Goal: Transaction & Acquisition: Purchase product/service

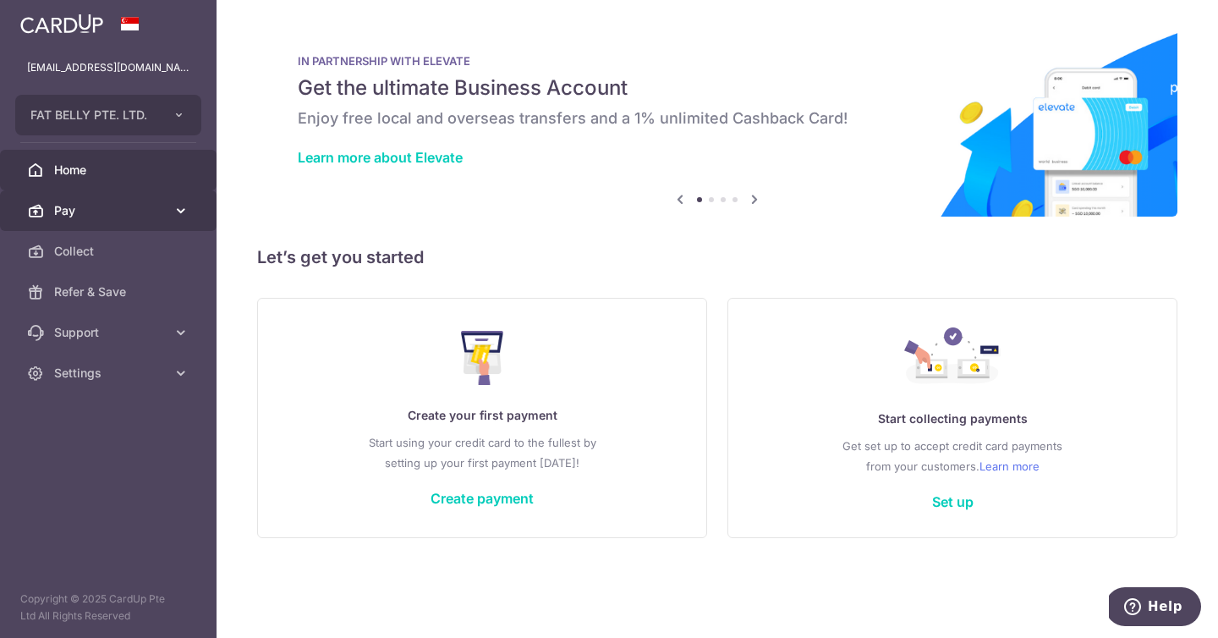
click at [99, 216] on span "Pay" at bounding box center [110, 210] width 112 height 17
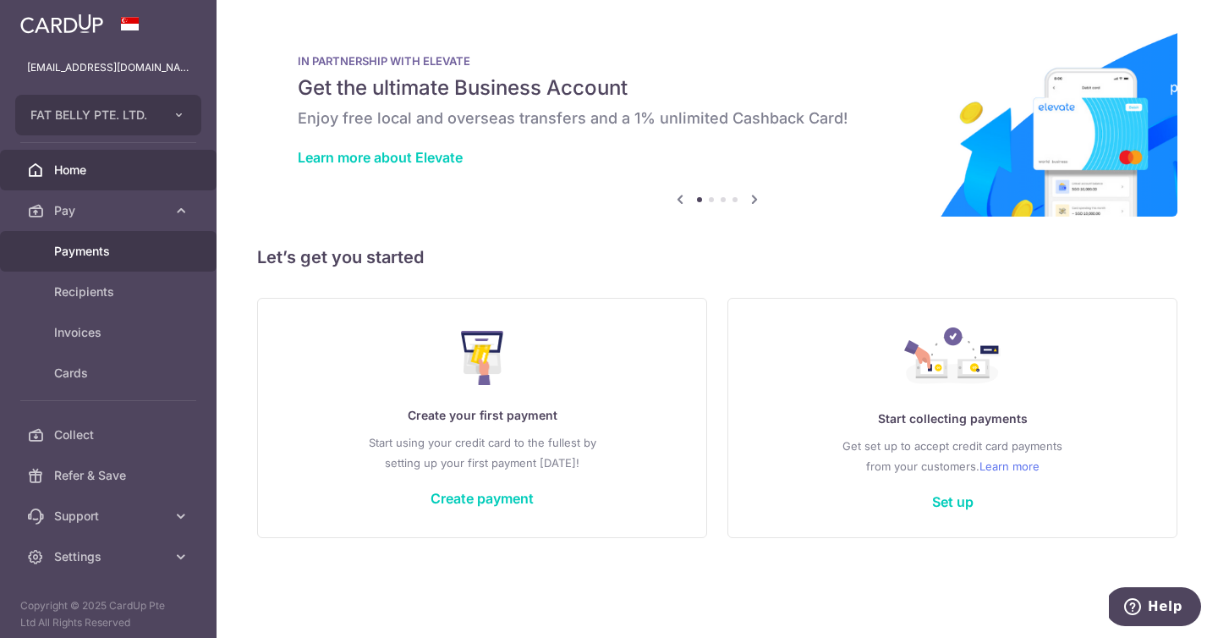
click at [114, 258] on span "Payments" at bounding box center [110, 251] width 112 height 17
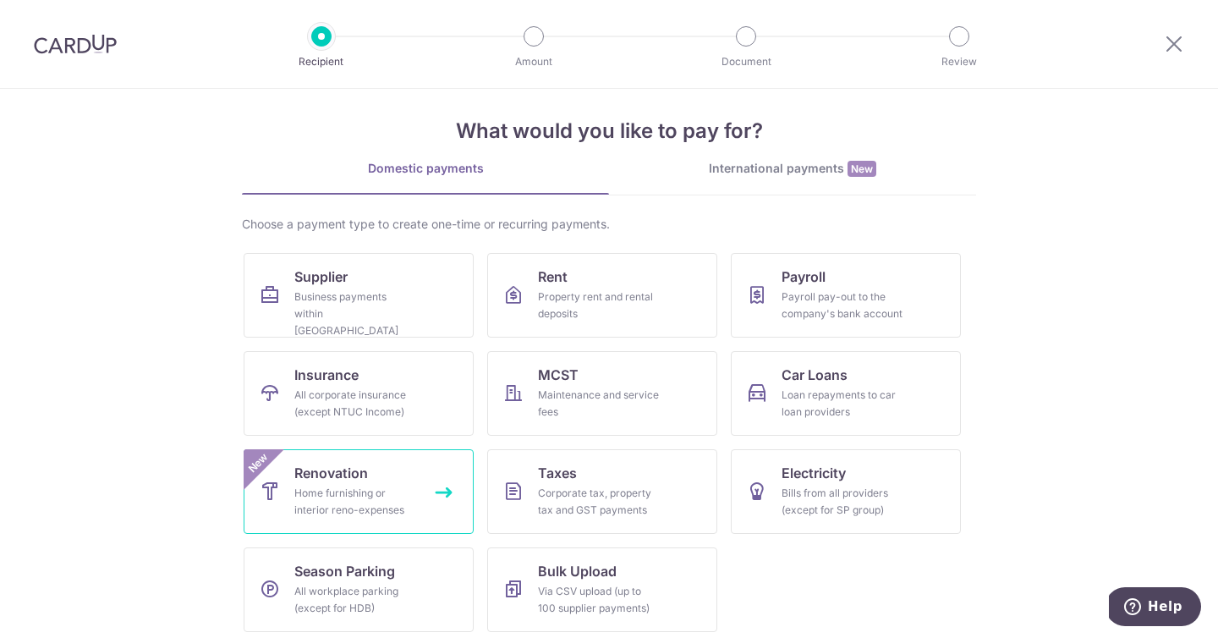
scroll to position [21, 0]
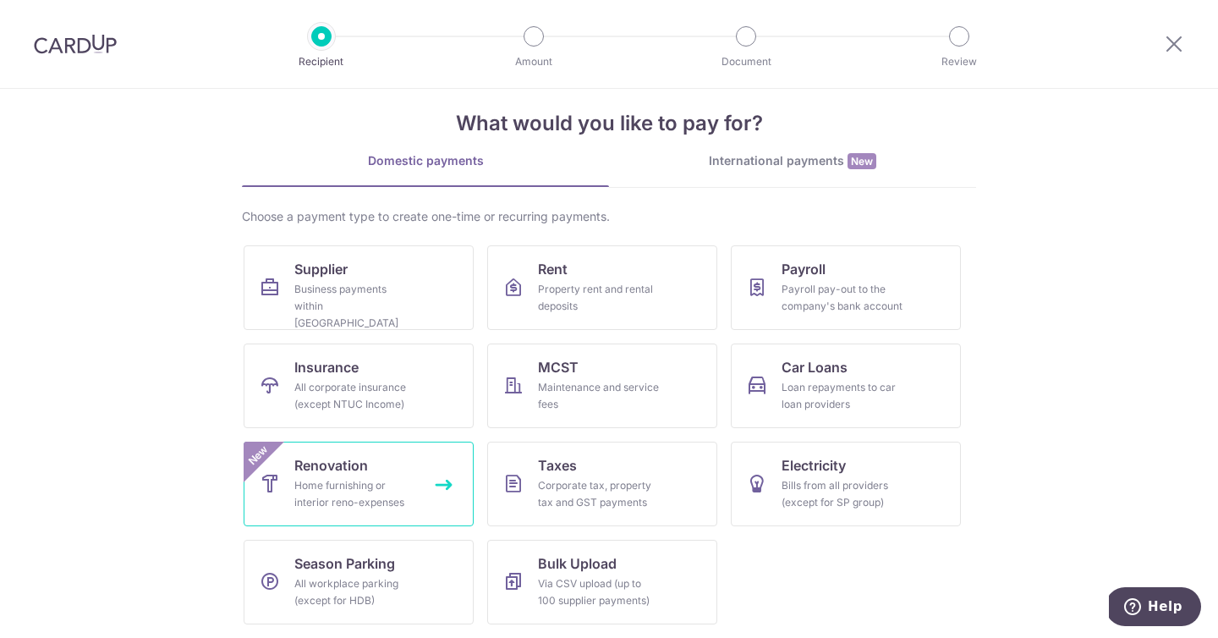
click at [387, 477] on div "Home furnishing or interior reno-expenses" at bounding box center [355, 494] width 122 height 34
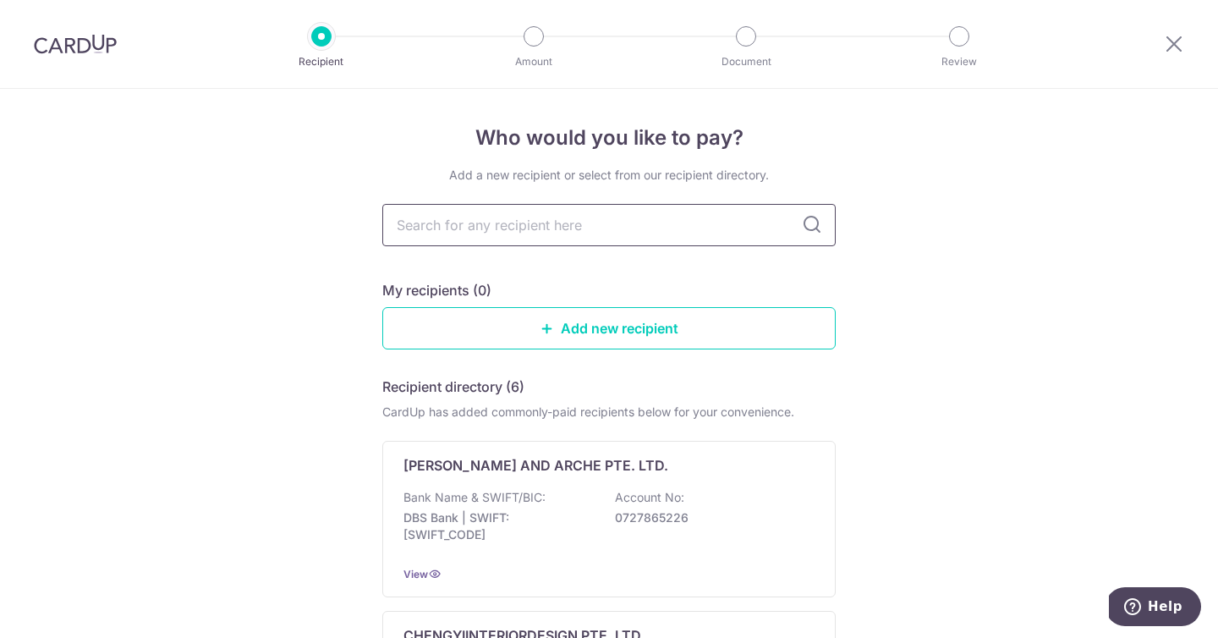
type input "t"
type input "tks"
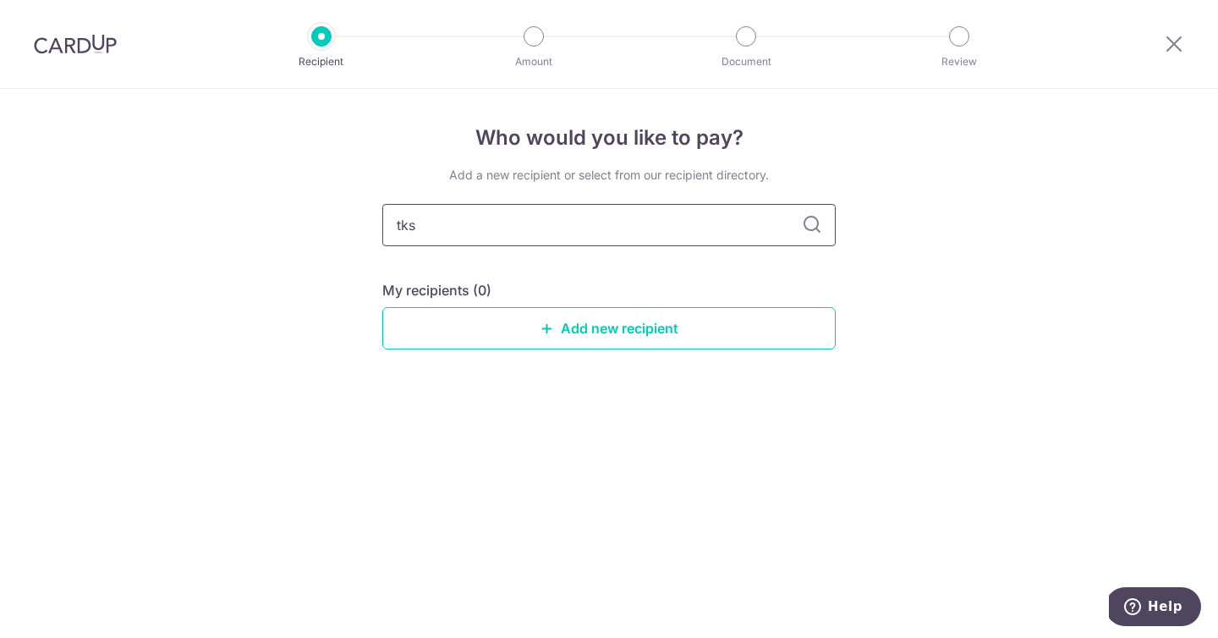
click at [720, 225] on input "tks" at bounding box center [608, 225] width 453 height 42
click at [1007, 215] on div "Who would you like to pay? Add a new recipient or select from our recipient dir…" at bounding box center [609, 363] width 1218 height 549
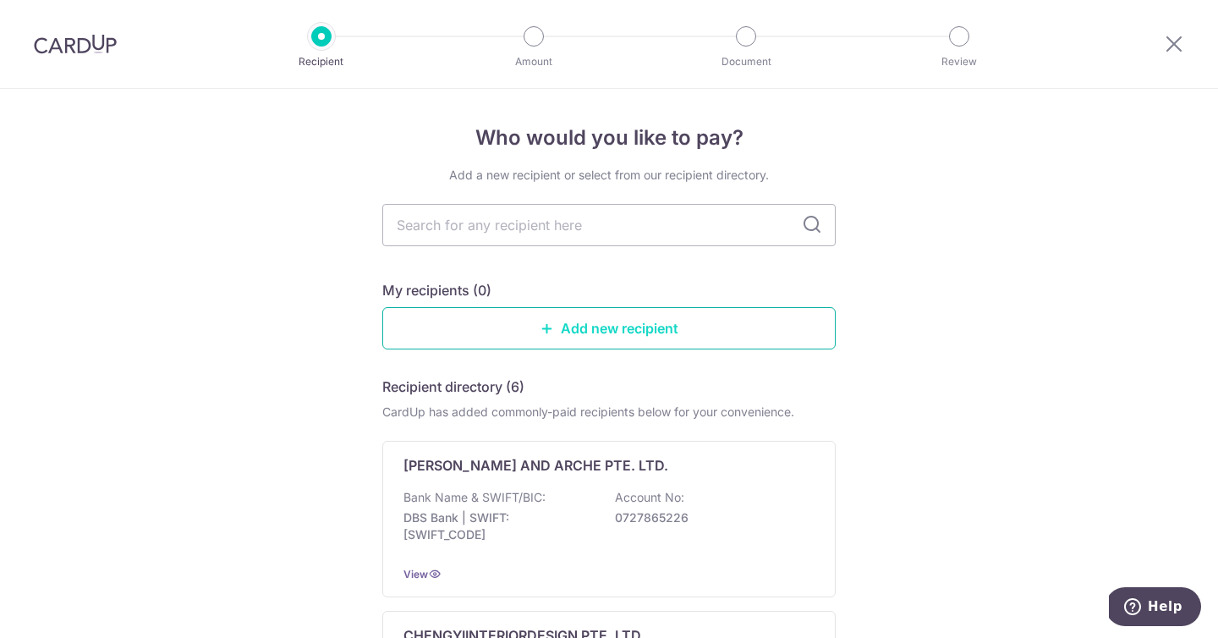
click at [662, 333] on link "Add new recipient" at bounding box center [608, 328] width 453 height 42
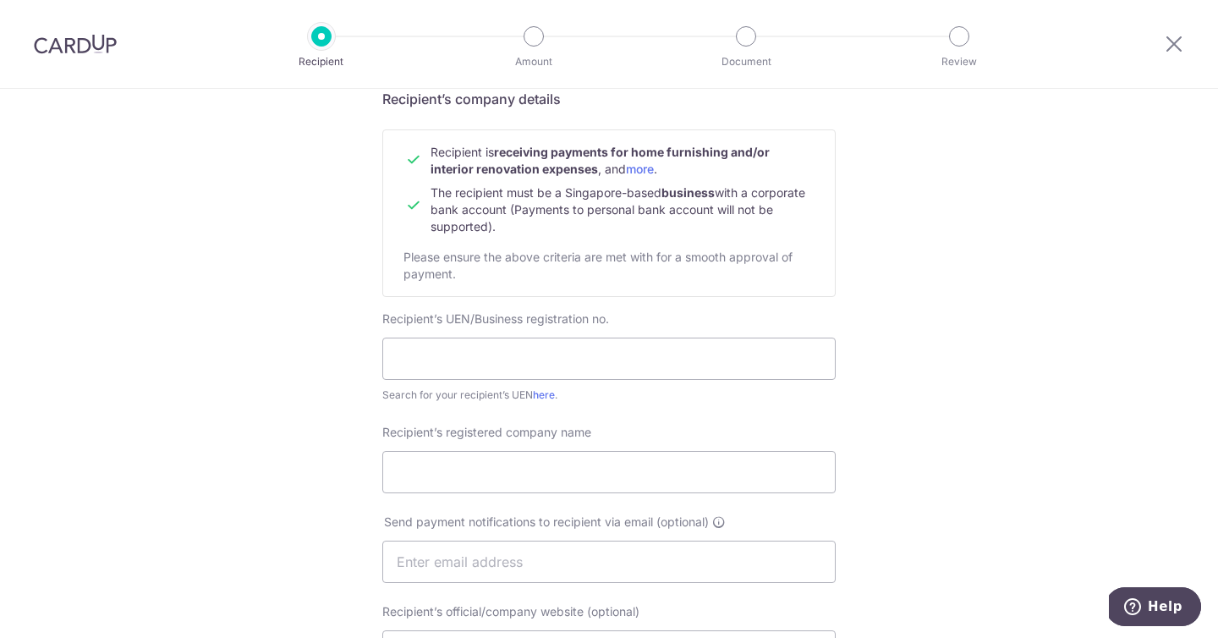
scroll to position [217, 0]
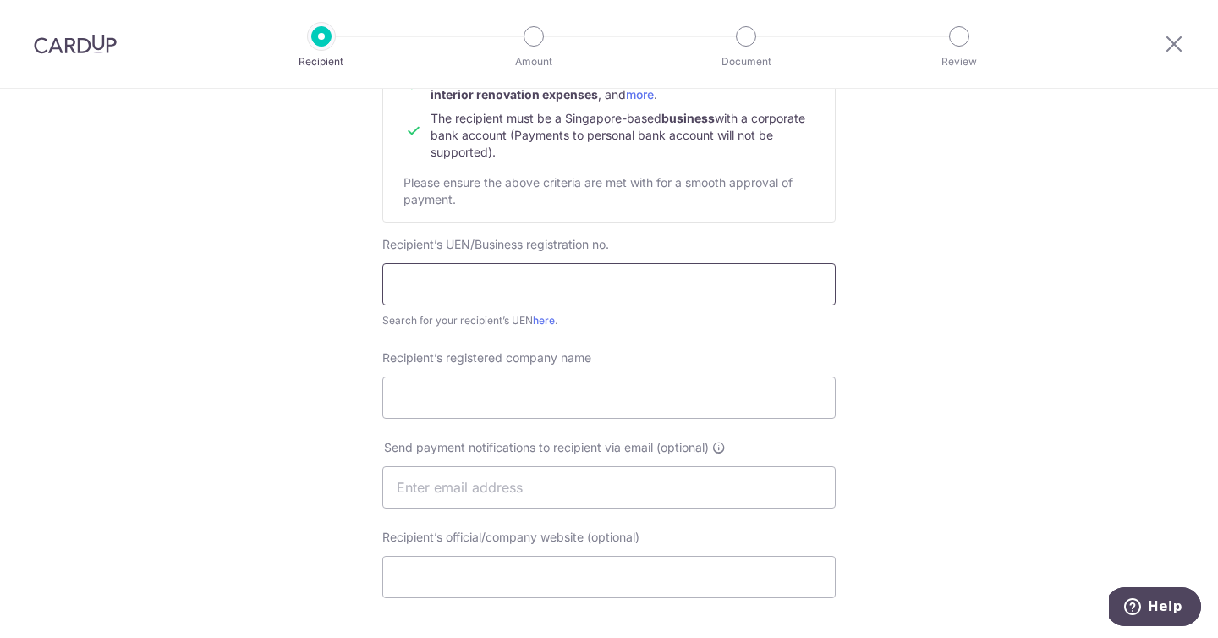
drag, startPoint x: 582, startPoint y: 285, endPoint x: 392, endPoint y: 325, distance: 194.5
click at [582, 284] on input "text" at bounding box center [608, 284] width 453 height 42
paste input "201418819N)"
click at [391, 286] on input "201418819N" at bounding box center [608, 284] width 453 height 42
type input "201418819N"
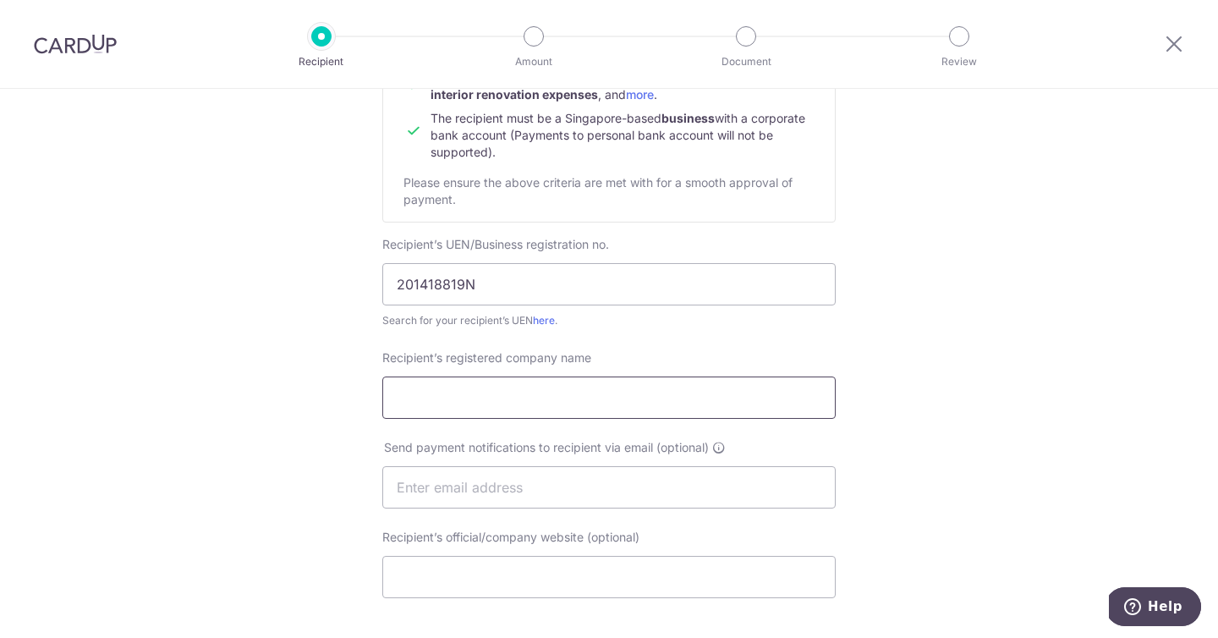
click at [574, 398] on input "Recipient’s registered company name" at bounding box center [608, 397] width 453 height 42
paste input "TKS ELECTRICAL ENGINEERING PTE. LTD."
type input "TKS ELECTRICAL ENGINEERING PTE. LTD."
click at [760, 481] on input "text" at bounding box center [608, 487] width 453 height 42
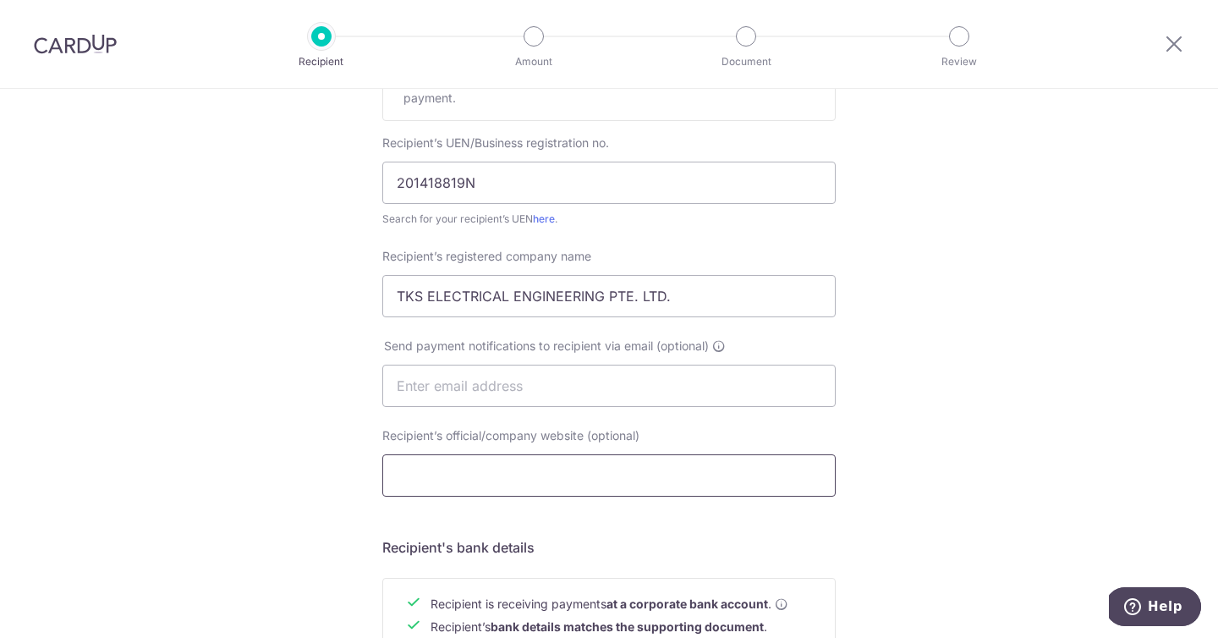
click at [691, 484] on input "Recipient’s official/company website (optional)" at bounding box center [608, 475] width 453 height 42
click at [961, 490] on div "Who would you like to pay? Your recipient does not need a CardUp account to rec…" at bounding box center [609, 407] width 1218 height 1272
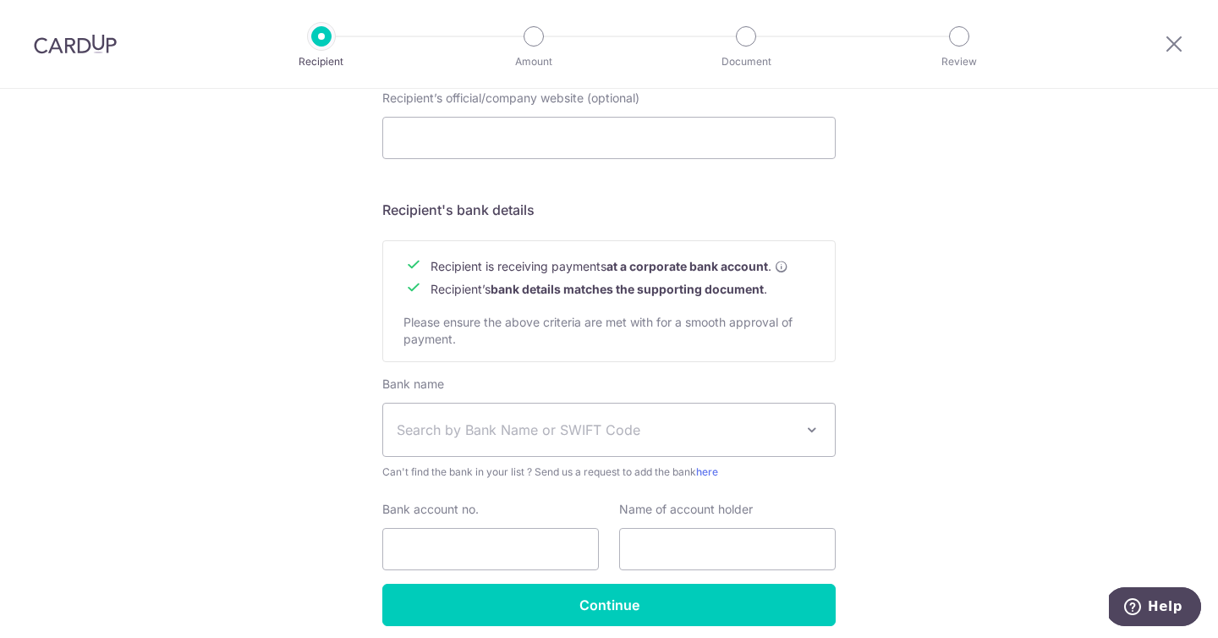
scroll to position [724, 0]
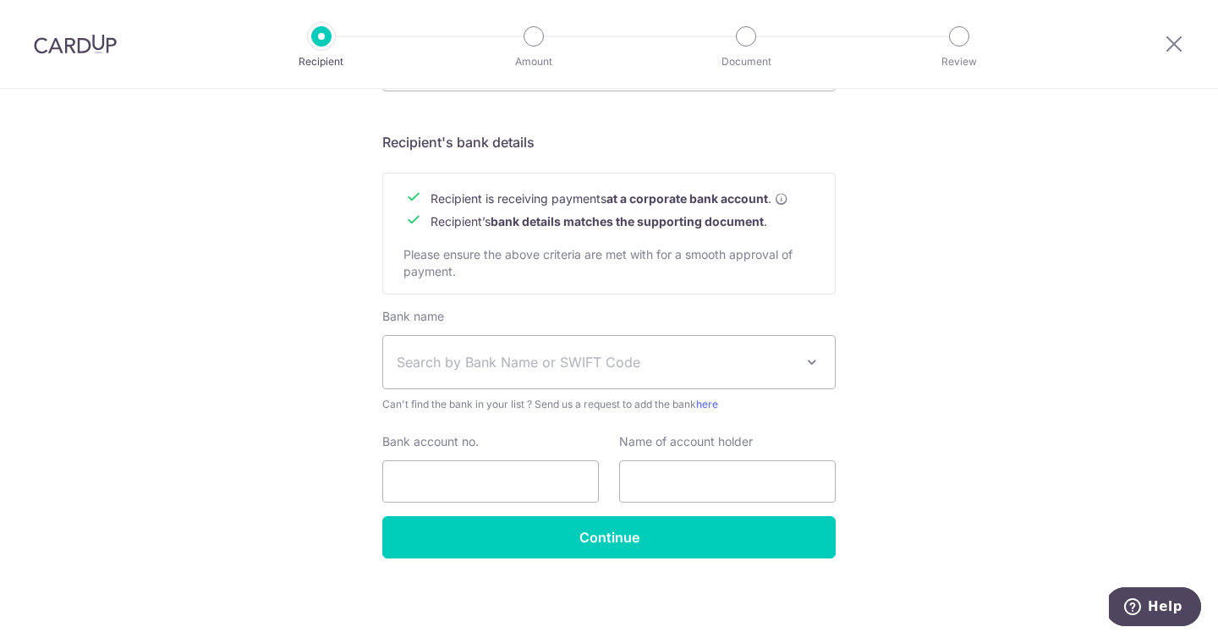
click at [764, 365] on span "Search by Bank Name or SWIFT Code" at bounding box center [596, 362] width 398 height 20
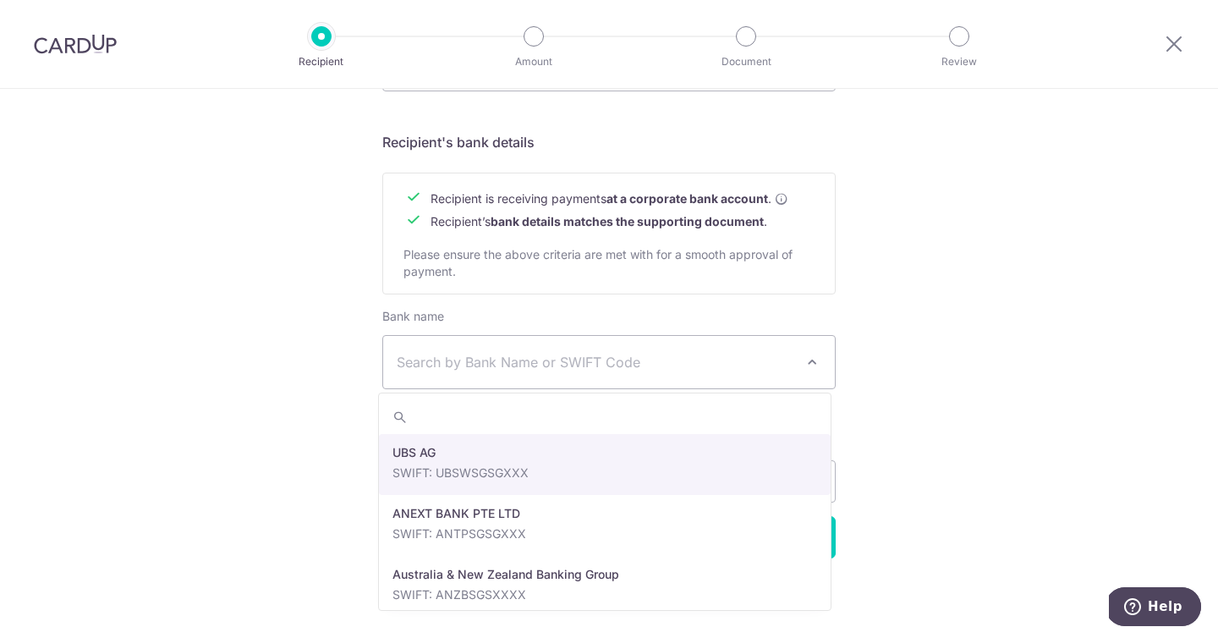
click at [764, 365] on span "Search by Bank Name or SWIFT Code" at bounding box center [596, 362] width 398 height 20
click at [794, 364] on span "Search by Bank Name or SWIFT Code" at bounding box center [609, 362] width 452 height 52
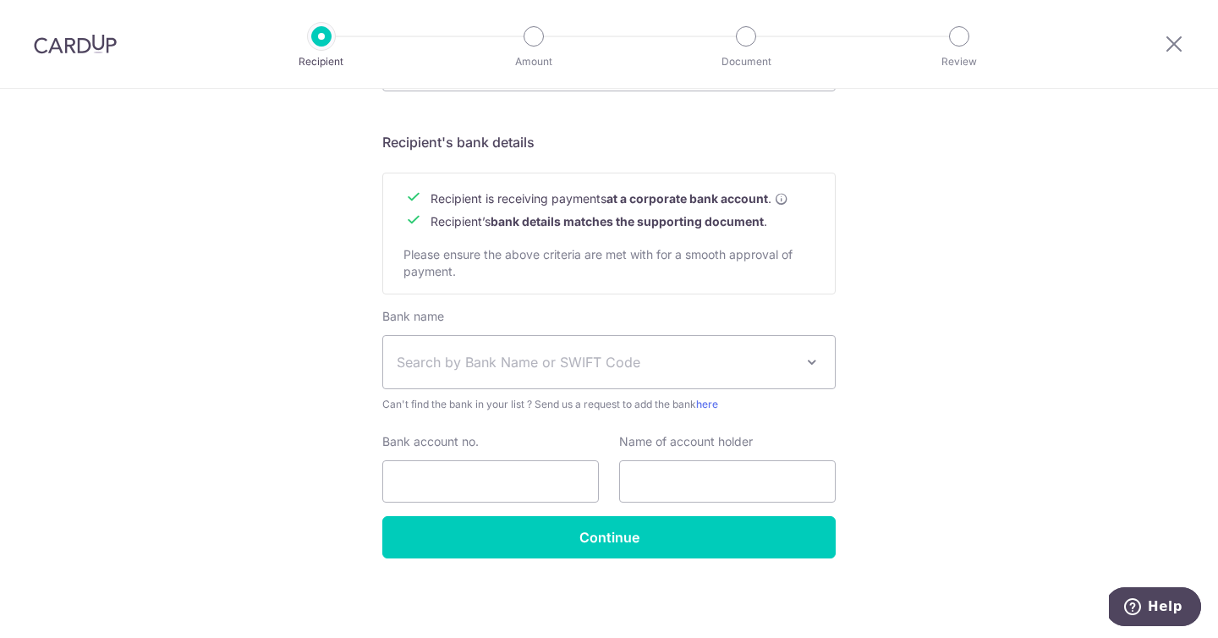
click at [794, 364] on span "Search by Bank Name or SWIFT Code" at bounding box center [609, 362] width 452 height 52
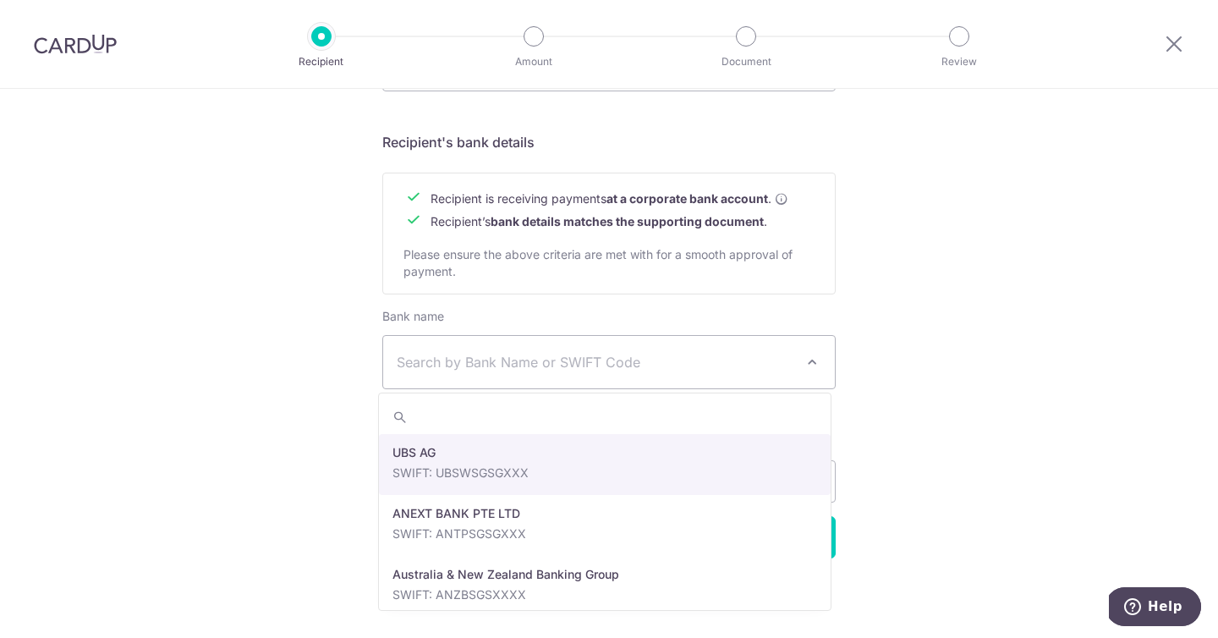
click at [520, 371] on span "Search by Bank Name or SWIFT Code" at bounding box center [596, 362] width 398 height 20
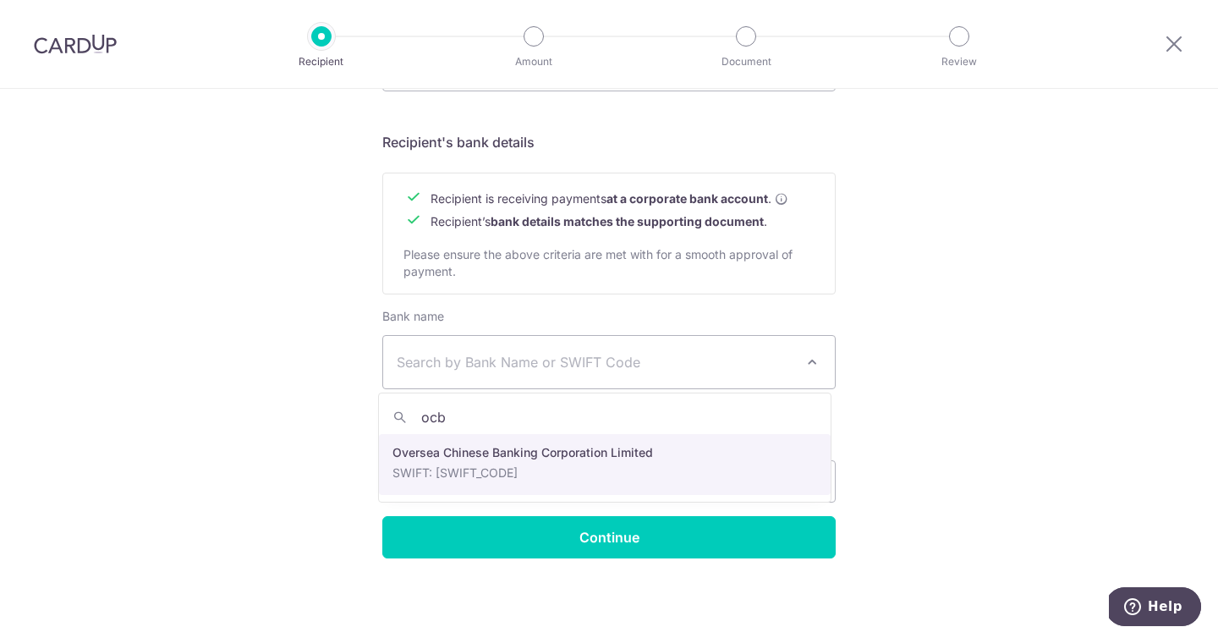
type input "ocb"
drag, startPoint x: 602, startPoint y: 446, endPoint x: 545, endPoint y: 441, distance: 57.8
select select "12"
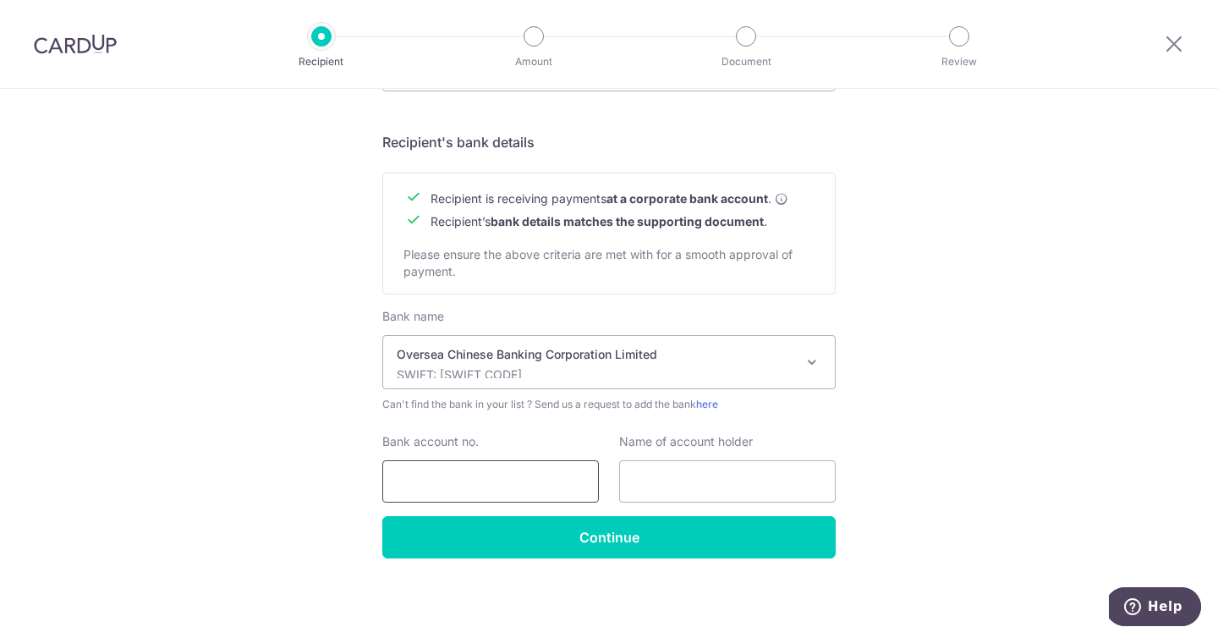
click at [495, 499] on input "Bank account no." at bounding box center [490, 481] width 217 height 42
type input "518785605001"
click at [734, 481] on input "text" at bounding box center [727, 481] width 217 height 42
type input "TKS ELECTRICAL ENGINEERING PTE LTD"
click at [1013, 407] on div "Who would you like to pay? Your recipient does not need a CardUp account to rec…" at bounding box center [609, 2] width 1218 height 1272
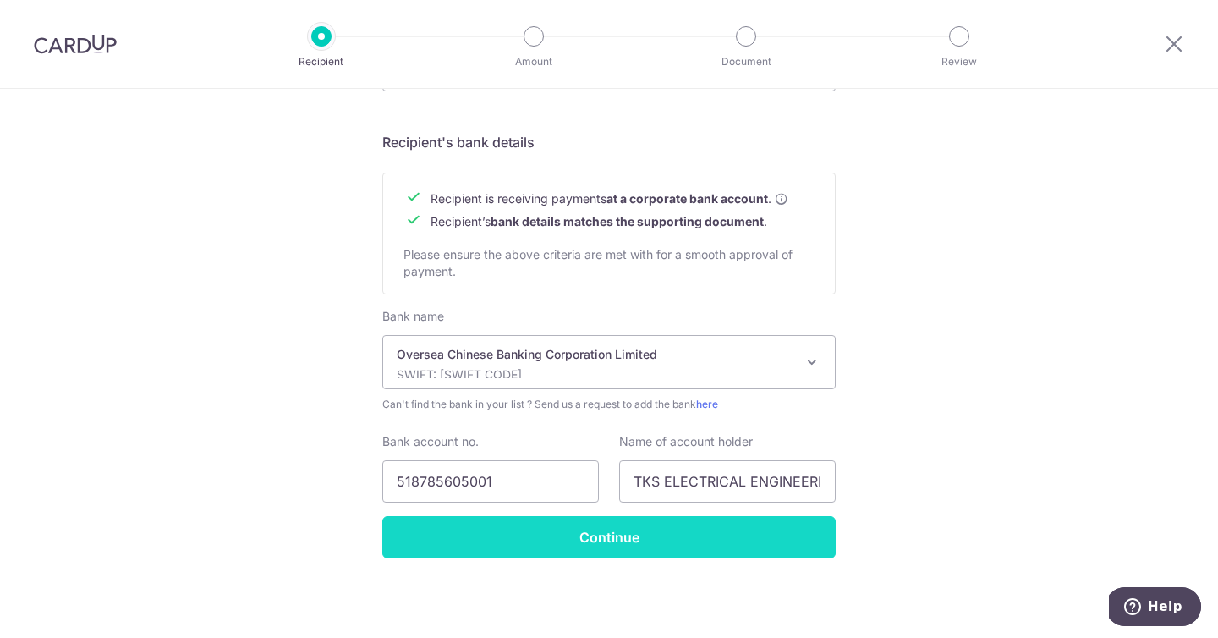
click at [752, 553] on input "Continue" at bounding box center [608, 537] width 453 height 42
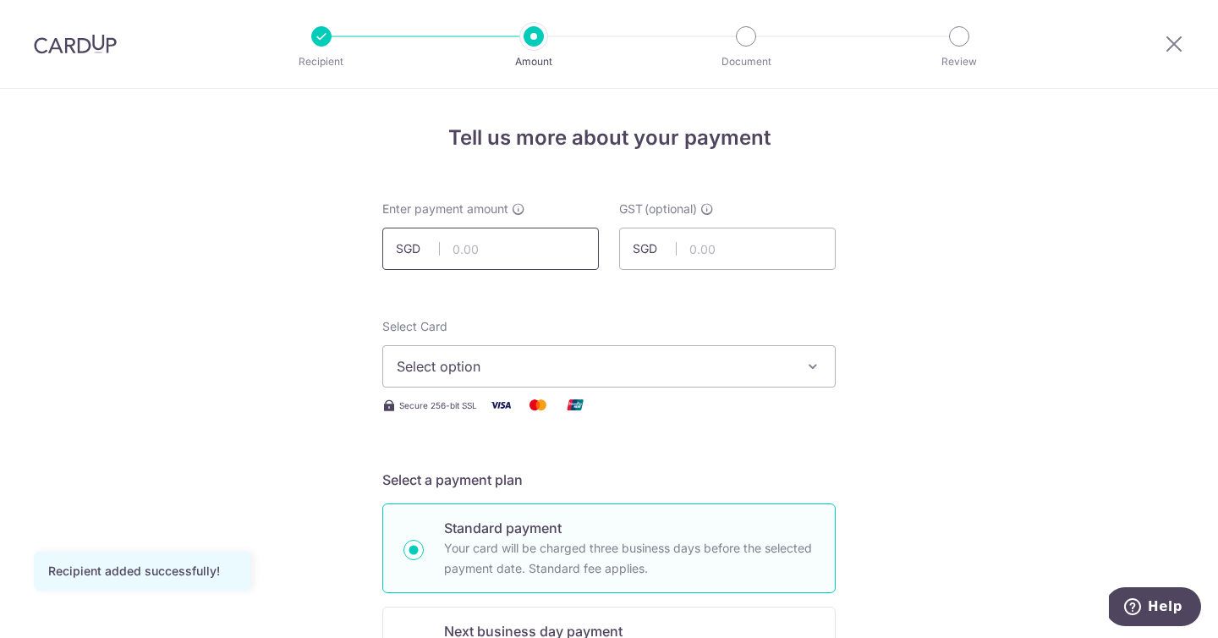
click at [486, 255] on input "text" at bounding box center [490, 249] width 217 height 42
type input "5,000.00"
click at [632, 374] on span "Select option" at bounding box center [594, 366] width 394 height 20
click at [610, 412] on span "Add credit card" at bounding box center [624, 413] width 394 height 17
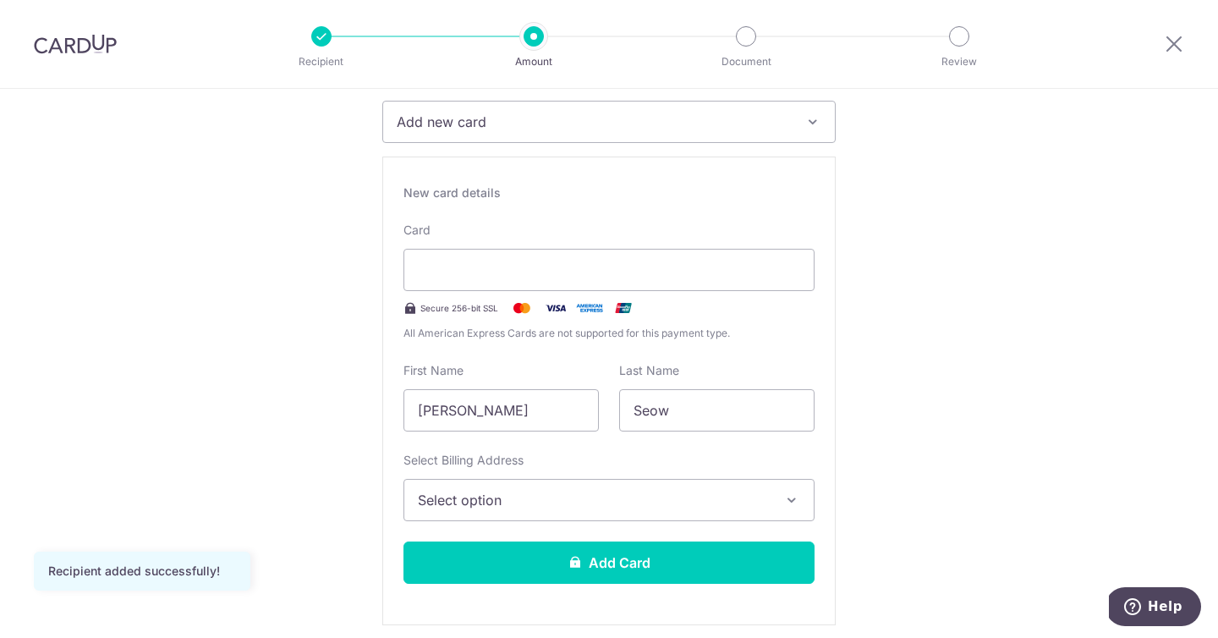
scroll to position [297, 0]
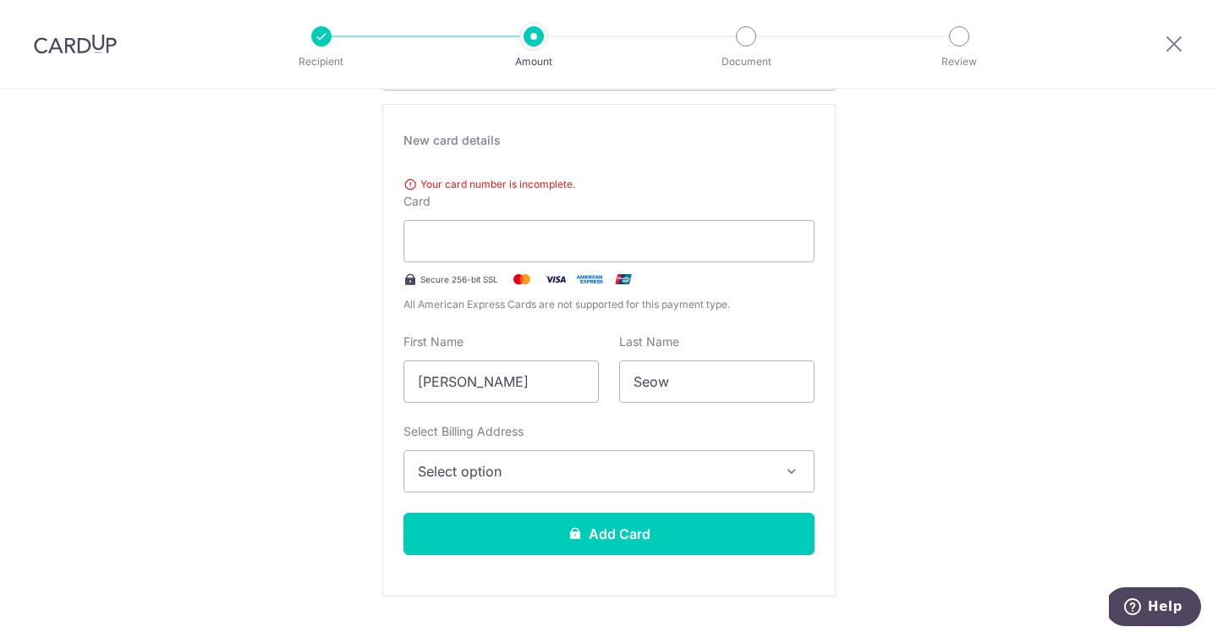
click at [656, 190] on span "Your card number is incomplete." at bounding box center [609, 184] width 411 height 17
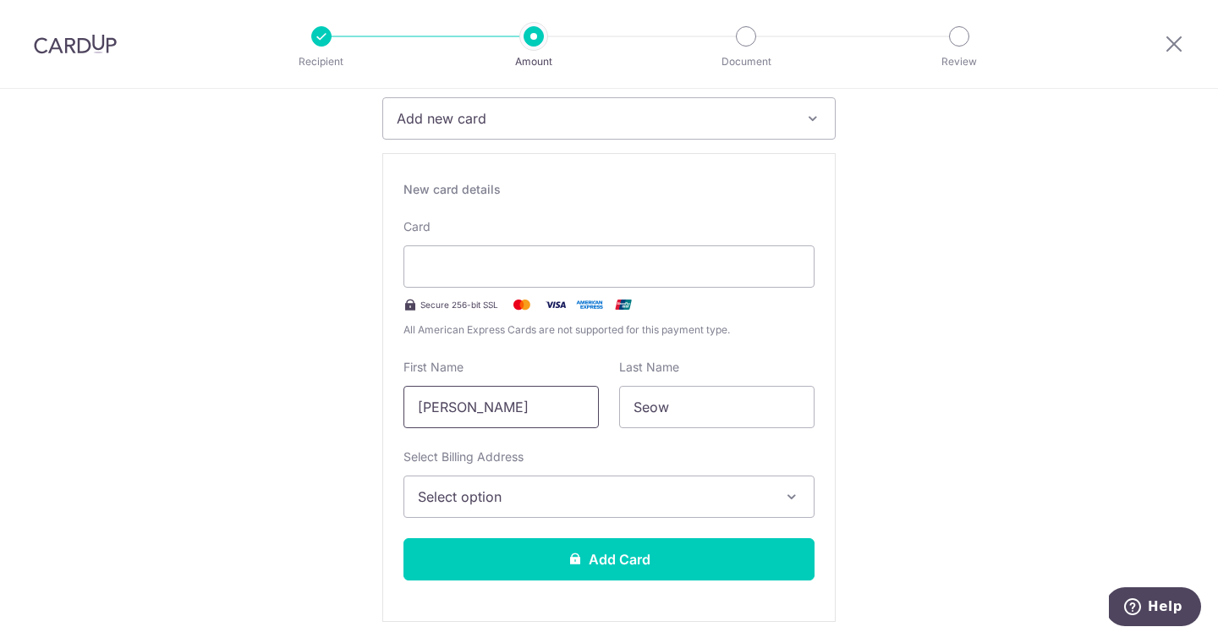
scroll to position [228, 0]
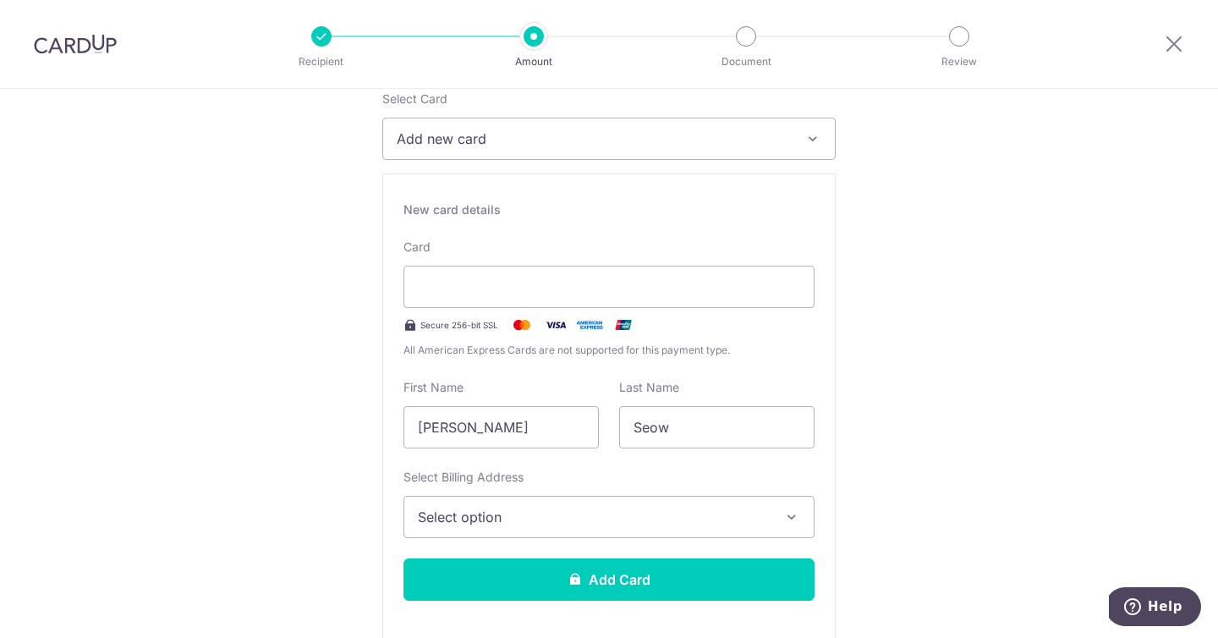
click at [508, 450] on div "New card details Your card number is incomplete. Card Secure 256-bit SSL All Am…" at bounding box center [608, 407] width 453 height 469
click at [509, 440] on input "[PERSON_NAME]" at bounding box center [501, 427] width 195 height 42
click at [511, 438] on input "[PERSON_NAME]" at bounding box center [501, 427] width 195 height 42
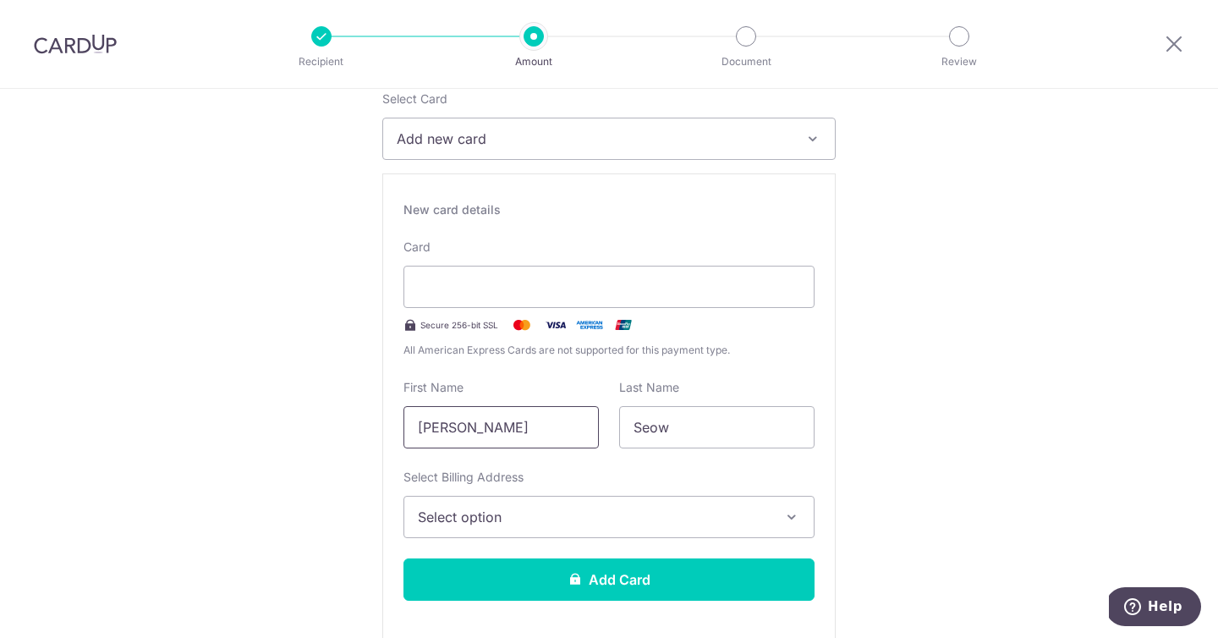
click at [511, 438] on input "[PERSON_NAME]" at bounding box center [501, 427] width 195 height 42
type input "andryl wei tse"
type input "foo"
click at [514, 503] on button "Select option" at bounding box center [609, 517] width 411 height 42
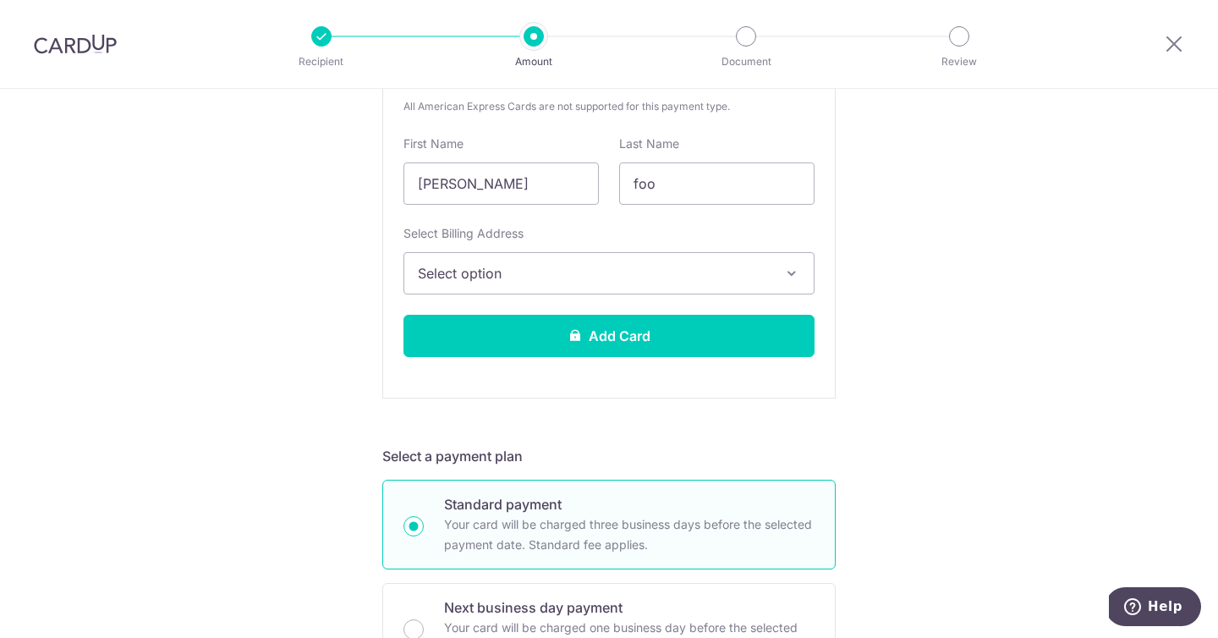
scroll to position [508, 0]
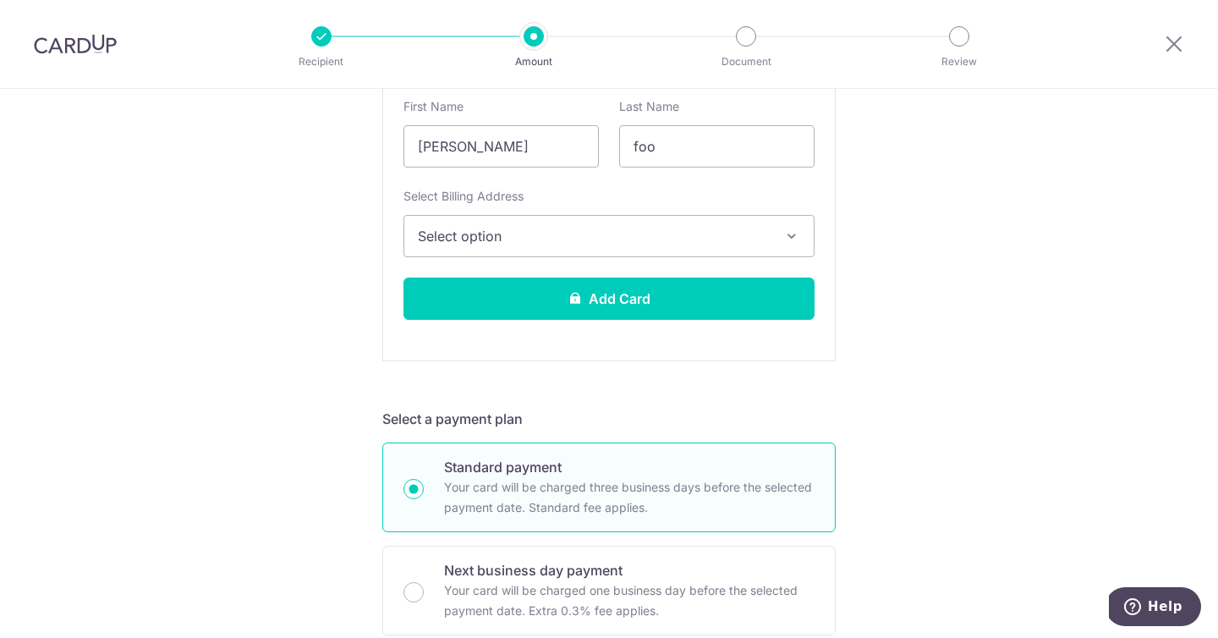
click at [590, 230] on span "Select option" at bounding box center [594, 236] width 352 height 20
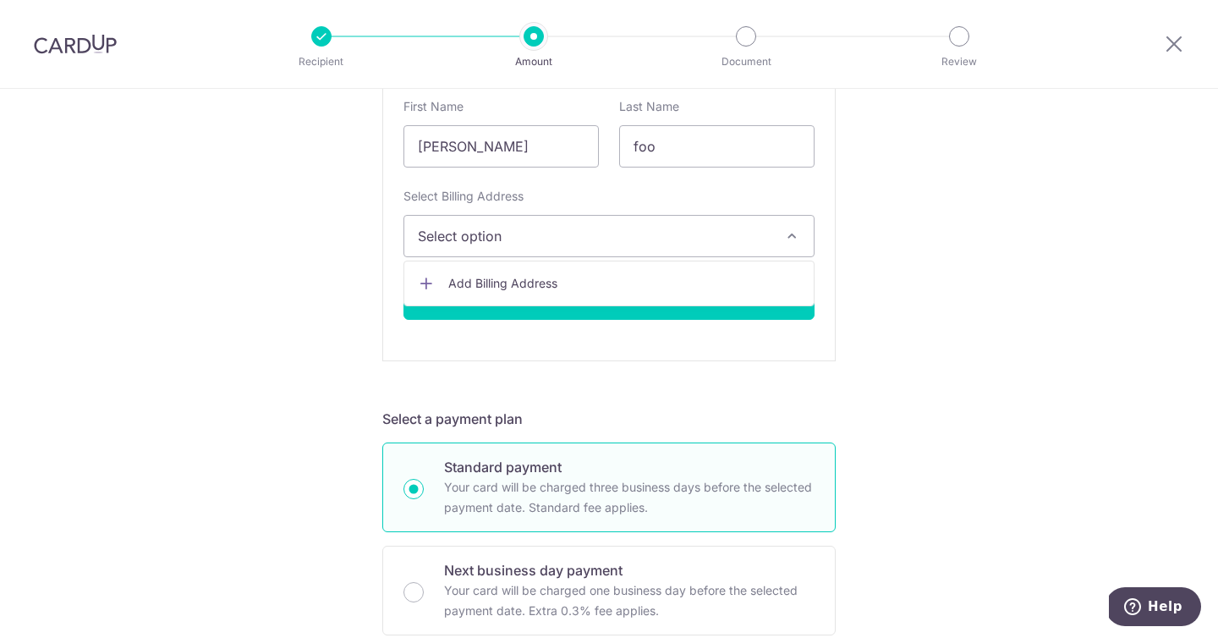
click at [576, 288] on span "Add Billing Address" at bounding box center [624, 283] width 352 height 17
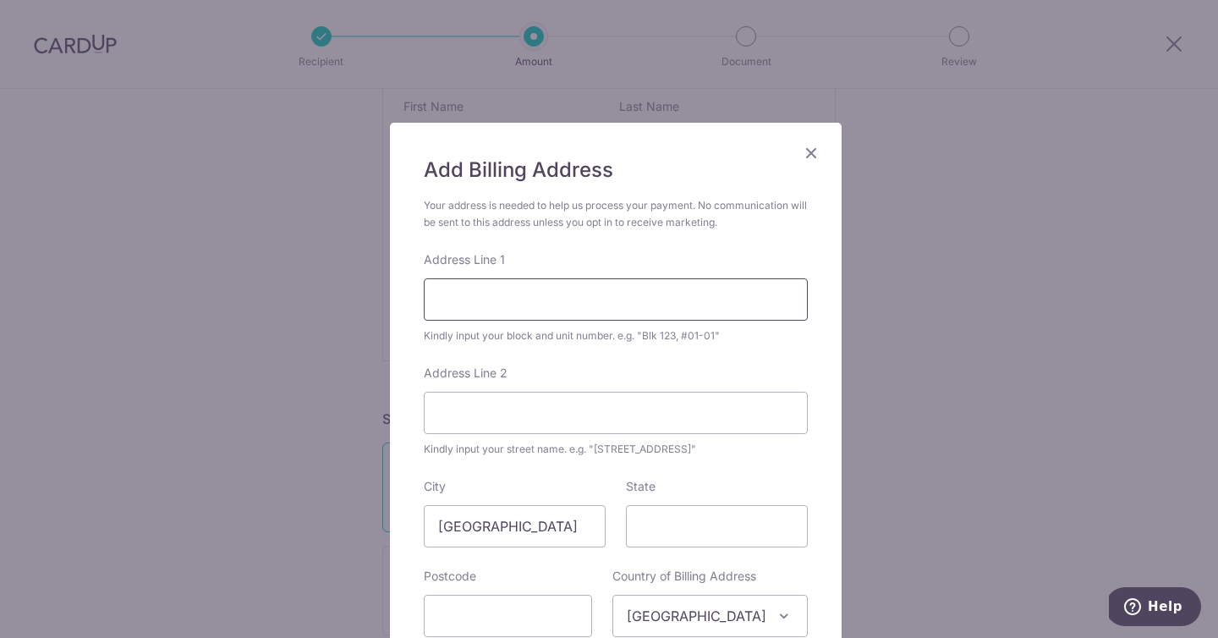
click at [549, 286] on input "Address Line 1" at bounding box center [616, 299] width 384 height 42
type input "52 Newton Road #06-06"
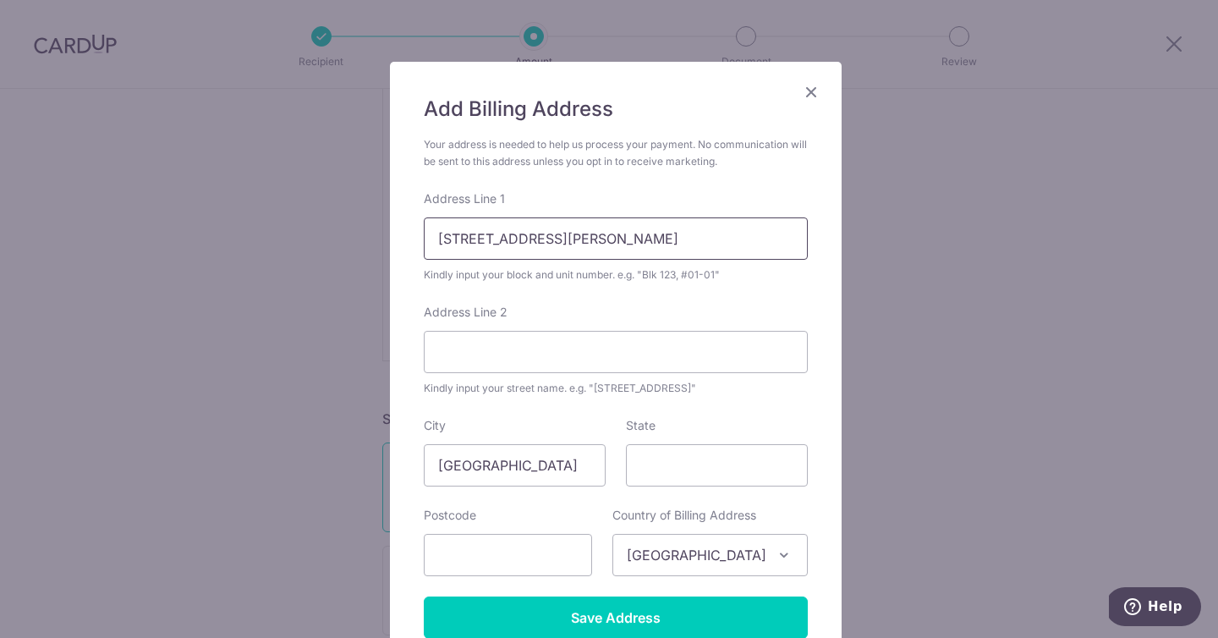
scroll to position [200, 0]
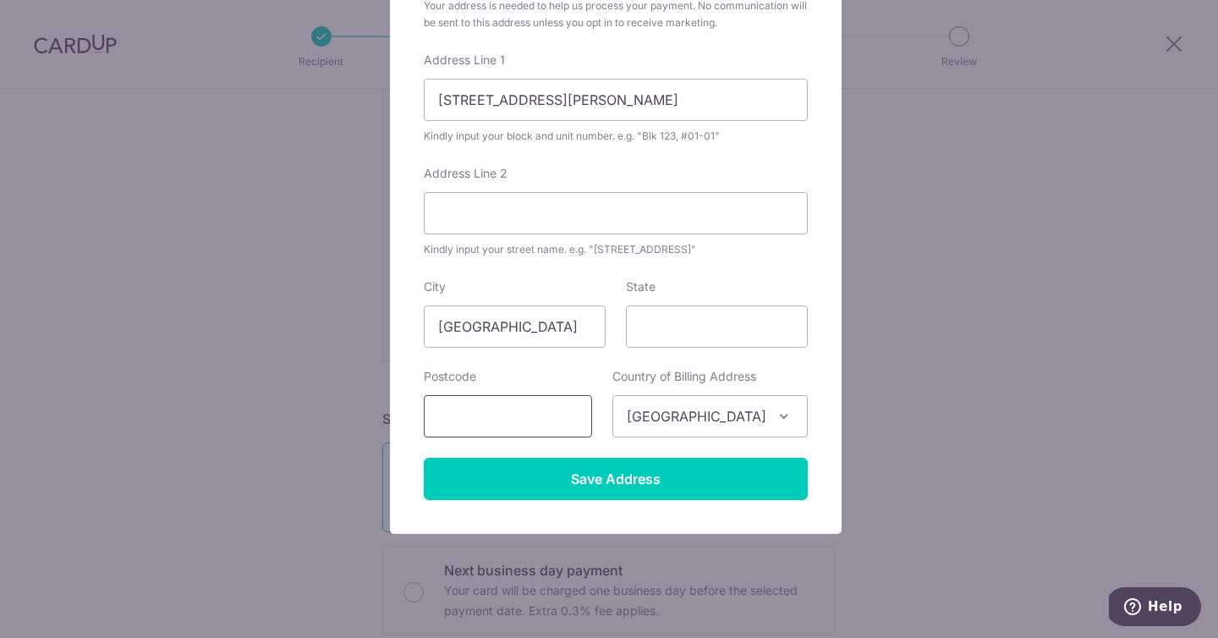
click at [513, 410] on input "text" at bounding box center [508, 416] width 168 height 42
type input "307992"
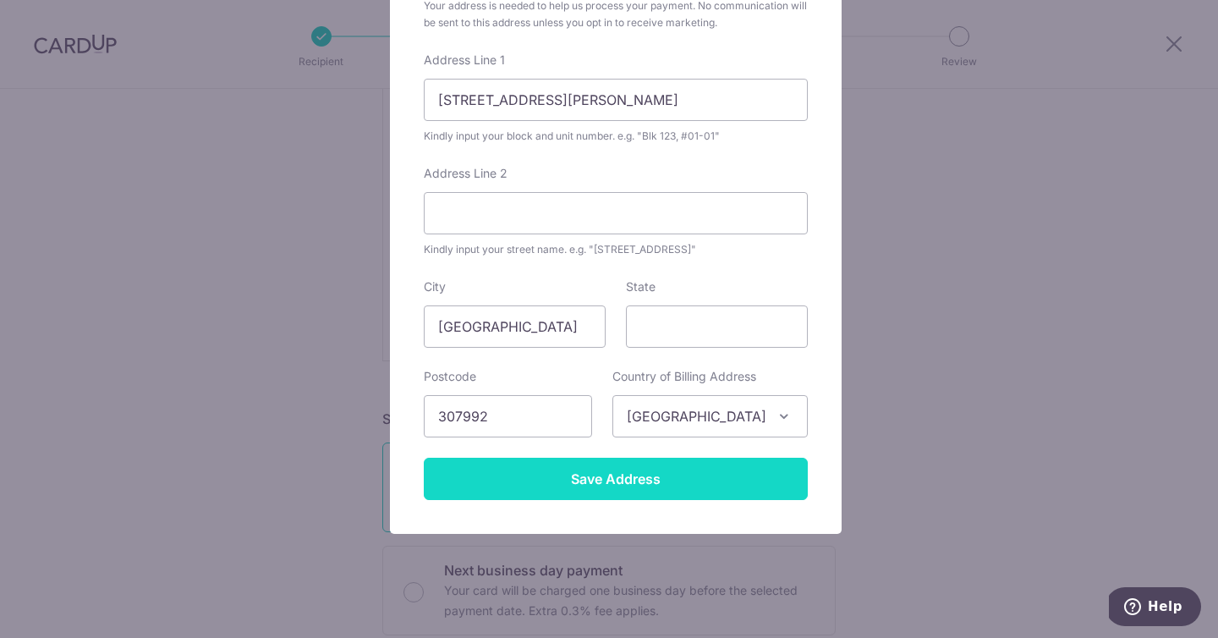
click at [700, 479] on input "Save Address" at bounding box center [616, 479] width 384 height 42
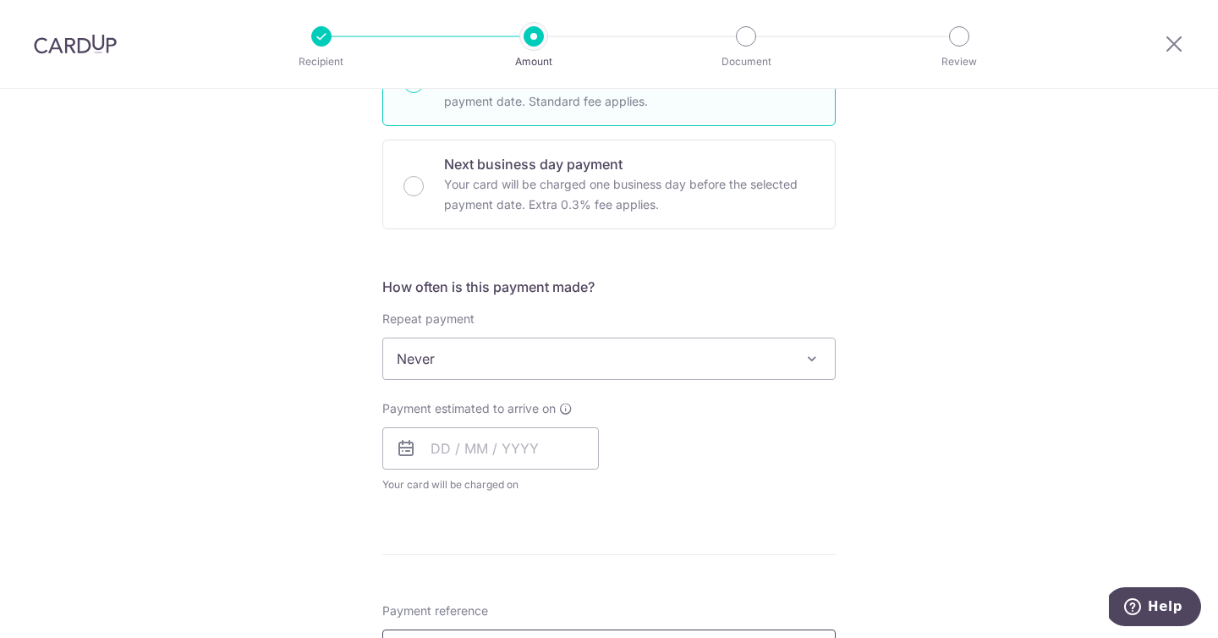
scroll to position [1074, 0]
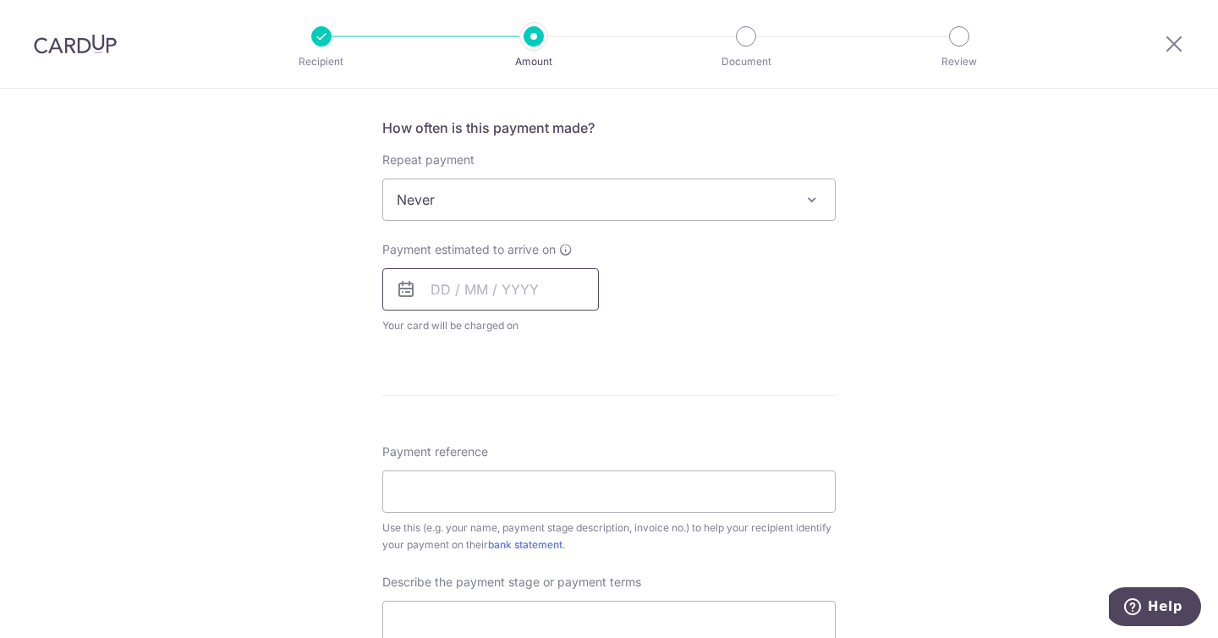
click at [420, 291] on input "text" at bounding box center [490, 289] width 217 height 42
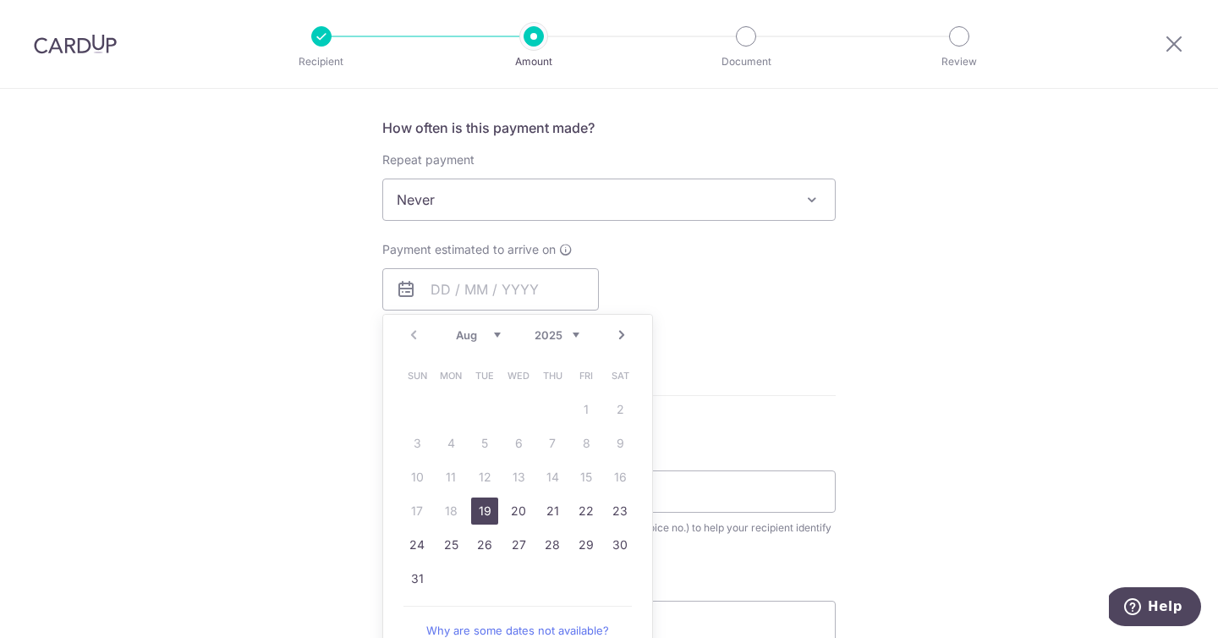
click at [475, 509] on link "19" at bounding box center [484, 510] width 27 height 27
type input "[DATE]"
click at [1162, 420] on div "Tell us more about your payment Enter payment amount SGD 5,000.00 5000.00 GST (…" at bounding box center [609, 117] width 1218 height 2205
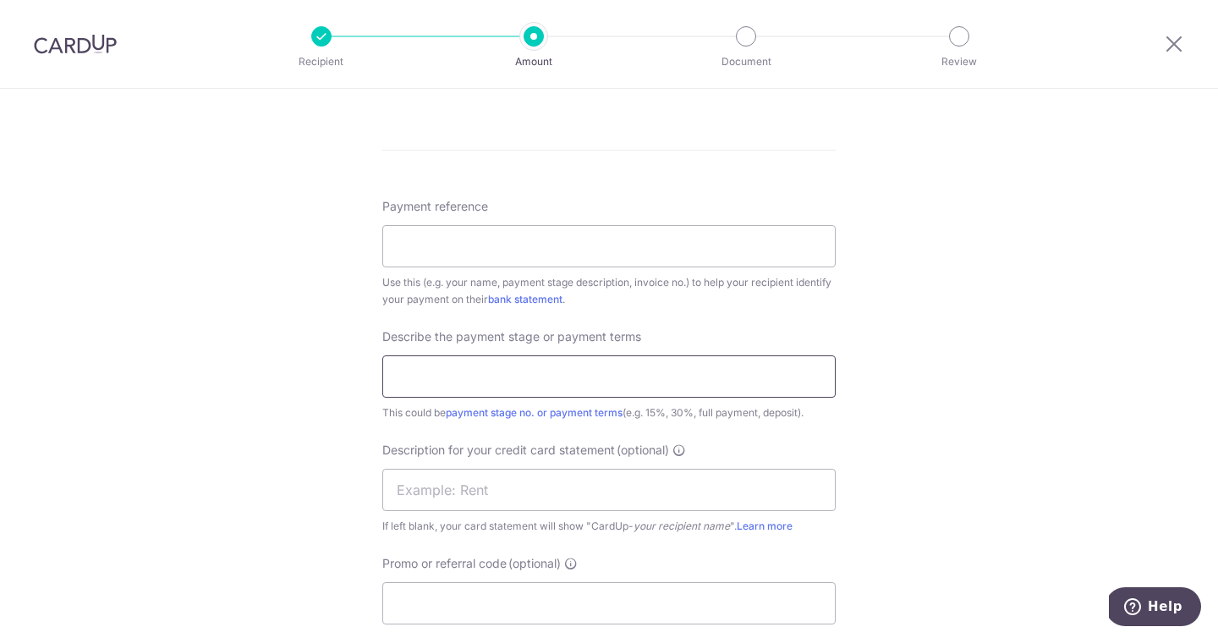
scroll to position [1466, 0]
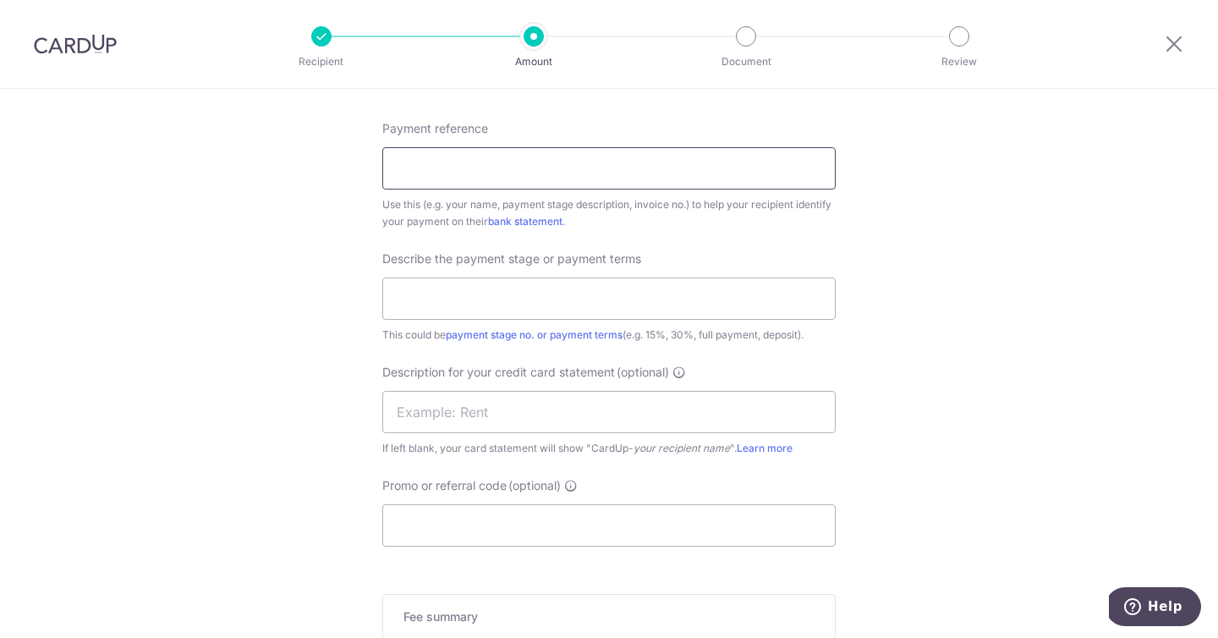
click at [618, 184] on input "Payment reference" at bounding box center [608, 168] width 453 height 42
type input "S"
type input "P"
type input "Fat belly Reno Deposit"
click at [500, 173] on input "Fat belly Reno Deposit" at bounding box center [608, 168] width 453 height 42
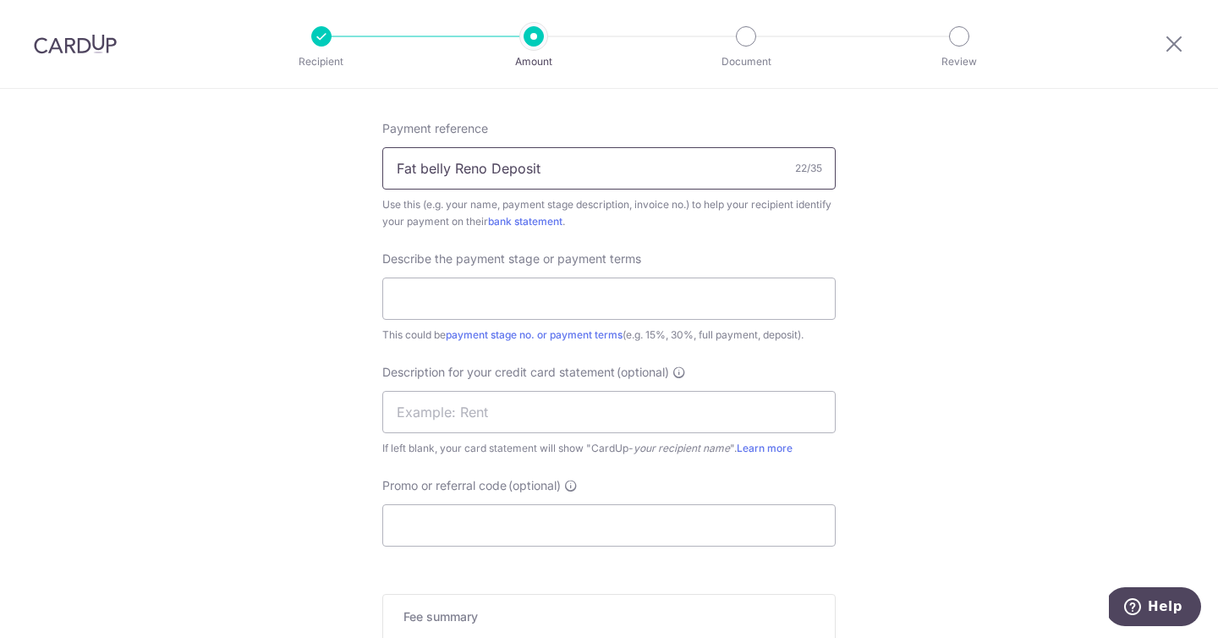
click at [500, 173] on input "Fat belly Reno Deposit" at bounding box center [608, 168] width 453 height 42
click at [497, 299] on input "text" at bounding box center [608, 298] width 453 height 42
paste input "Fat belly Reno Deposit"
click at [451, 298] on input "Fat belly Reno Deposit" at bounding box center [608, 298] width 453 height 42
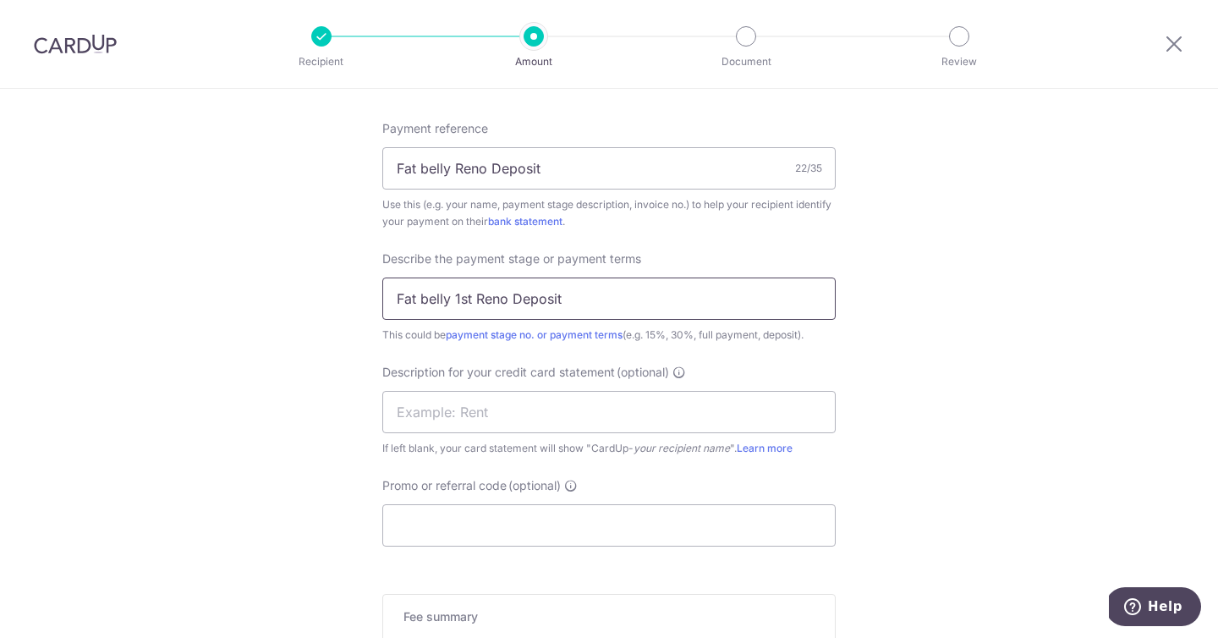
type input "Fat belly 1st Reno Deposit"
click at [638, 403] on input "text" at bounding box center [608, 412] width 453 height 42
click at [492, 274] on div "Describe the payment stage or payment terms Fat belly 1st Reno Deposit This cou…" at bounding box center [608, 296] width 453 height 93
click at [492, 295] on input "Fat belly 1st Reno Deposit" at bounding box center [608, 298] width 453 height 42
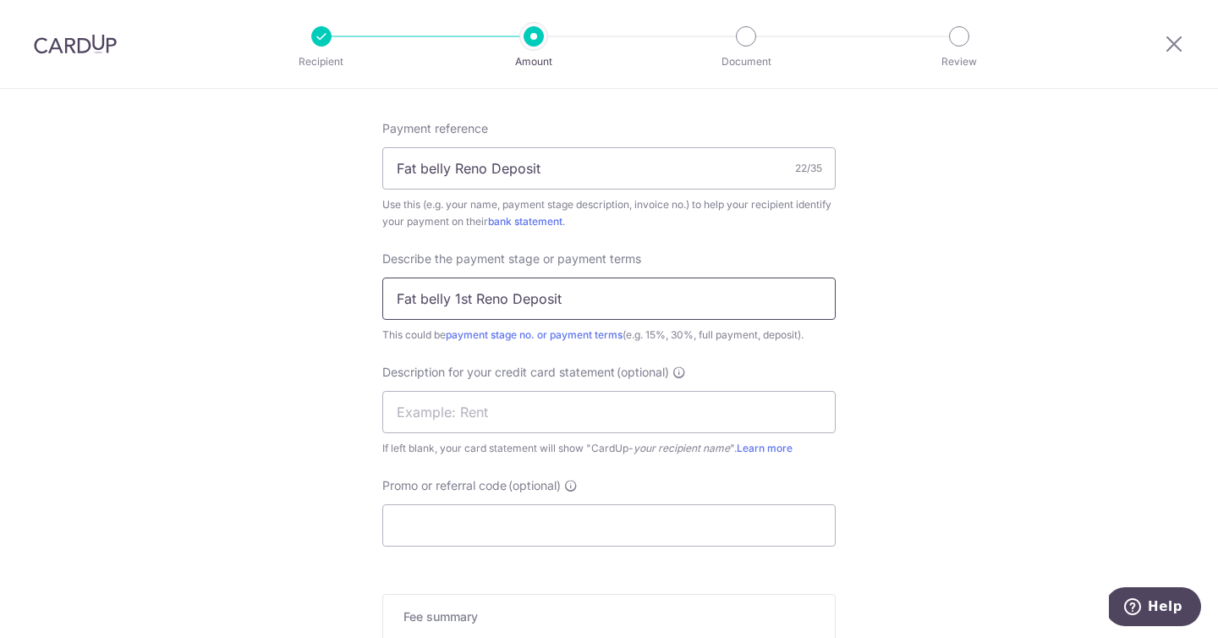
click at [492, 295] on input "Fat belly 1st Reno Deposit" at bounding box center [608, 298] width 453 height 42
click at [513, 413] on input "text" at bounding box center [608, 412] width 453 height 42
paste input "Fat belly 1st R"
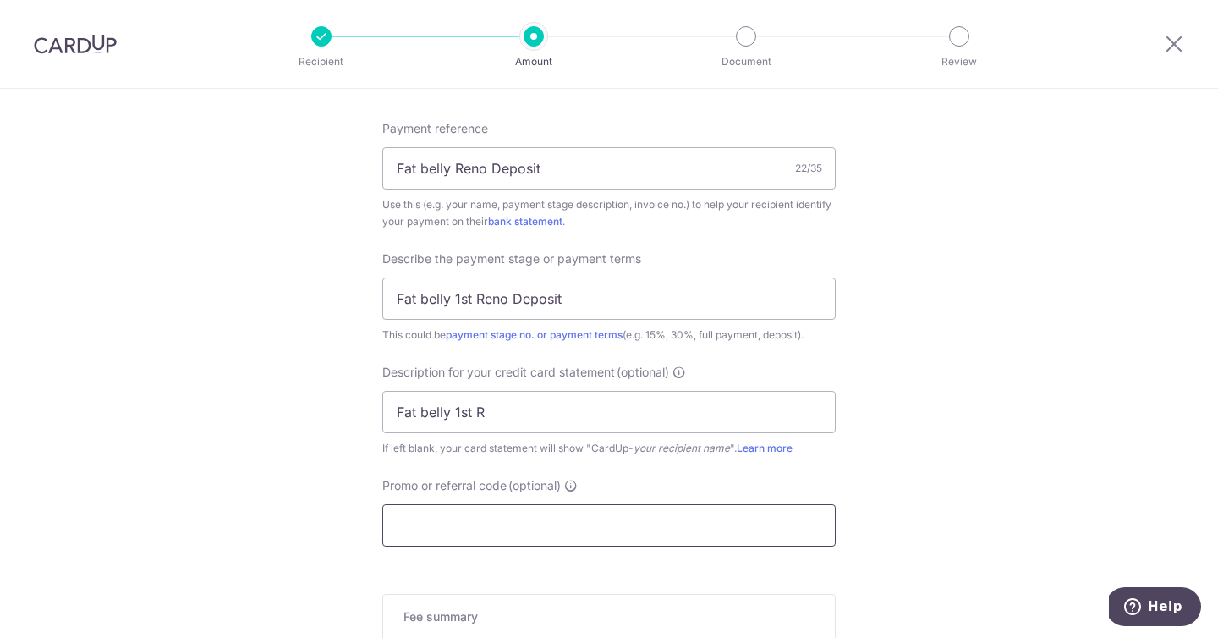
click at [656, 523] on input "Promo or referral code (optional)" at bounding box center [608, 525] width 453 height 42
click at [627, 437] on div "Description for your credit card statement (optional) Fat belly 1st R If left b…" at bounding box center [608, 410] width 453 height 93
drag, startPoint x: 627, startPoint y: 415, endPoint x: 232, endPoint y: 392, distance: 395.7
click at [436, 166] on input "Fat belly Reno Deposit" at bounding box center [608, 168] width 453 height 42
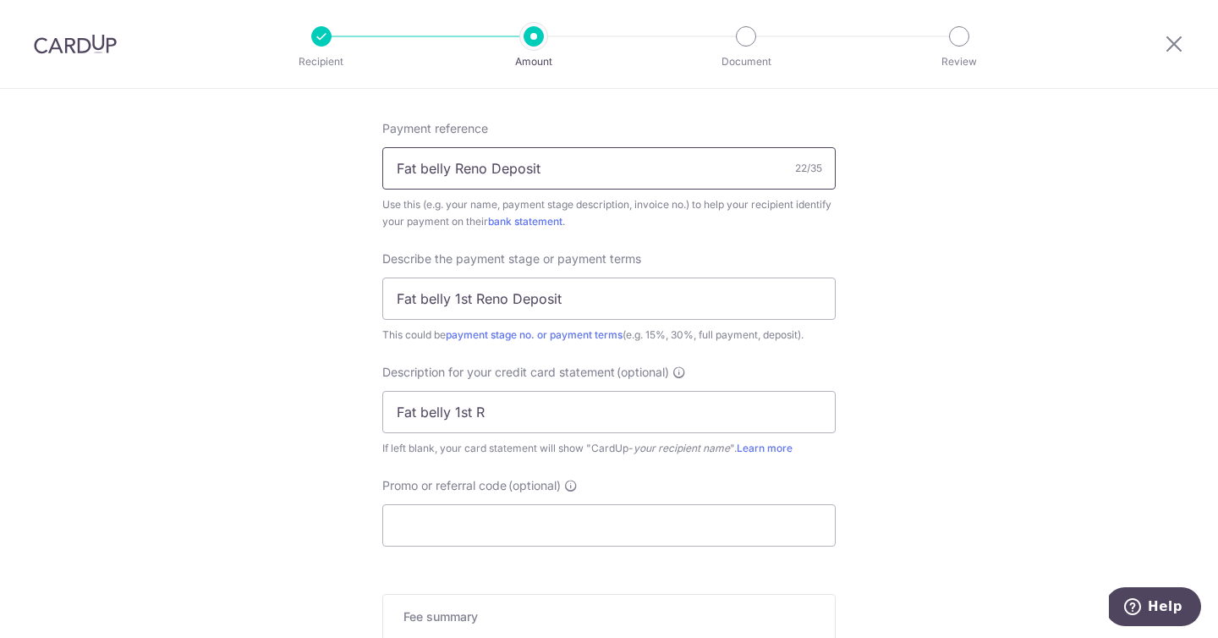
click at [435, 166] on input "Fat belly Reno Deposit" at bounding box center [608, 168] width 453 height 42
click at [439, 167] on input "Fat belly Reno Deposit" at bounding box center [608, 168] width 453 height 42
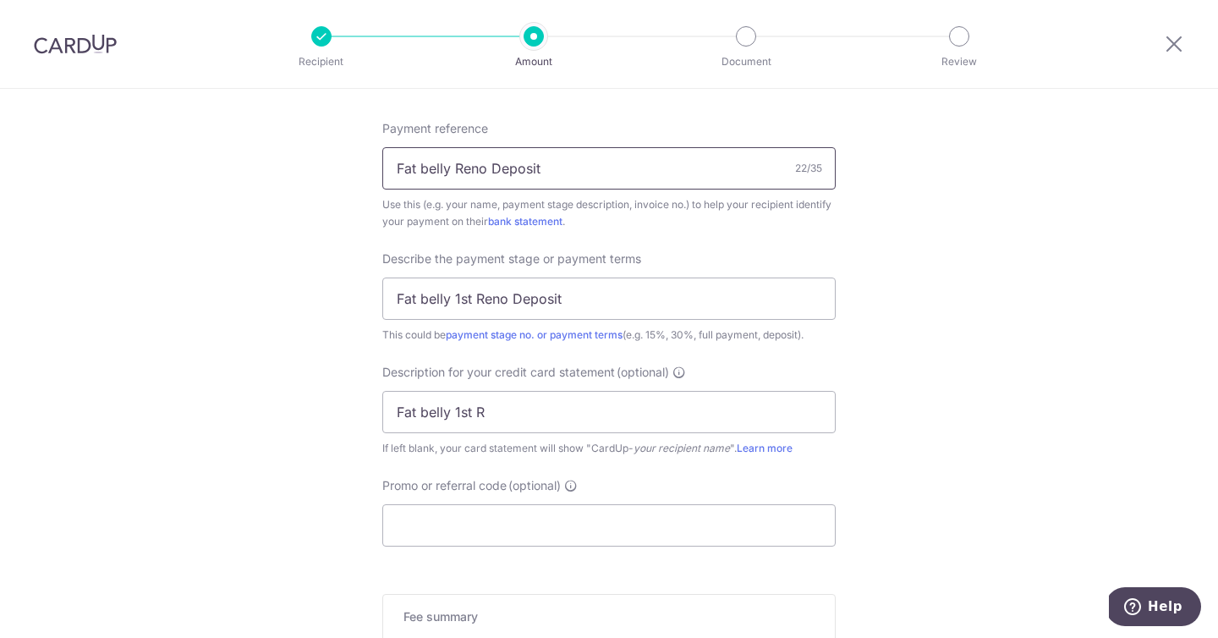
click at [439, 167] on input "Fat belly Reno Deposit" at bounding box center [608, 168] width 453 height 42
click at [494, 406] on input "Fat belly 1st R" at bounding box center [608, 412] width 453 height 42
paste input "Reno"
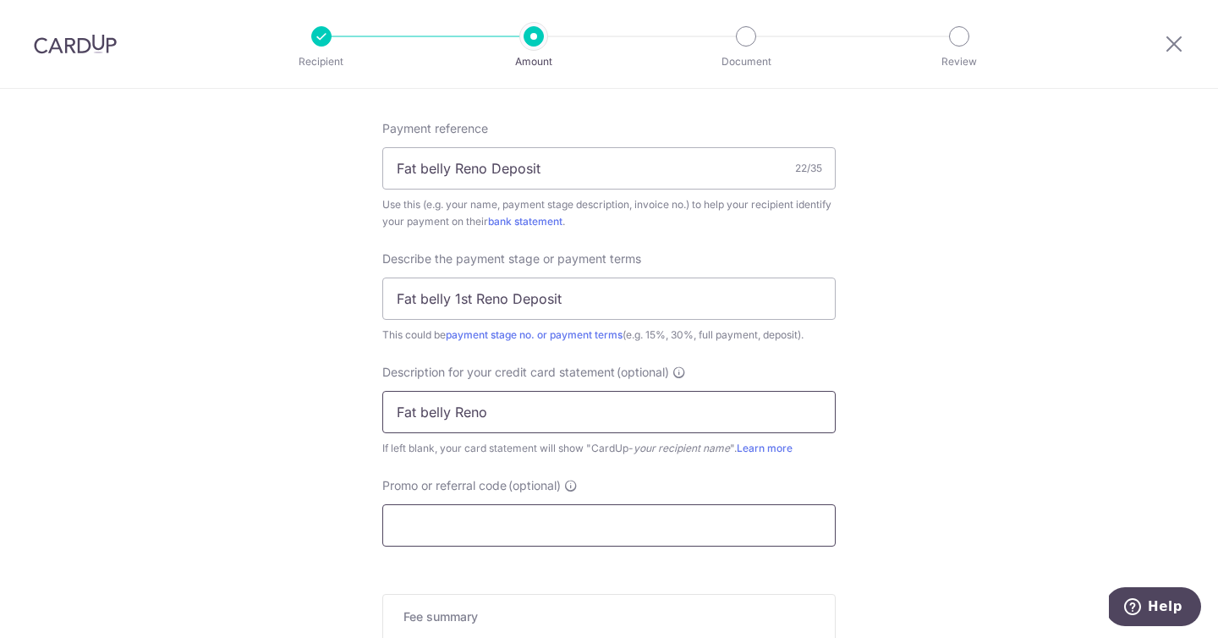
type input "Fat belly Reno"
click at [612, 532] on input "Promo or referral code (optional)" at bounding box center [608, 525] width 453 height 42
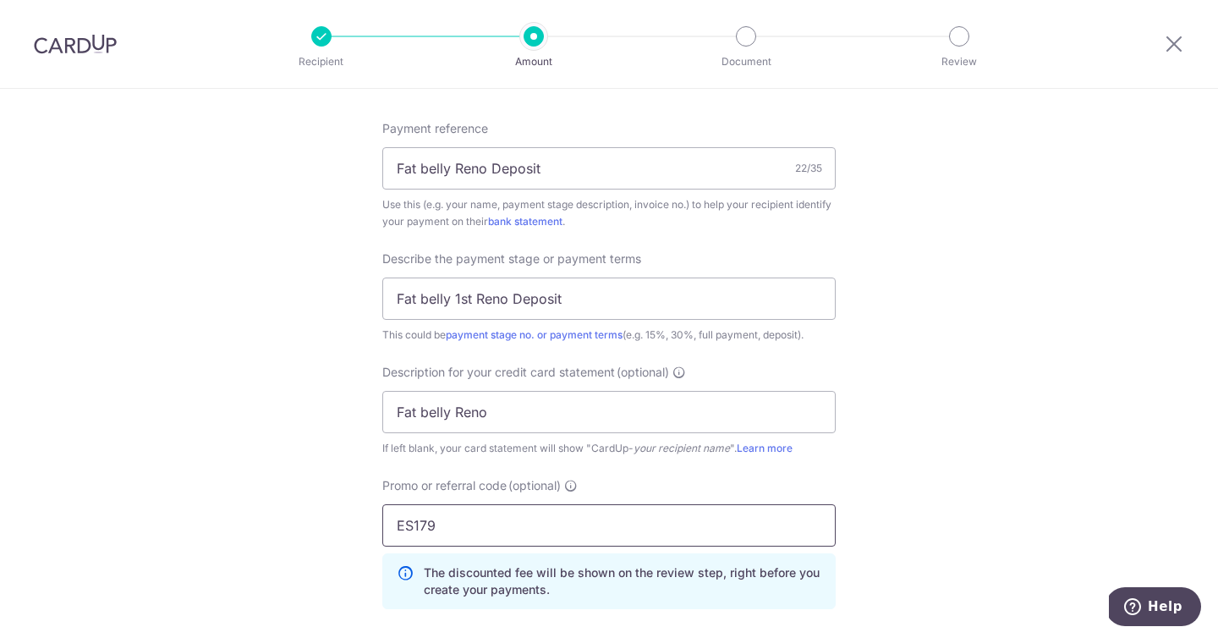
type input "ES179"
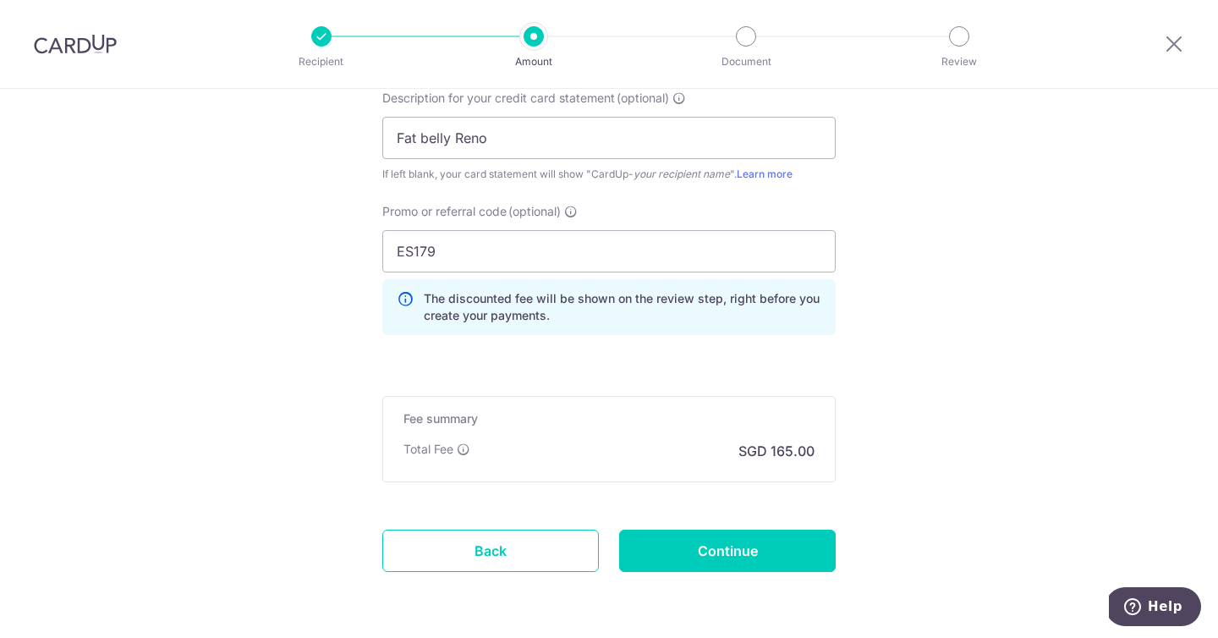
scroll to position [1801, 0]
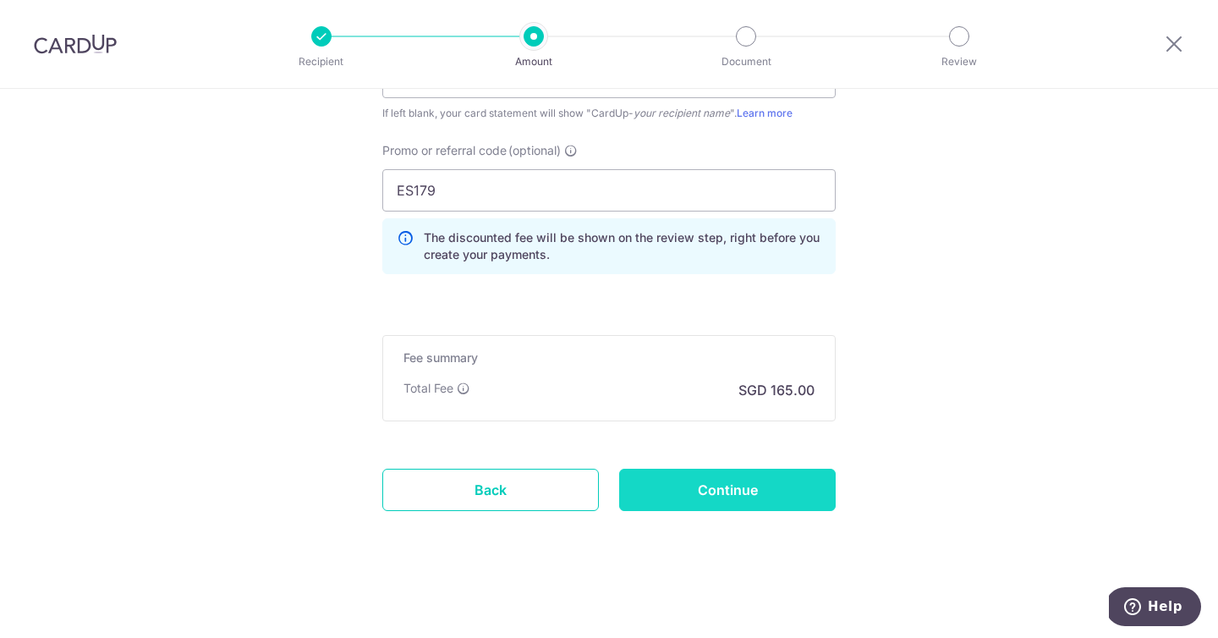
click at [779, 487] on input "Continue" at bounding box center [727, 490] width 217 height 42
type input "Create Schedule"
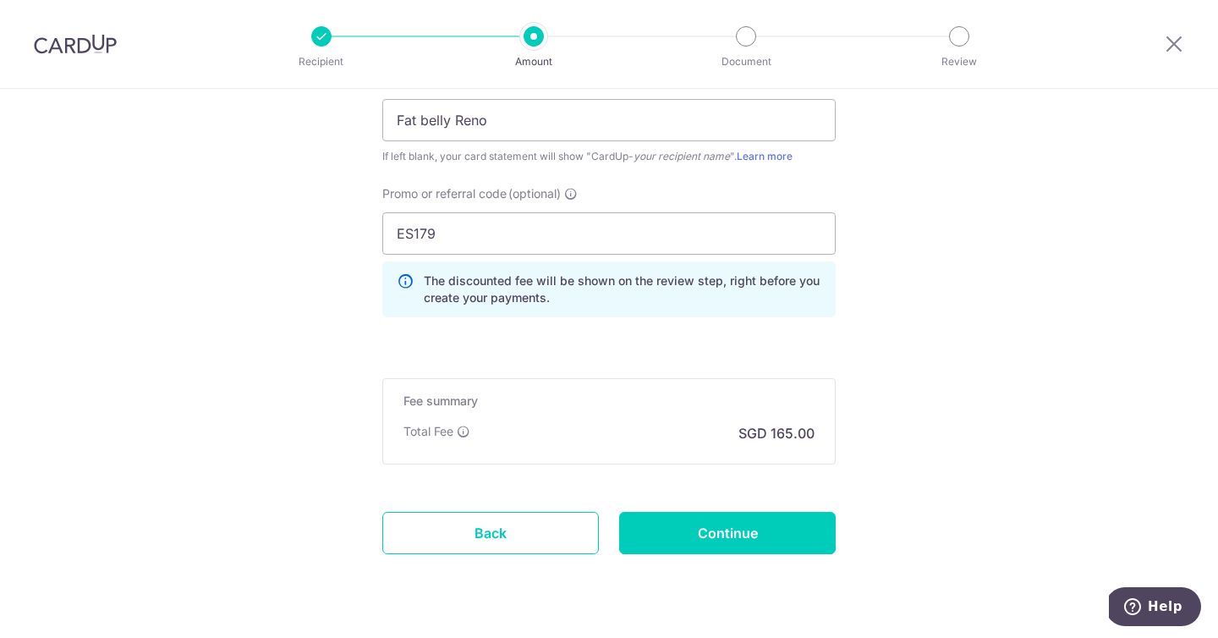
scroll to position [1370, 0]
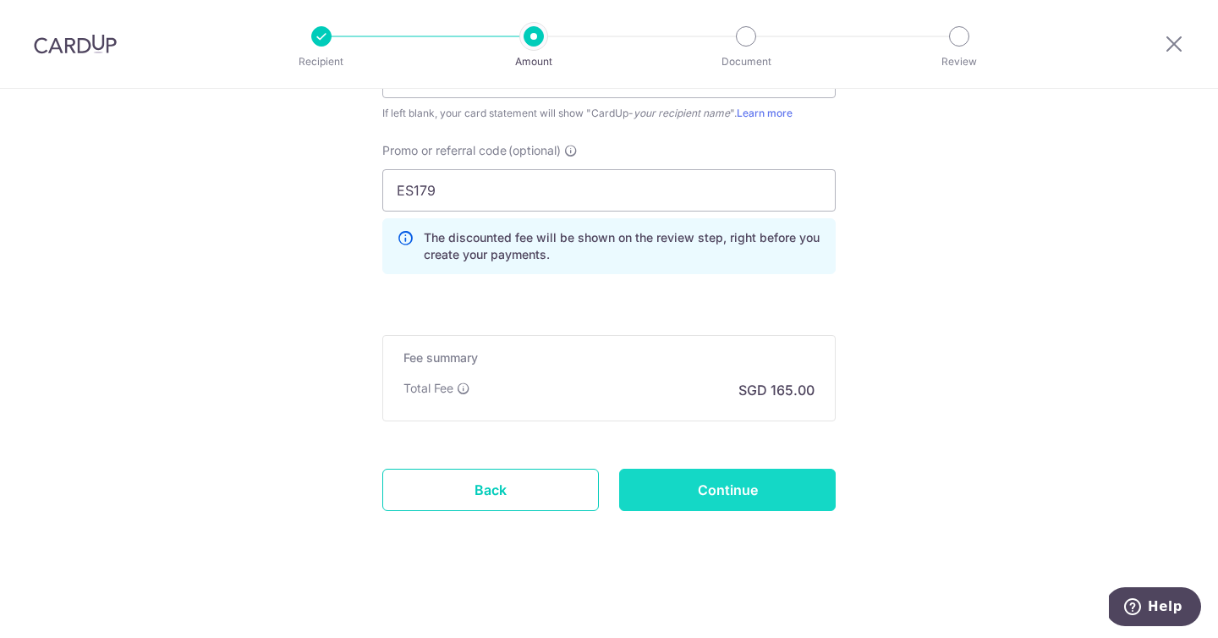
click at [805, 491] on input "Continue" at bounding box center [727, 490] width 217 height 42
type input "Create Schedule"
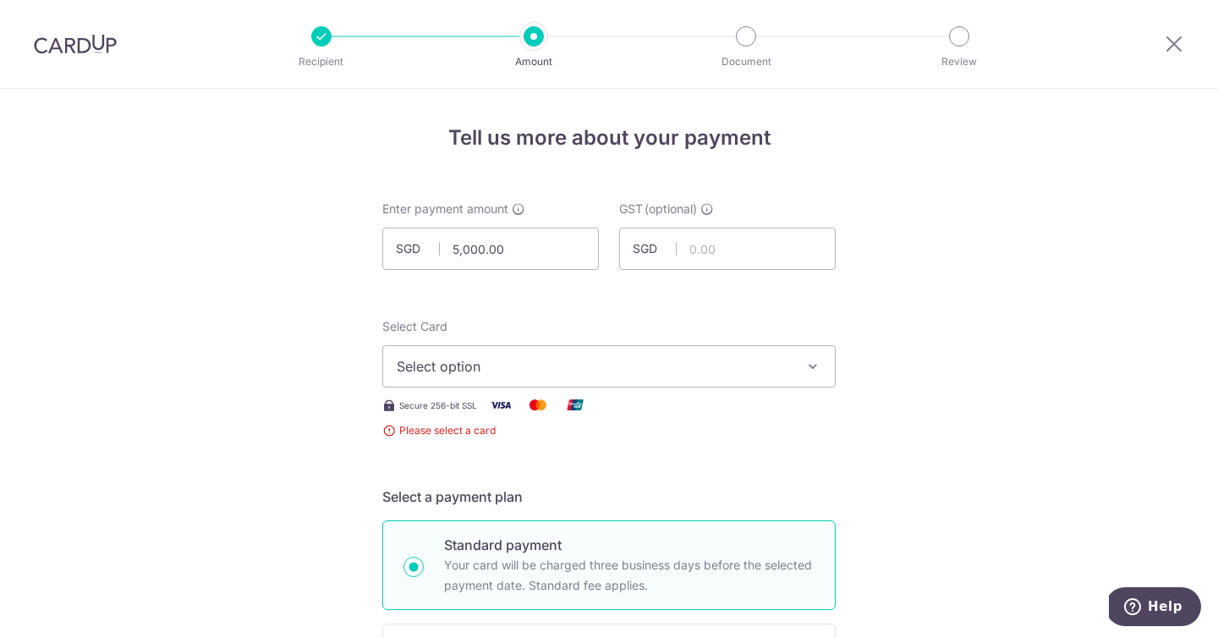
click at [506, 354] on button "Select option" at bounding box center [608, 366] width 453 height 42
click at [555, 415] on span "Add credit card" at bounding box center [624, 413] width 394 height 17
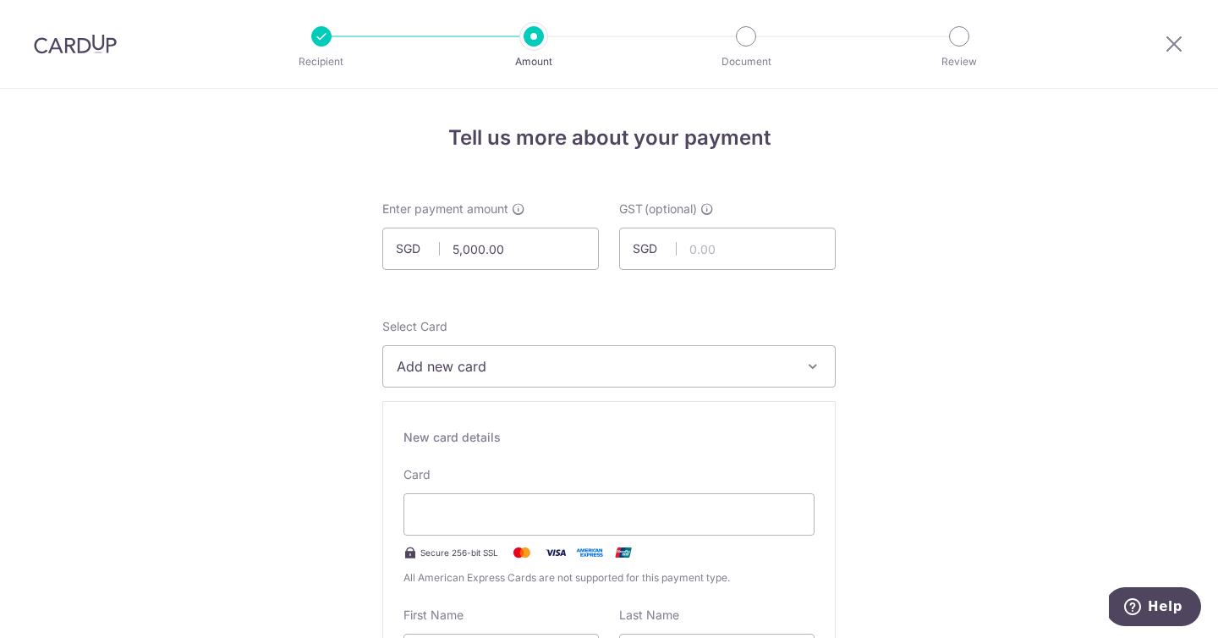
scroll to position [182, 0]
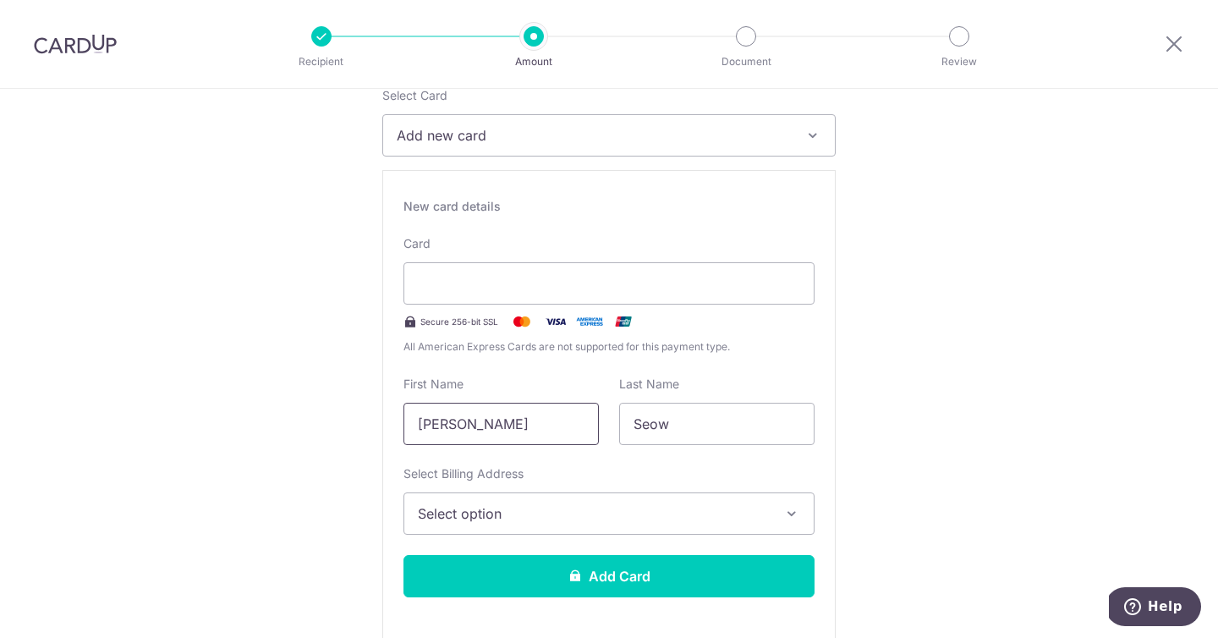
scroll to position [281, 0]
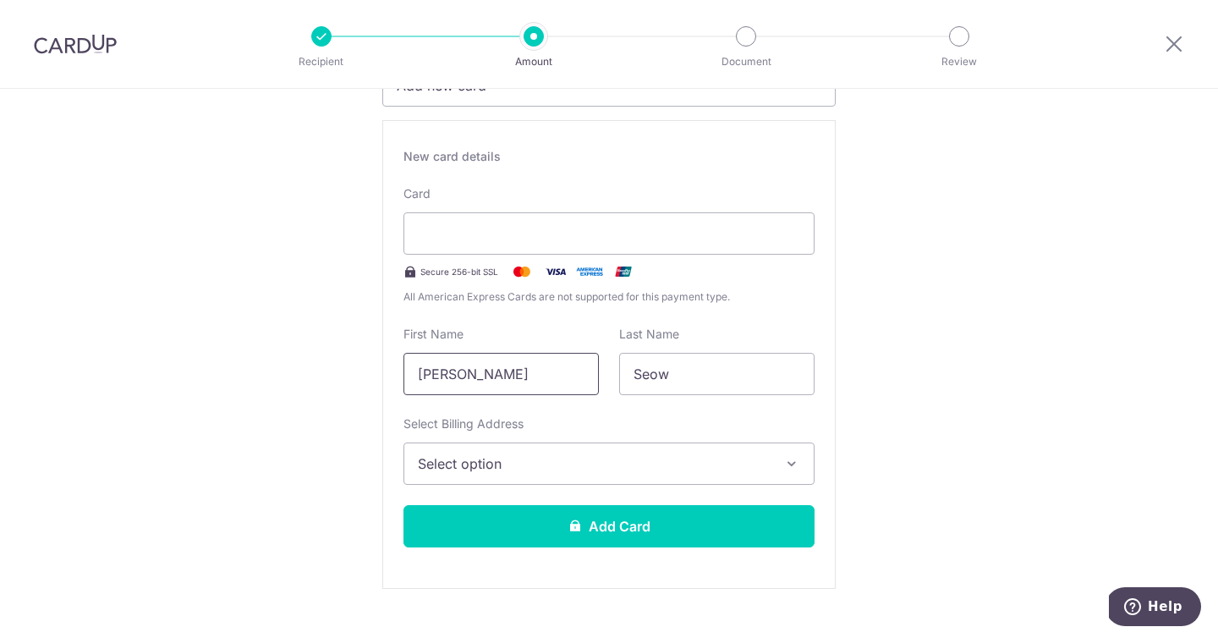
click at [497, 371] on input "[PERSON_NAME]" at bounding box center [501, 374] width 195 height 42
type input "andryl wei tse"
type input "foo"
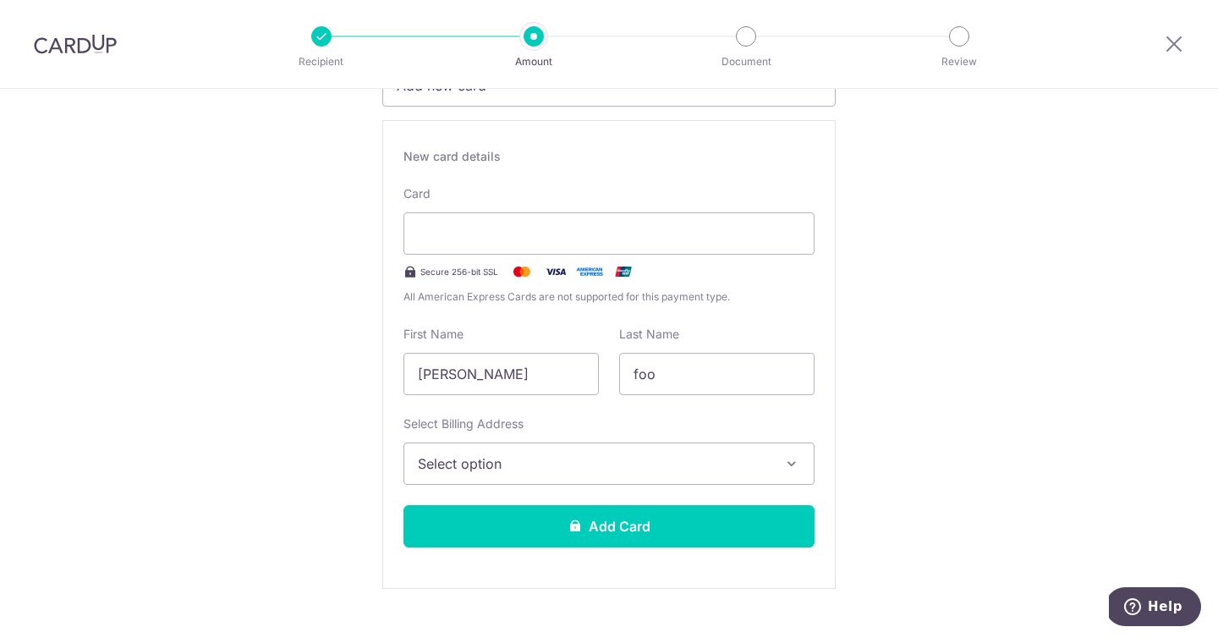
click at [614, 458] on span "Select option" at bounding box center [594, 463] width 352 height 20
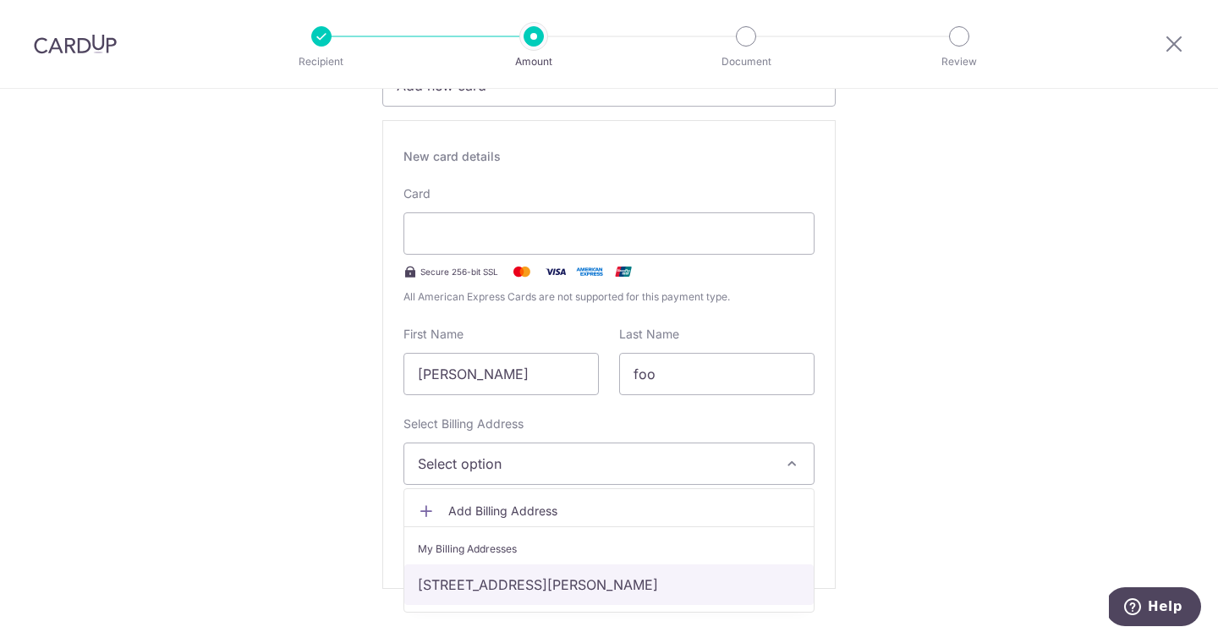
click at [622, 581] on link "52 Newton Road #06-06, Singapore, Singapore-307992" at bounding box center [608, 584] width 409 height 41
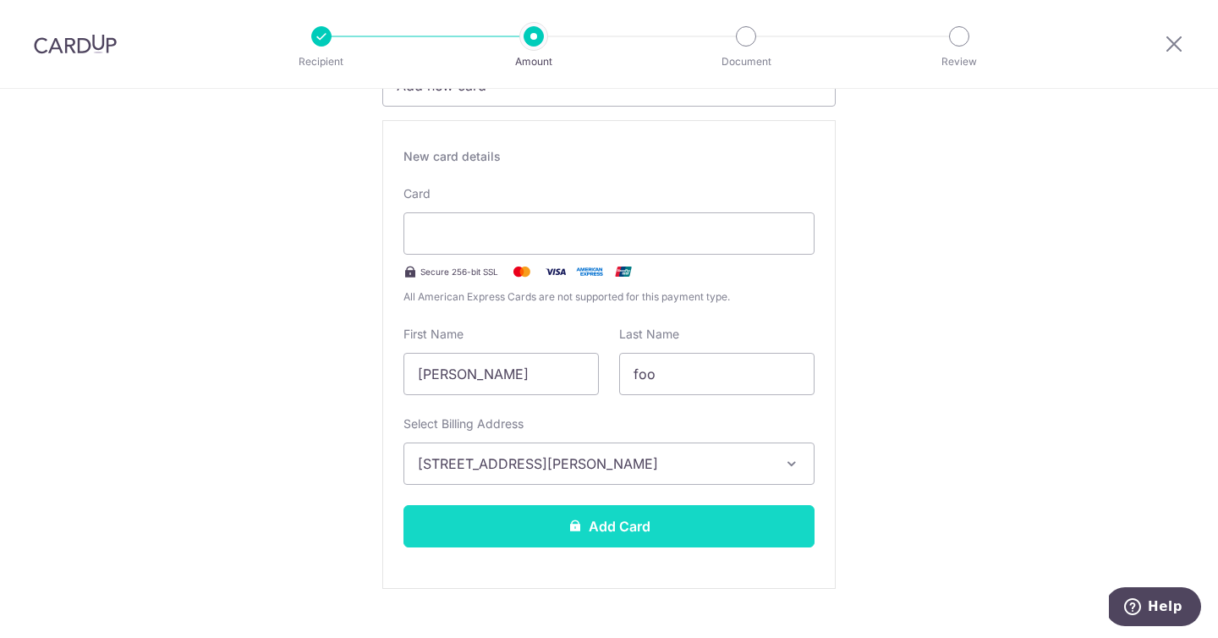
click at [715, 526] on button "Add Card" at bounding box center [609, 526] width 411 height 42
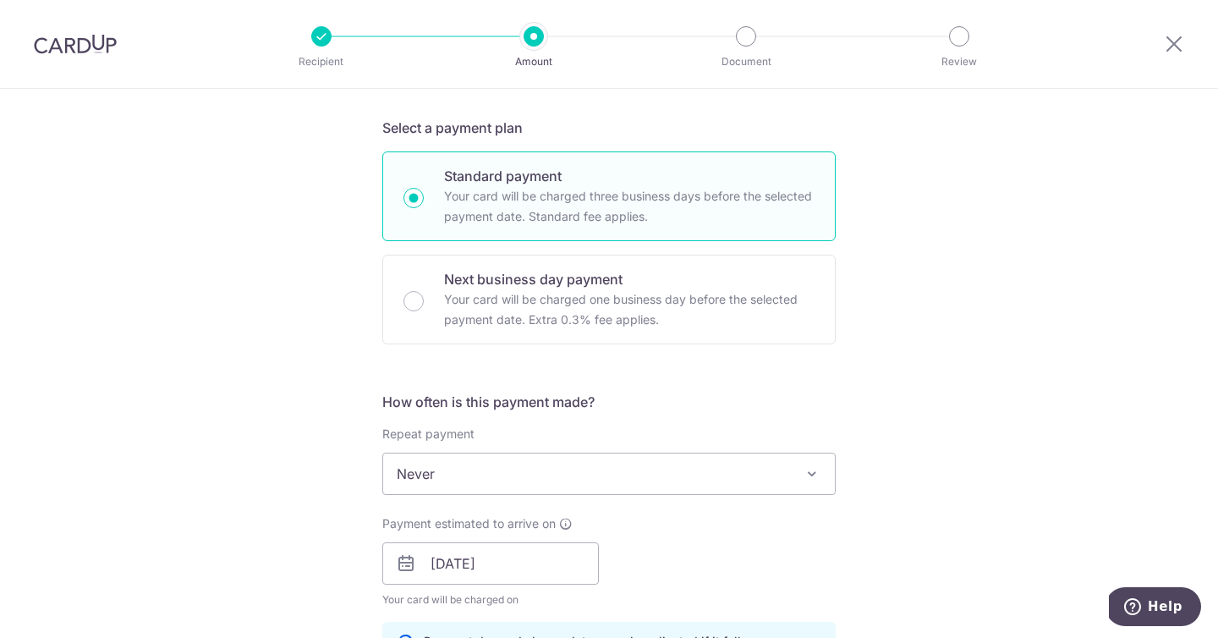
scroll to position [686, 0]
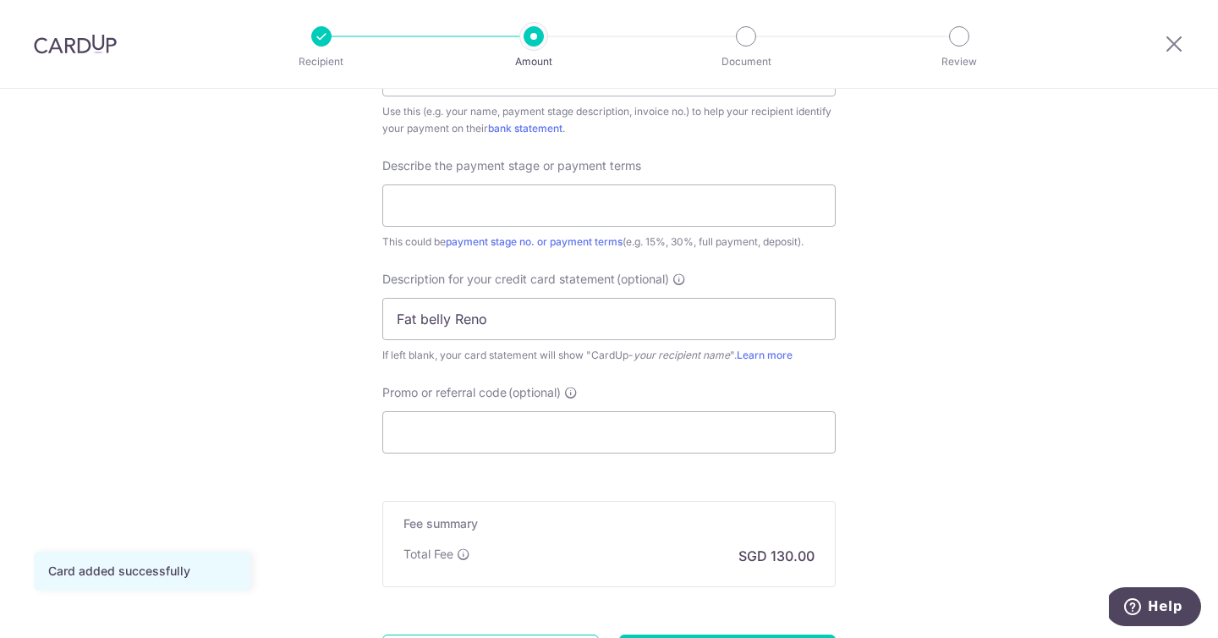
scroll to position [1277, 0]
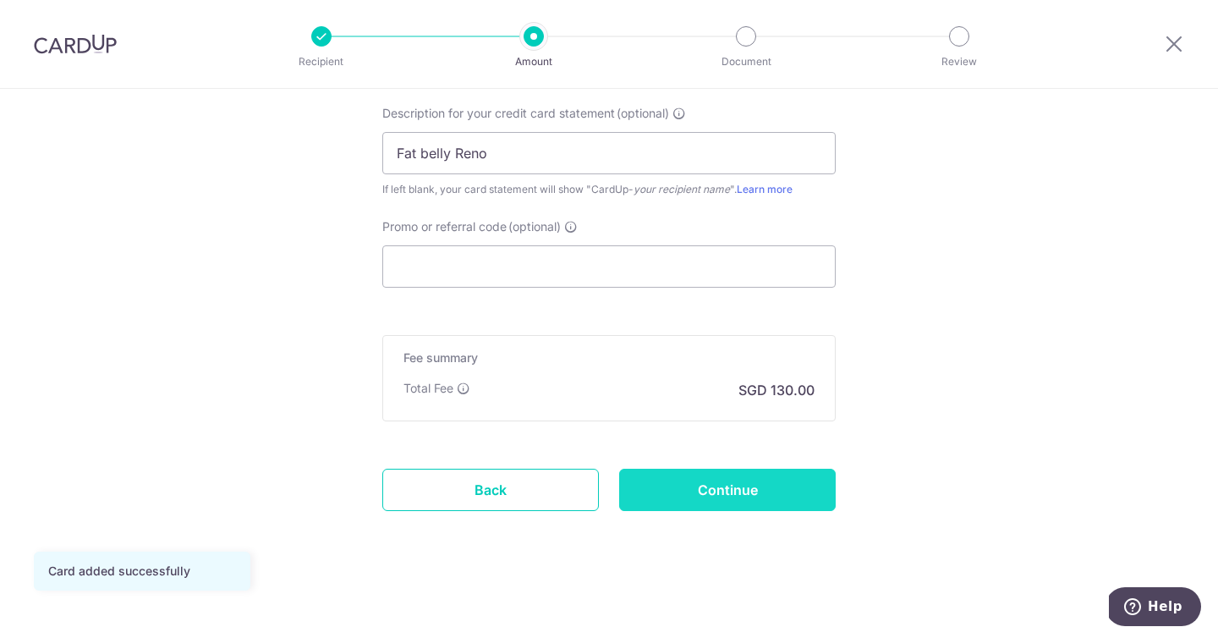
click at [810, 470] on input "Continue" at bounding box center [727, 490] width 217 height 42
type input "Create Schedule"
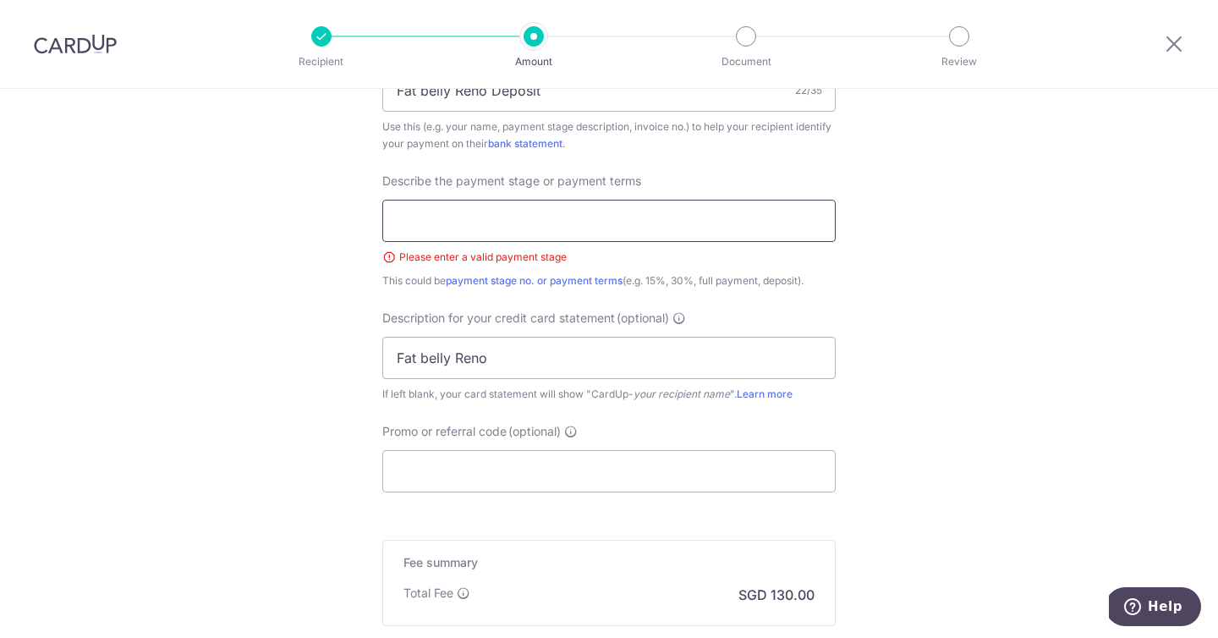
scroll to position [1071, 0]
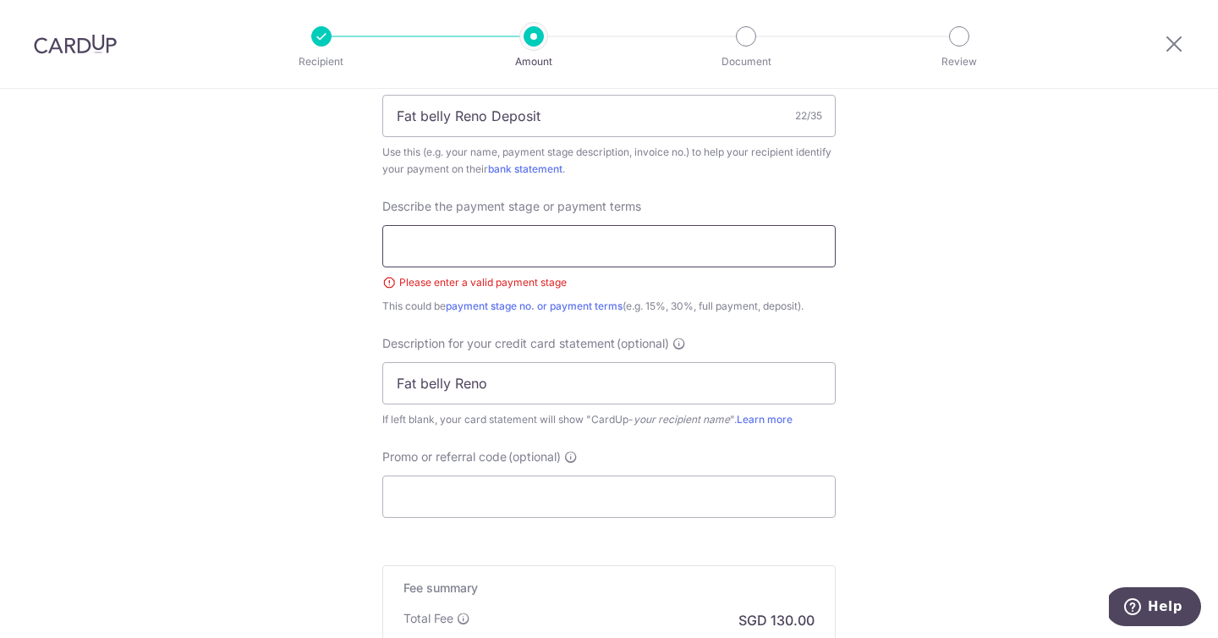
click at [593, 253] on input "text" at bounding box center [608, 246] width 453 height 42
type input "Fat belly 1st Reno Deposit"
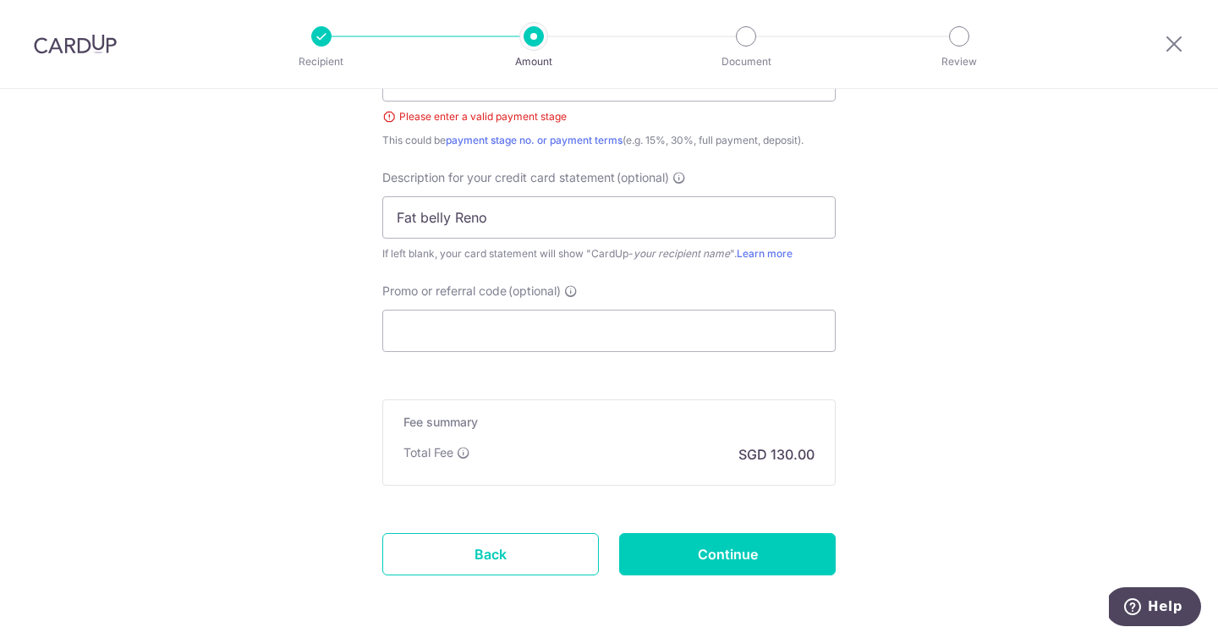
scroll to position [1301, 0]
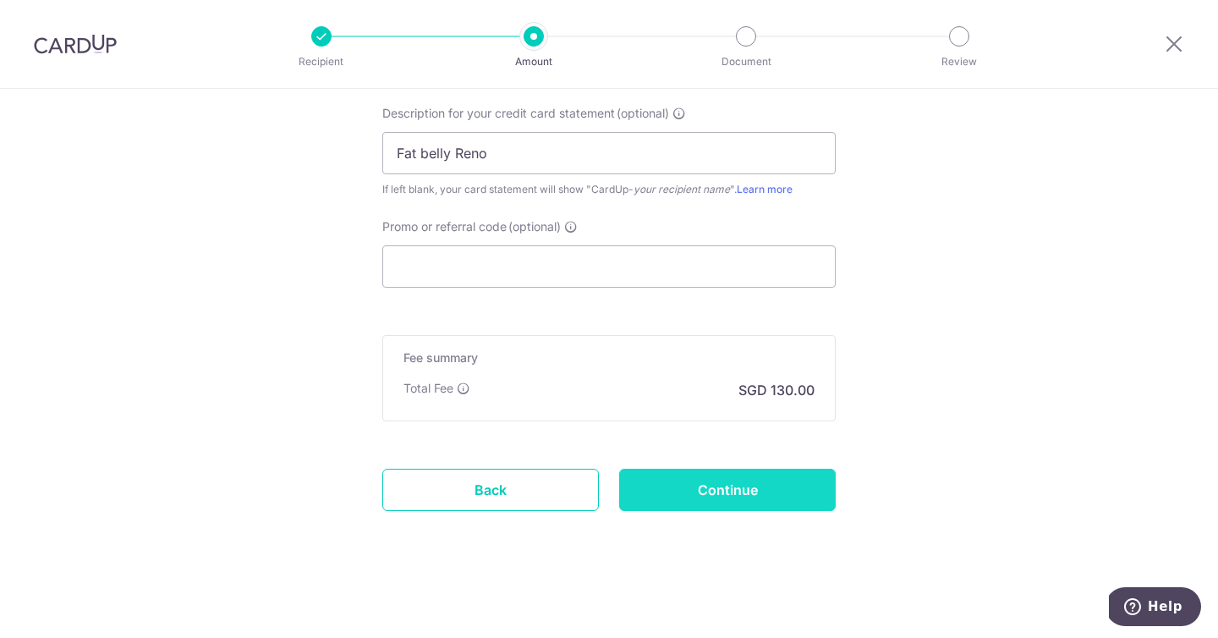
click at [777, 499] on input "Continue" at bounding box center [727, 490] width 217 height 42
type input "Create Schedule"
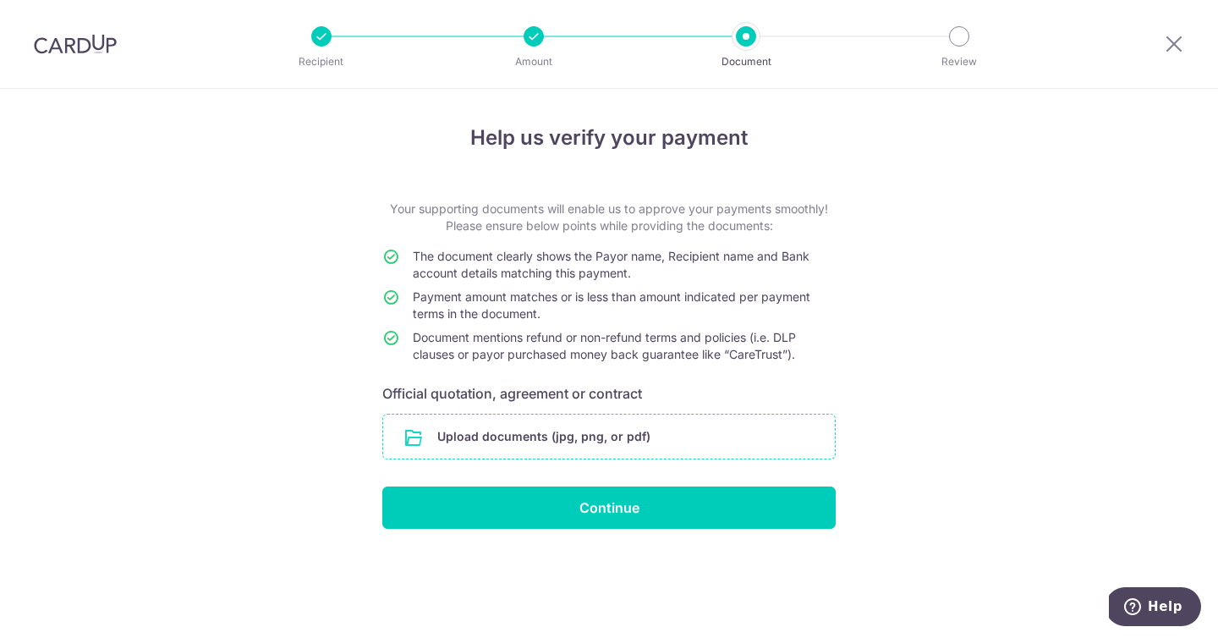
click at [580, 437] on input "file" at bounding box center [609, 437] width 452 height 44
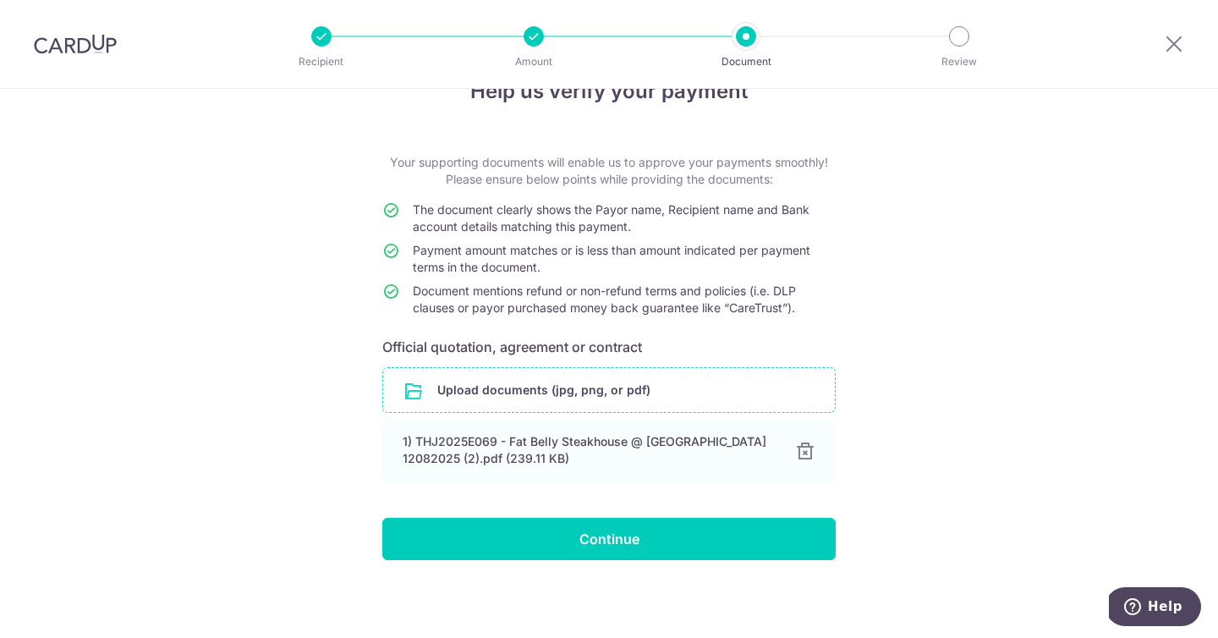
scroll to position [48, 0]
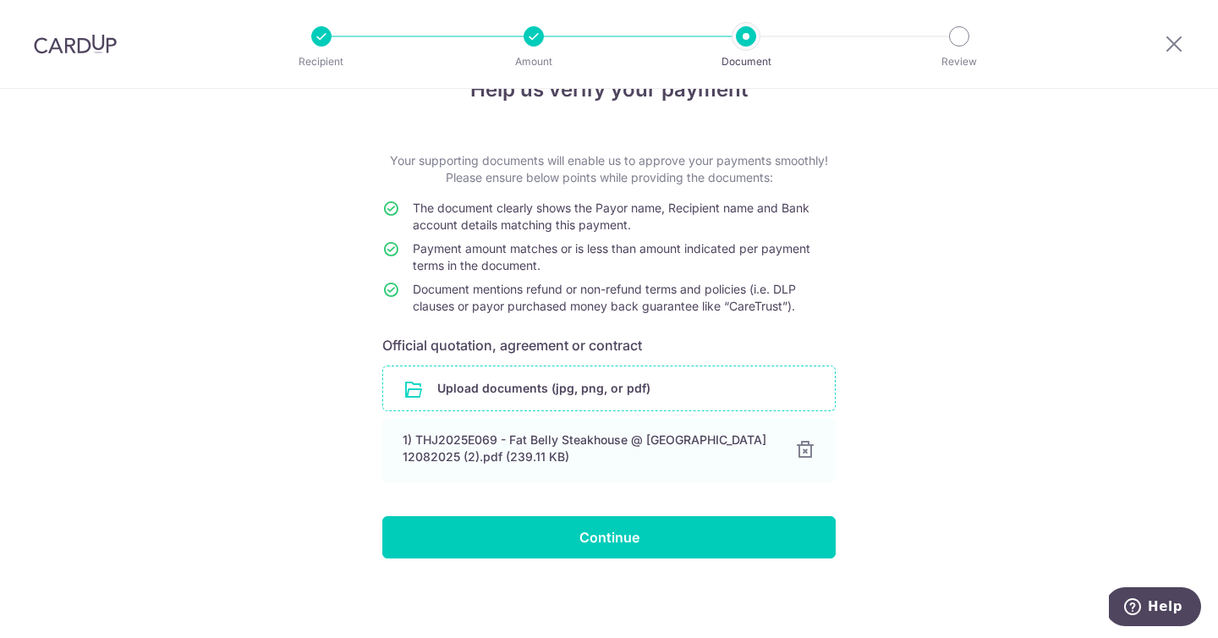
click at [596, 387] on input "file" at bounding box center [609, 388] width 452 height 44
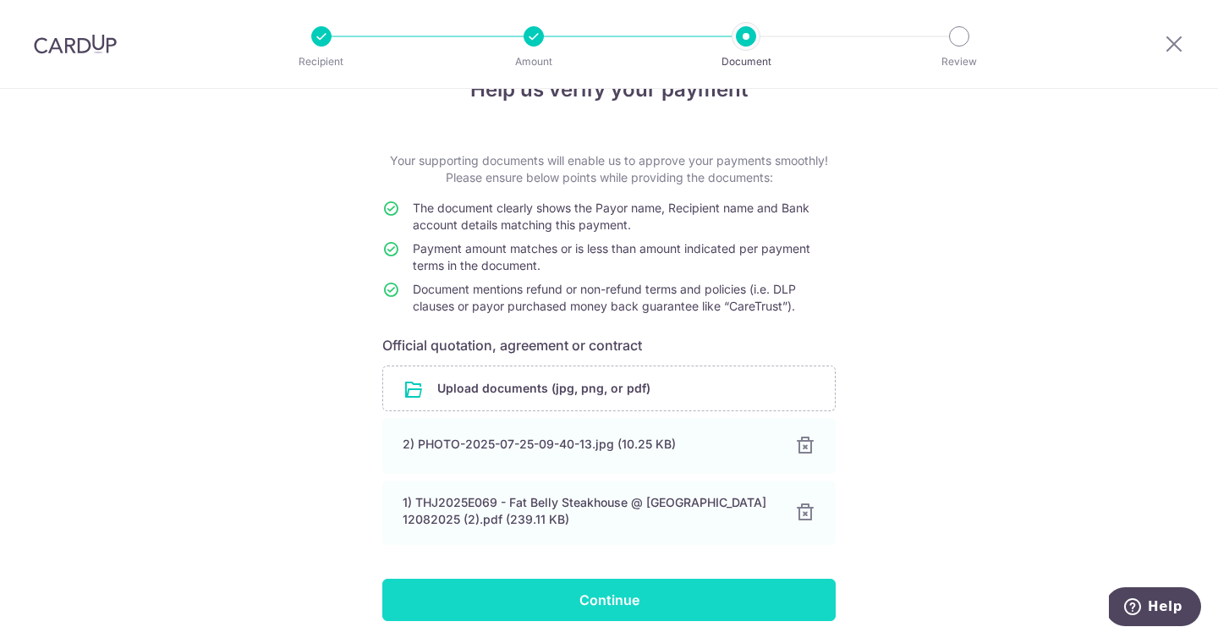
click at [692, 618] on input "Continue" at bounding box center [608, 600] width 453 height 42
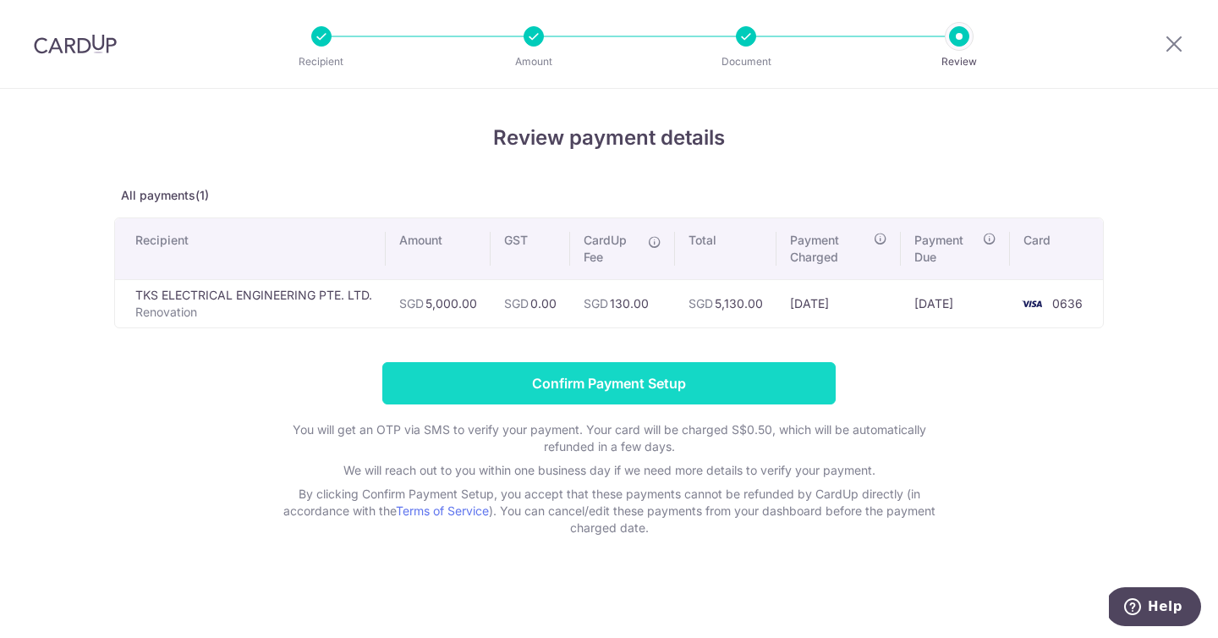
click at [696, 389] on input "Confirm Payment Setup" at bounding box center [608, 383] width 453 height 42
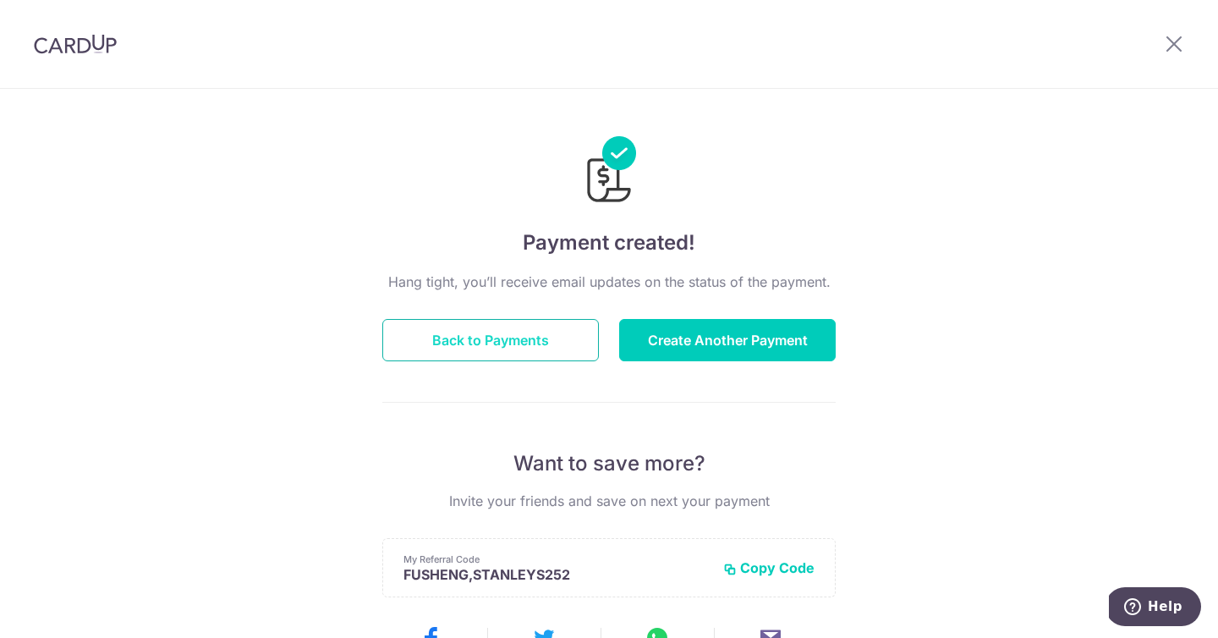
click at [427, 340] on button "Back to Payments" at bounding box center [490, 340] width 217 height 42
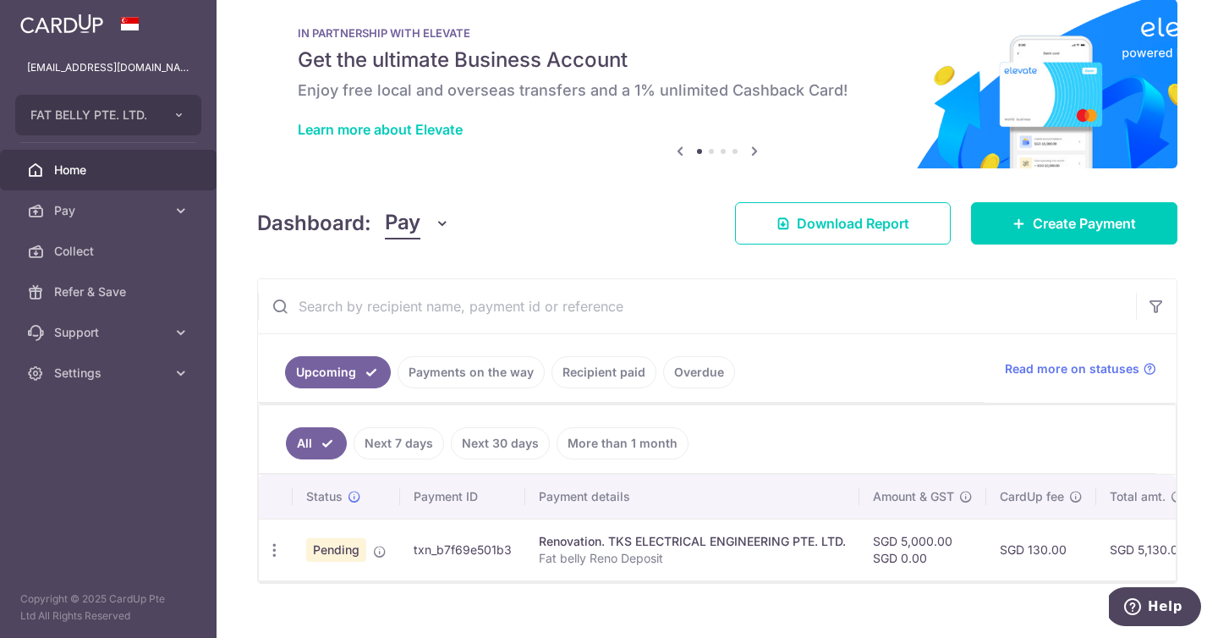
scroll to position [63, 0]
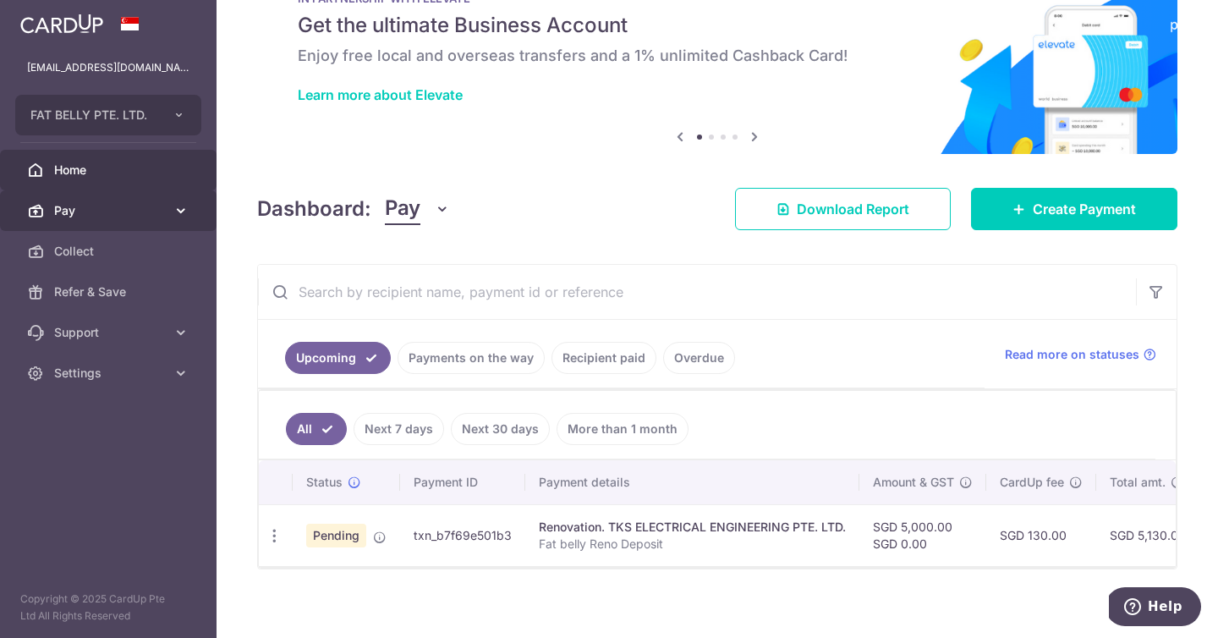
click at [146, 215] on span "Pay" at bounding box center [110, 210] width 112 height 17
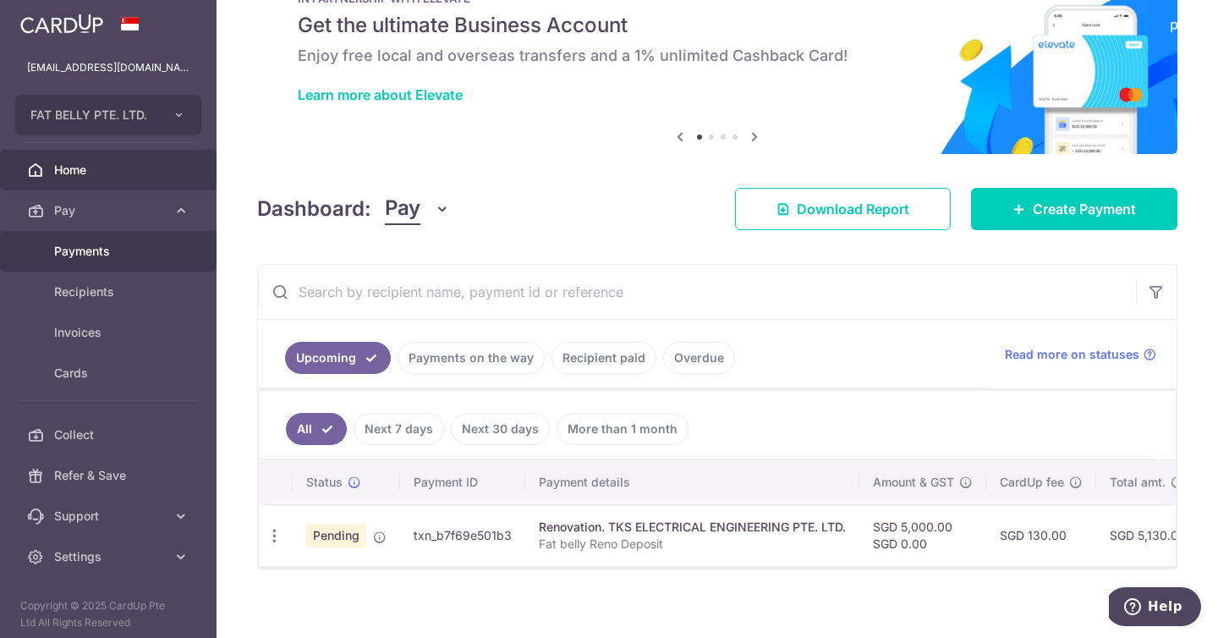
click at [96, 248] on span "Payments" at bounding box center [110, 251] width 112 height 17
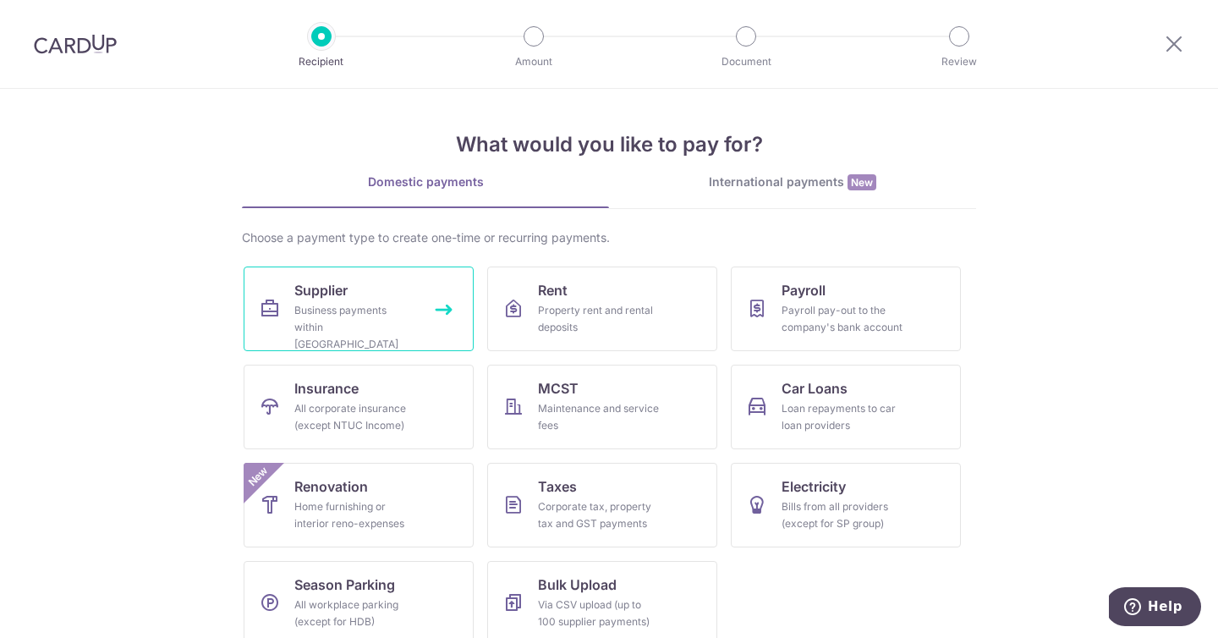
click at [347, 321] on div "Business payments within Singapore" at bounding box center [355, 327] width 122 height 51
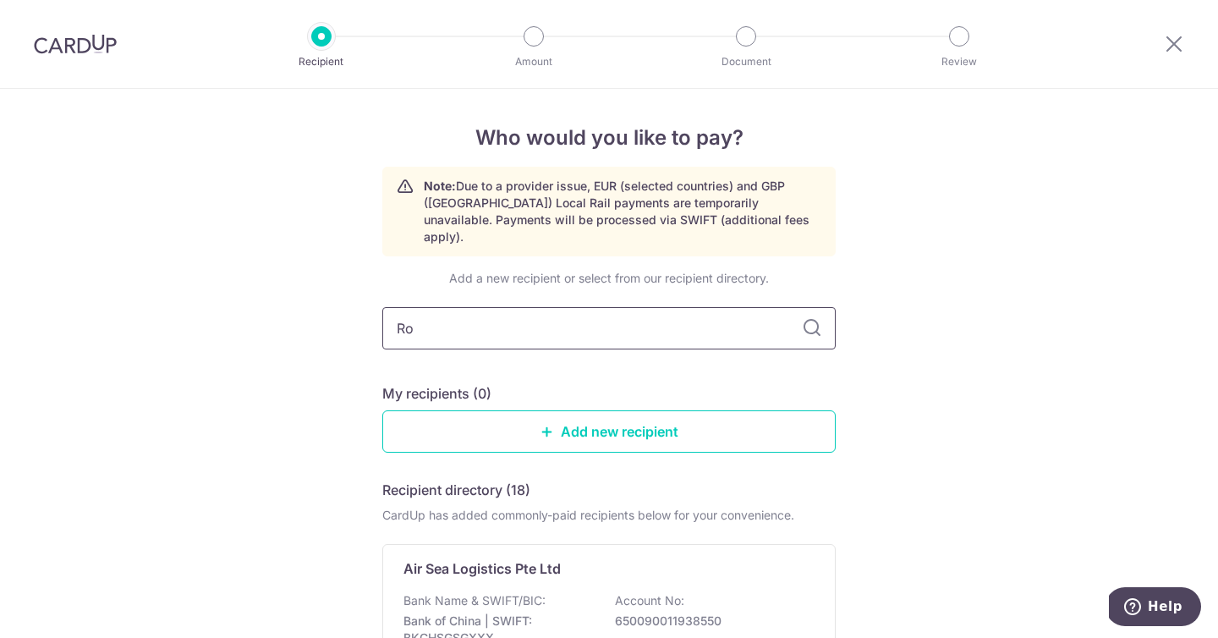
type input "R"
paste input "[PERSON_NAME] INTERNATIONAL GROUP CO.,LTD"
type input "[PERSON_NAME] INTERNATIONAL GROUP CO.,LTD"
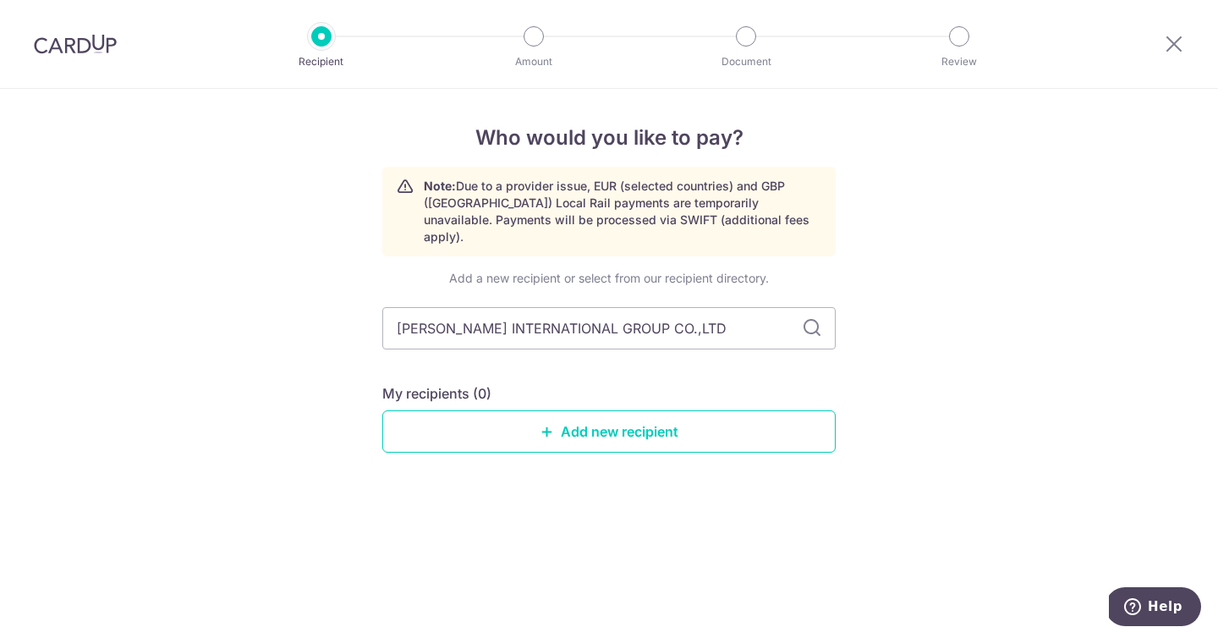
click at [692, 437] on div "Add a new recipient or select from our recipient directory. RON INTERNATIONAL G…" at bounding box center [608, 375] width 453 height 210
click at [687, 410] on link "Add new recipient" at bounding box center [608, 431] width 453 height 42
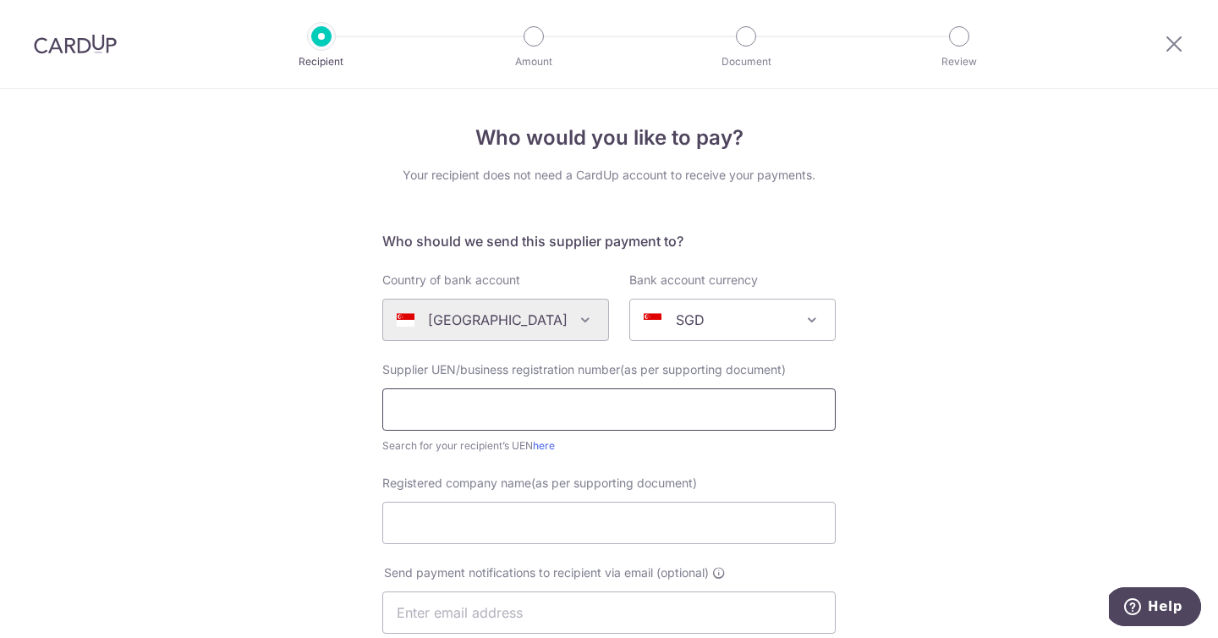
click at [604, 391] on input "text" at bounding box center [608, 409] width 453 height 42
paste input "RON INTERNATIONAL GROUP CO.,LTD"
type input "RON INTERNATIONAL GROUP CO.,LTD"
click at [529, 323] on div "Algeria Andorra Angola Anguilla Argentina Armenia Aruba Australia Austria Azerb…" at bounding box center [495, 320] width 227 height 42
click at [569, 316] on div "Algeria Andorra Angola Anguilla Argentina Armenia Aruba Australia Austria Azerb…" at bounding box center [495, 320] width 227 height 42
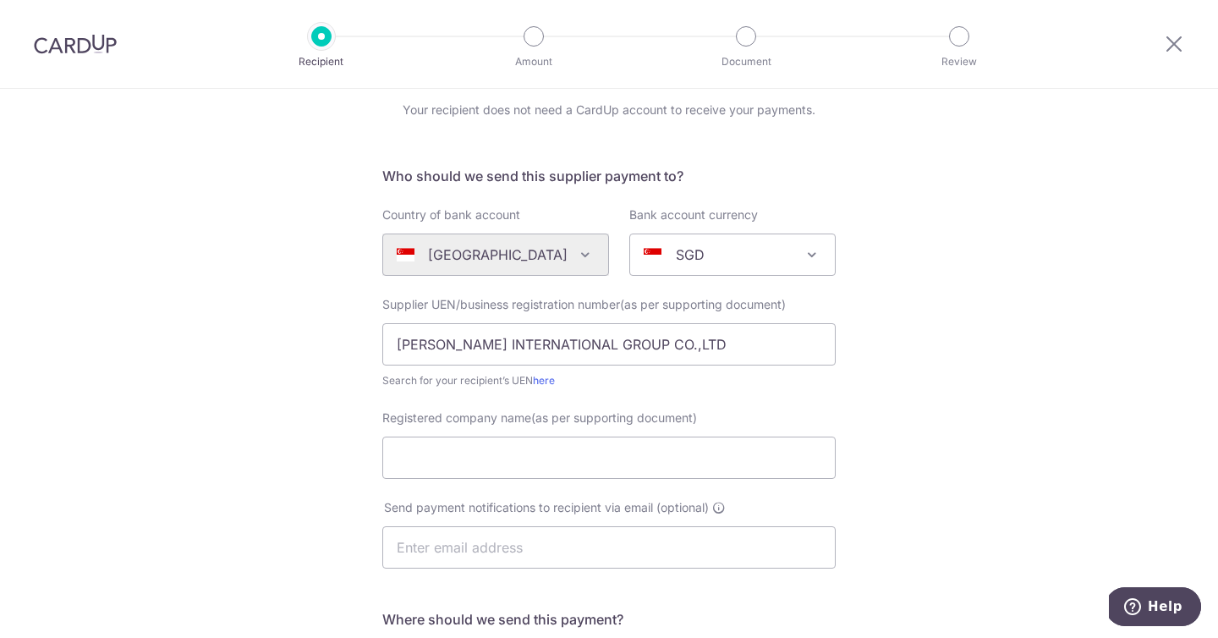
scroll to position [102, 0]
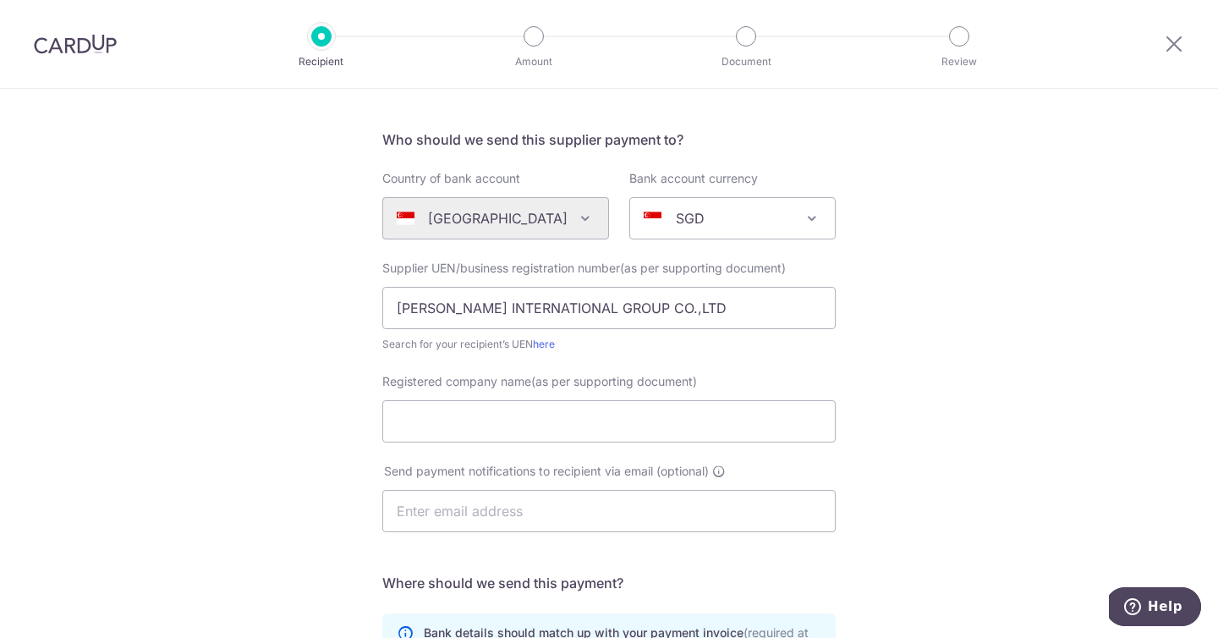
click at [803, 215] on span at bounding box center [812, 218] width 20 height 20
click at [987, 359] on div "Who would you like to pay? Your recipient does not need a CardUp account to rec…" at bounding box center [609, 499] width 1218 height 1025
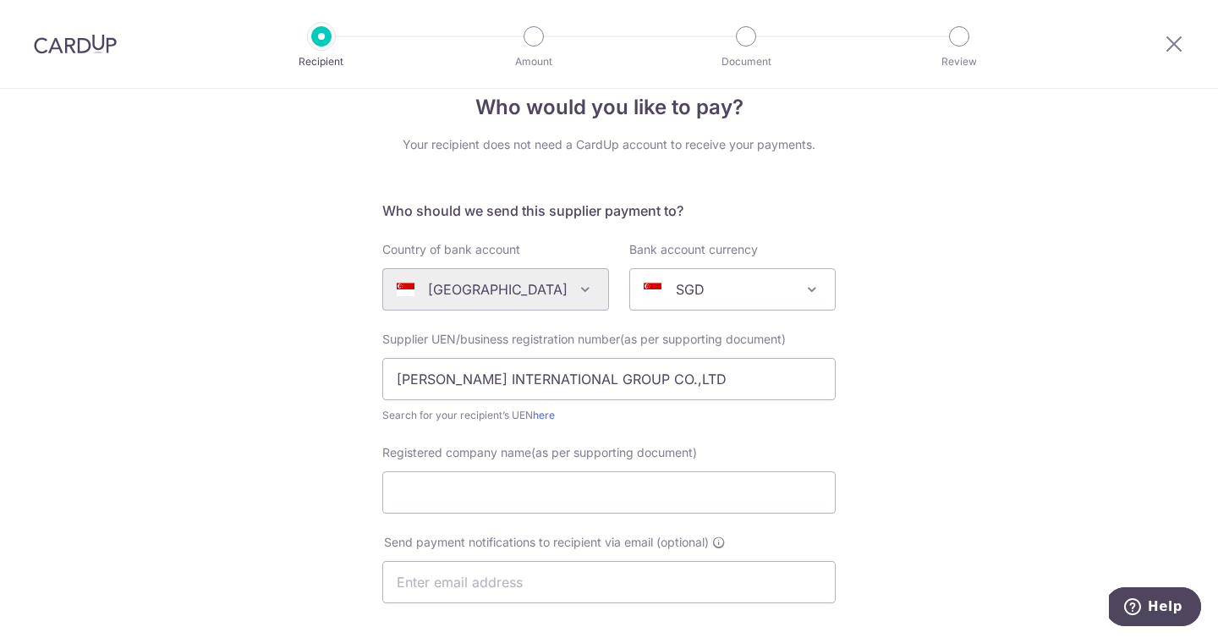
scroll to position [0, 0]
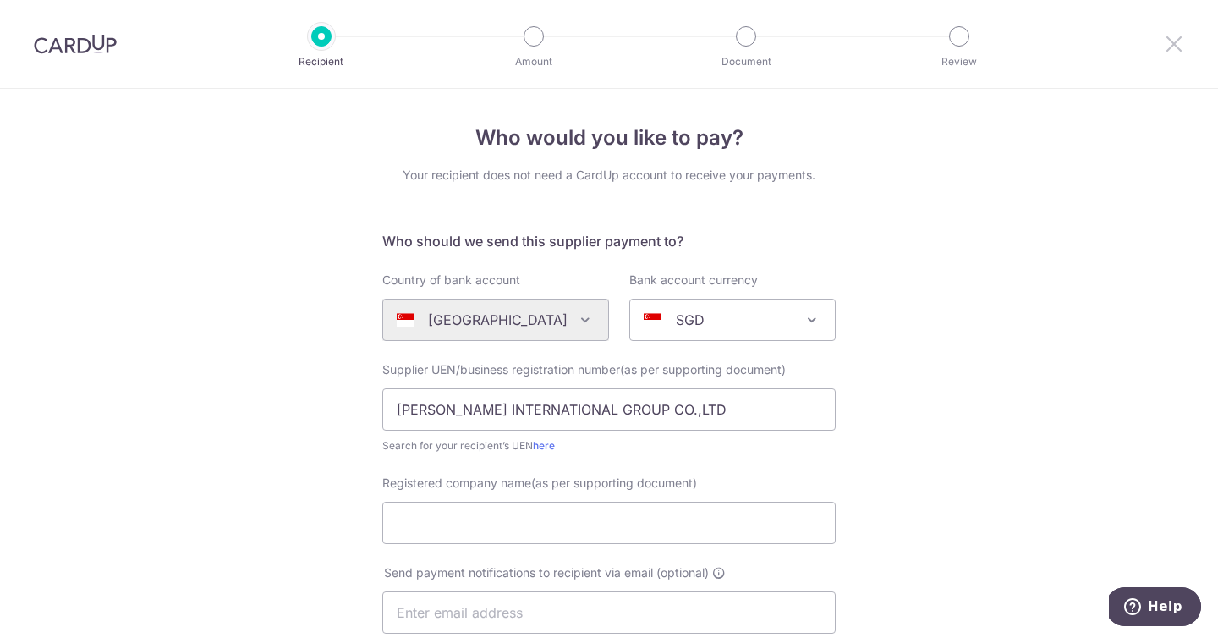
click at [1177, 46] on icon at bounding box center [1174, 43] width 20 height 21
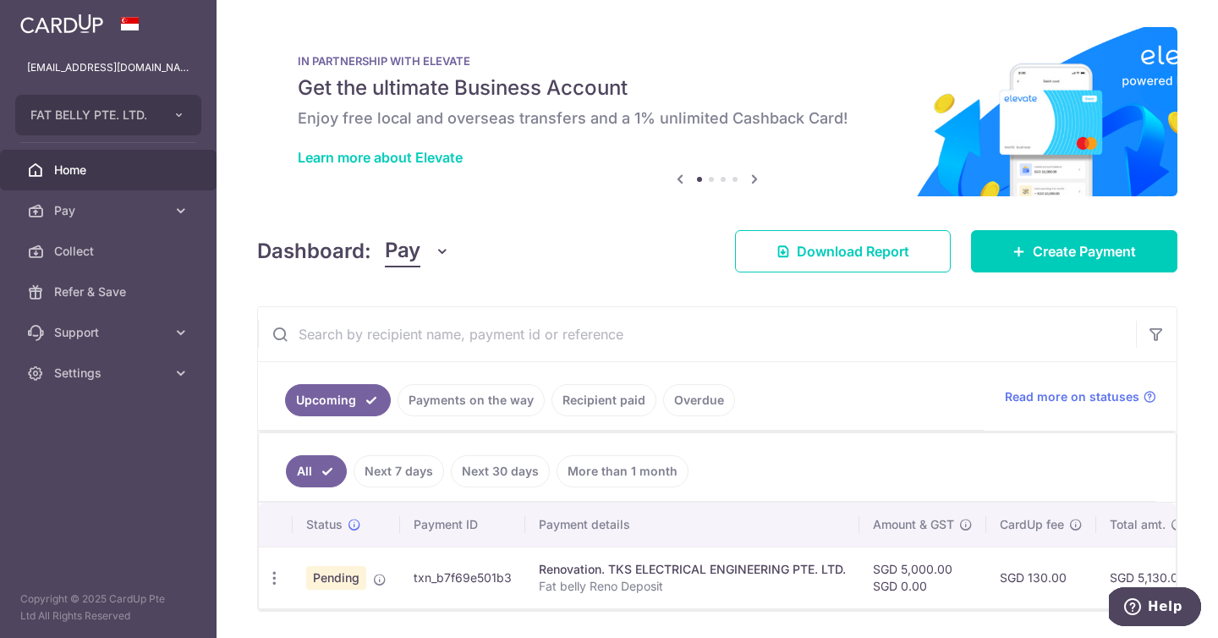
scroll to position [26, 0]
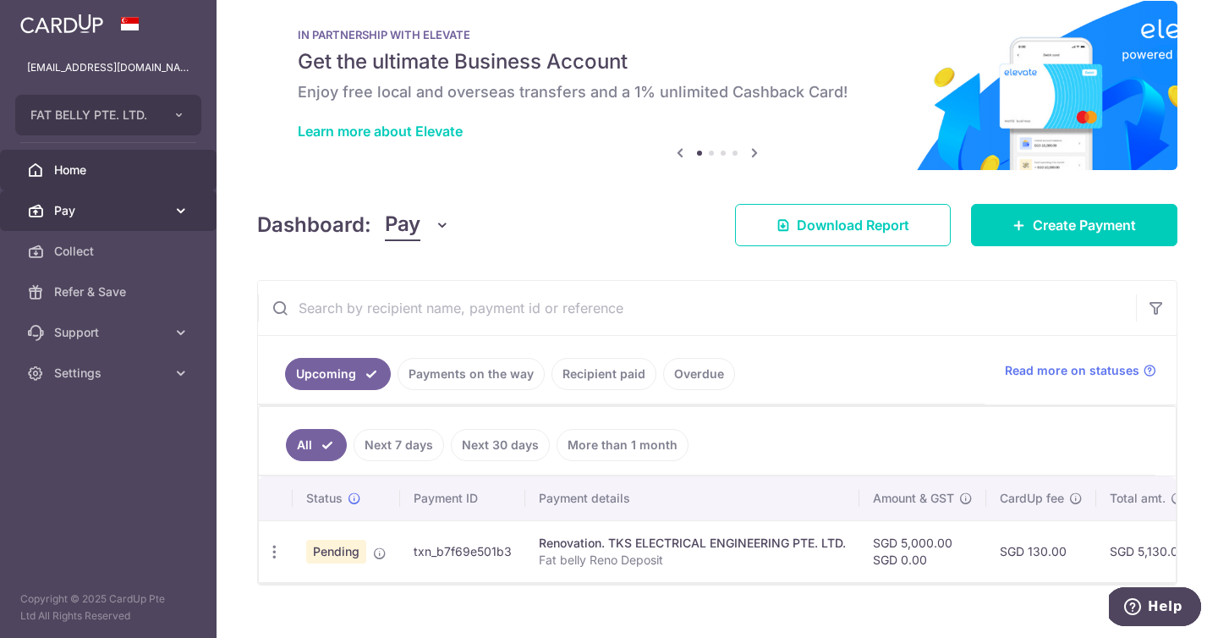
click at [104, 207] on span "Pay" at bounding box center [110, 210] width 112 height 17
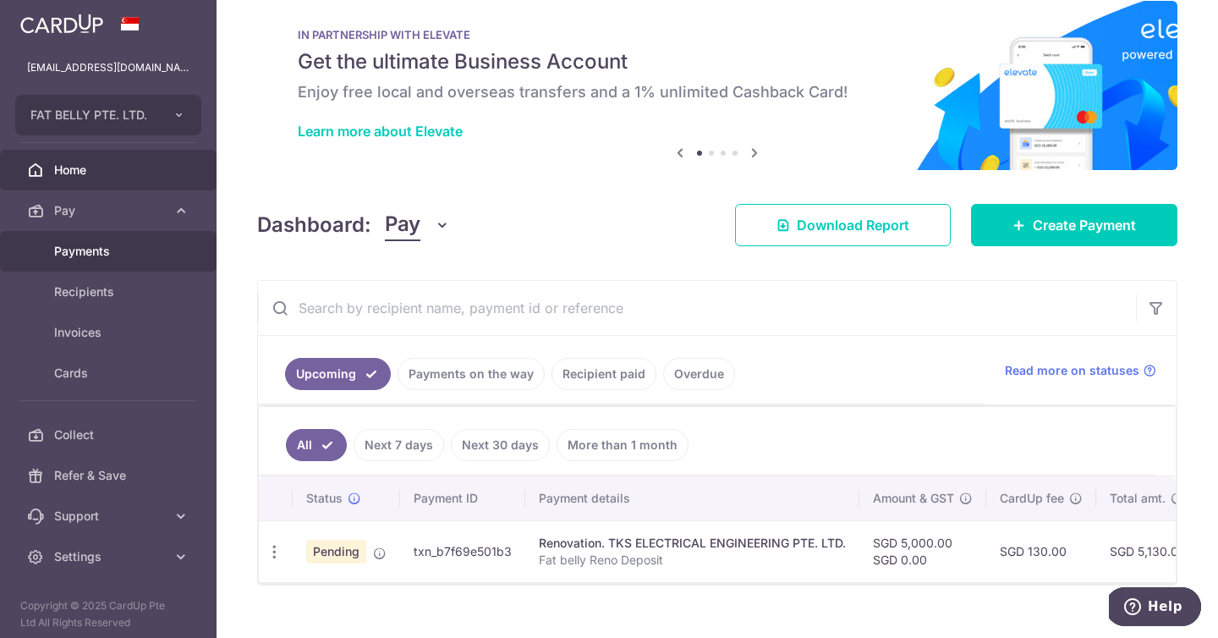
click at [95, 259] on span "Payments" at bounding box center [110, 251] width 112 height 17
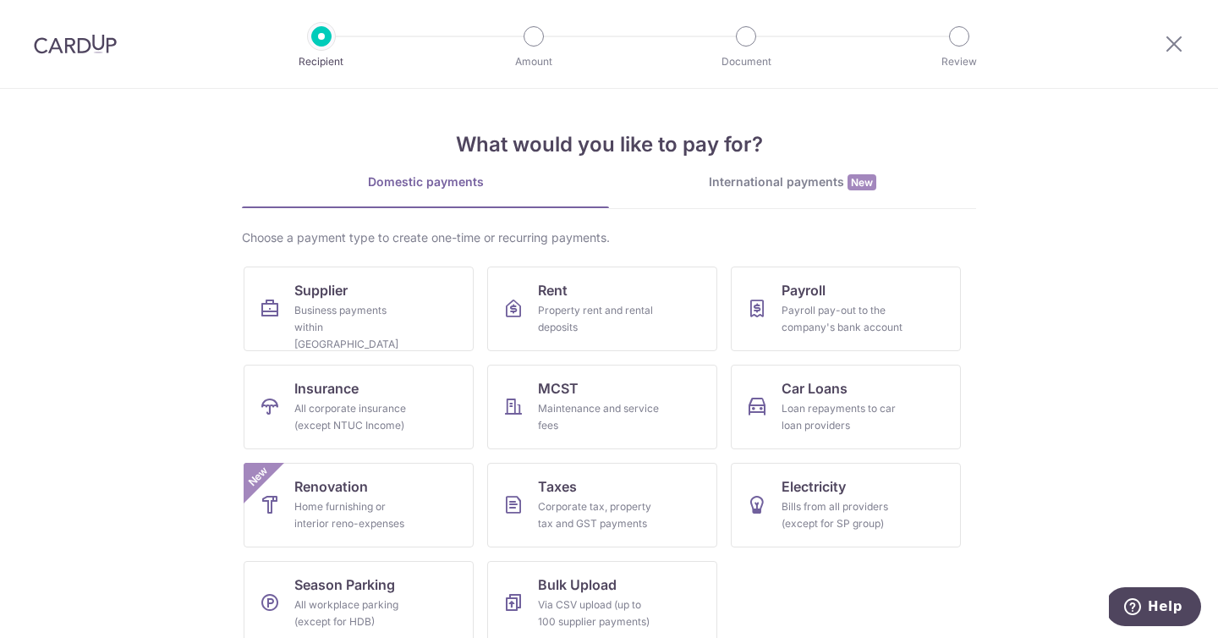
click at [854, 209] on div "Domestic payments International payments New Choose a payment type to create on…" at bounding box center [609, 416] width 734 height 486
click at [816, 173] on div "International payments New" at bounding box center [792, 182] width 367 height 18
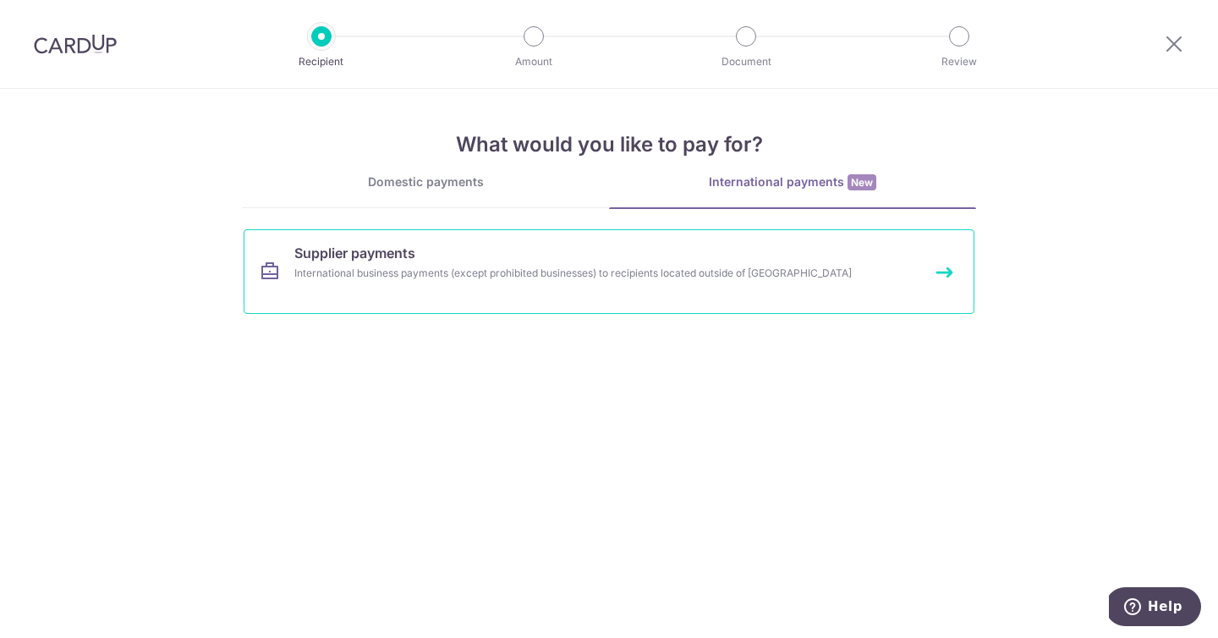
click at [459, 265] on div "International business payments (except prohibited businesses) to recipients lo…" at bounding box center [586, 273] width 585 height 17
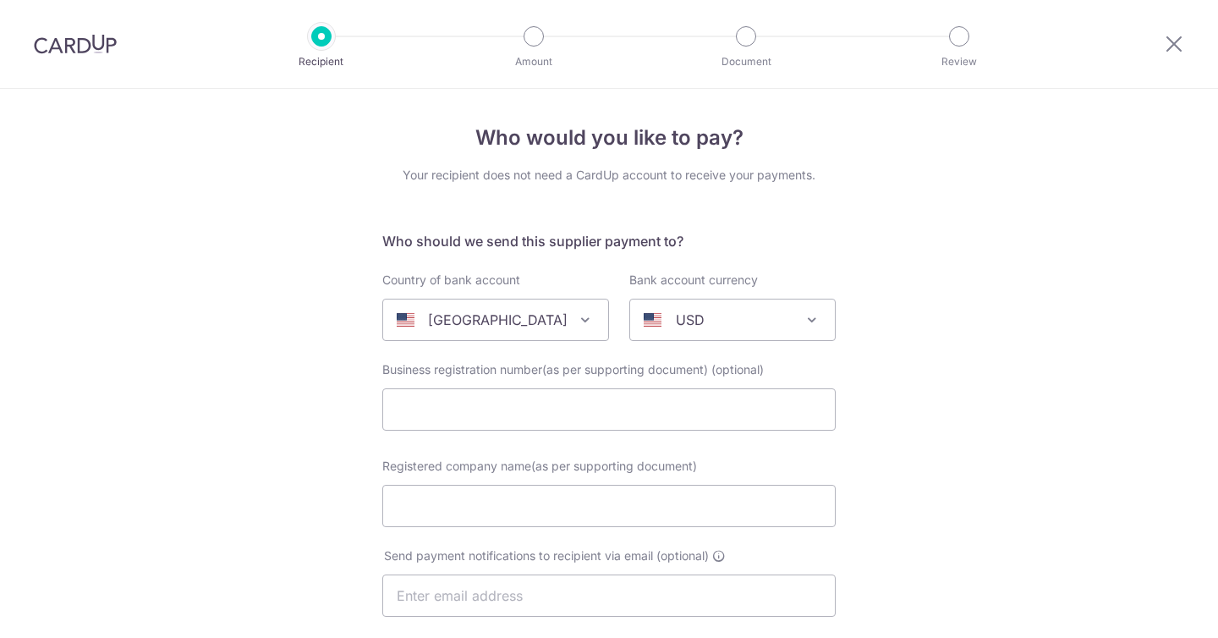
select select
click at [551, 319] on div "[GEOGRAPHIC_DATA]" at bounding box center [482, 320] width 171 height 20
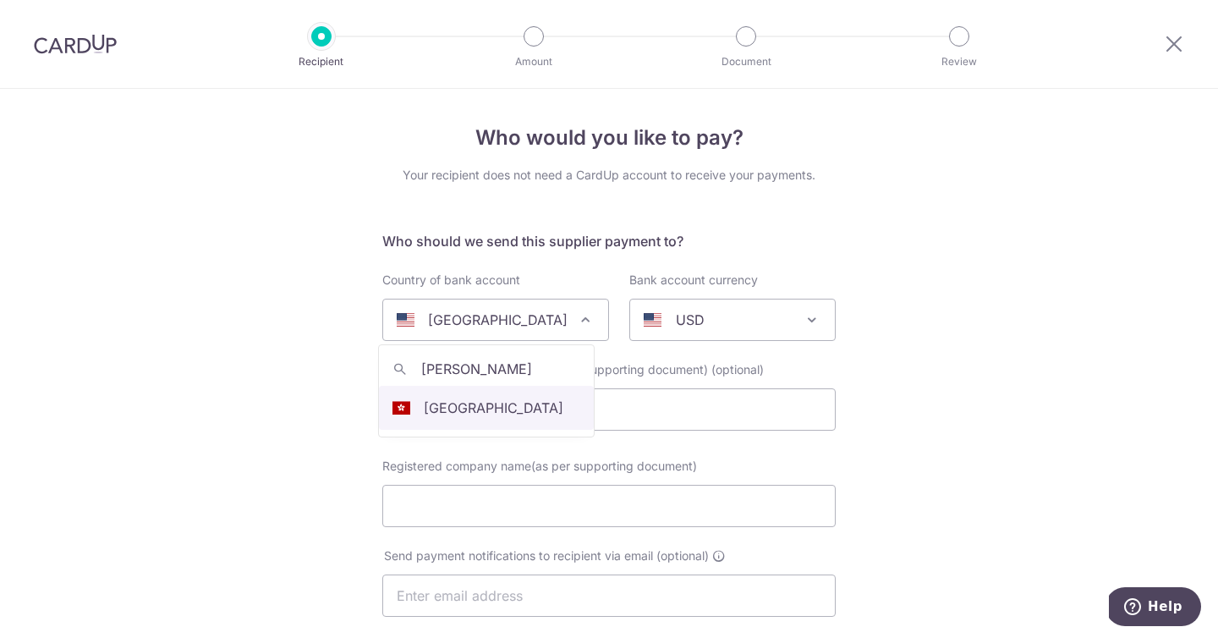
type input "hong kon"
select select "95"
select select "[GEOGRAPHIC_DATA]"
select select
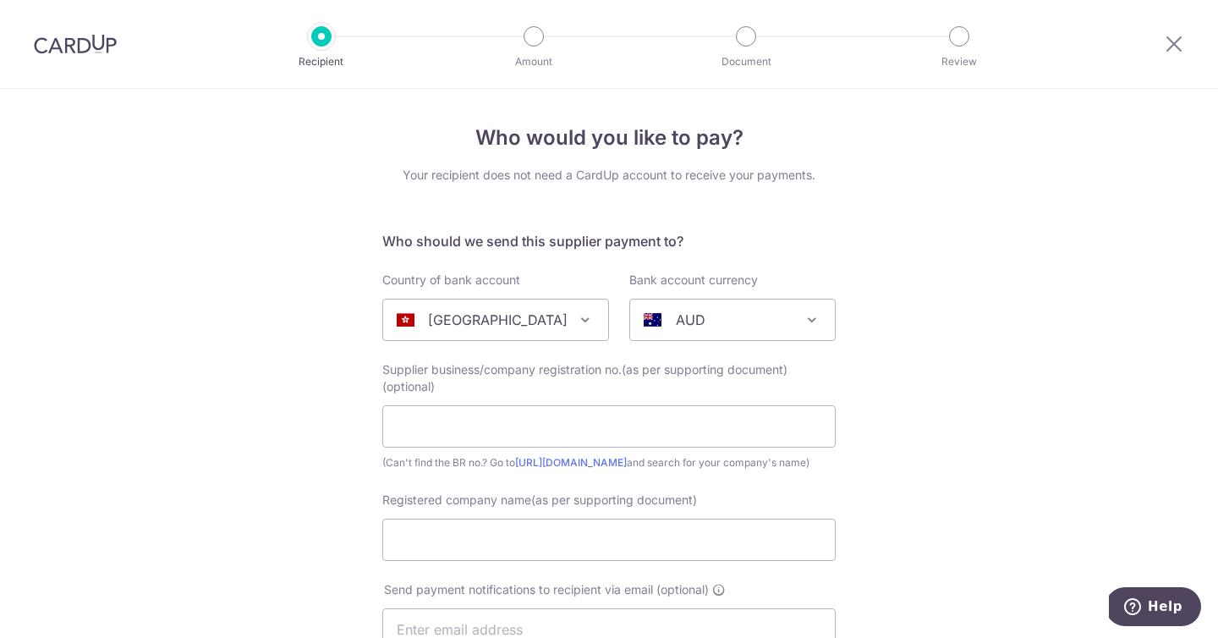
click at [763, 282] on div "Bank account currency AUD CAD CHF CNY EUR GBP HKD JPY NZD SGD USD AUD" at bounding box center [732, 306] width 206 height 69
click at [750, 310] on div "AUD" at bounding box center [719, 320] width 151 height 20
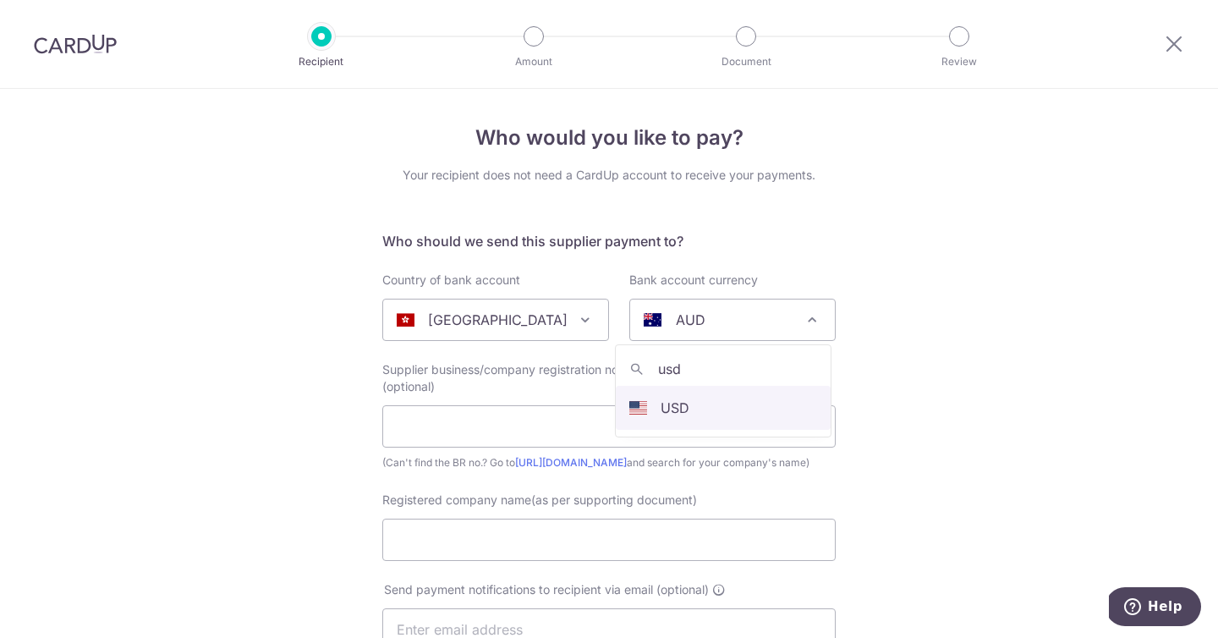
type input "usd"
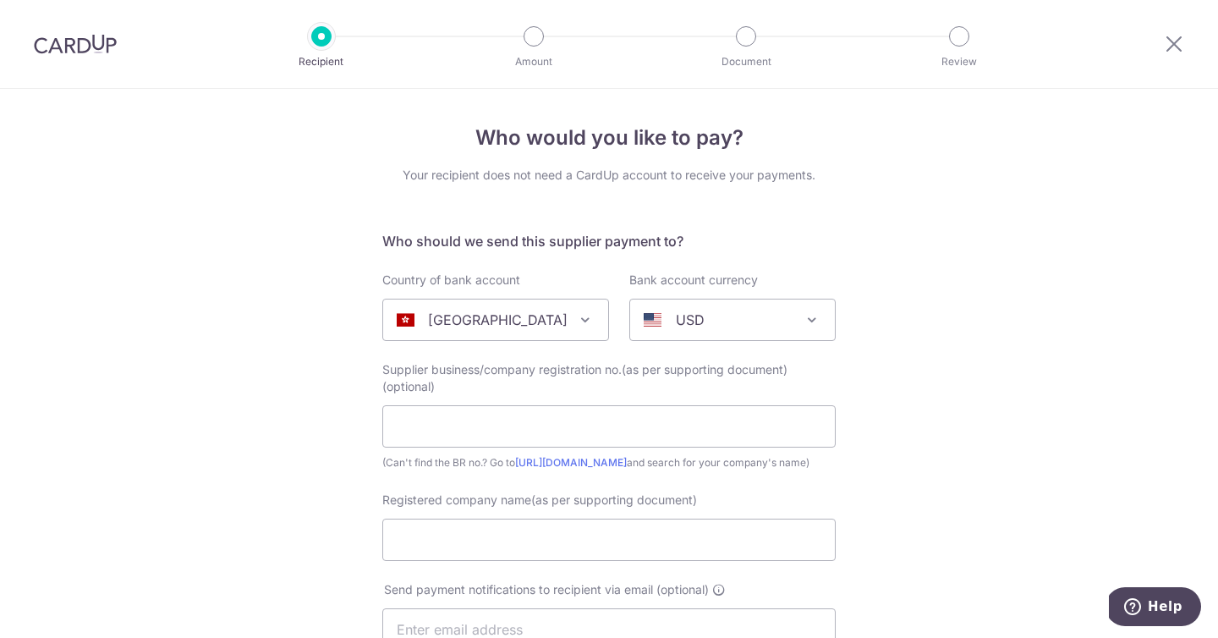
click at [717, 426] on input "text" at bounding box center [608, 426] width 453 height 42
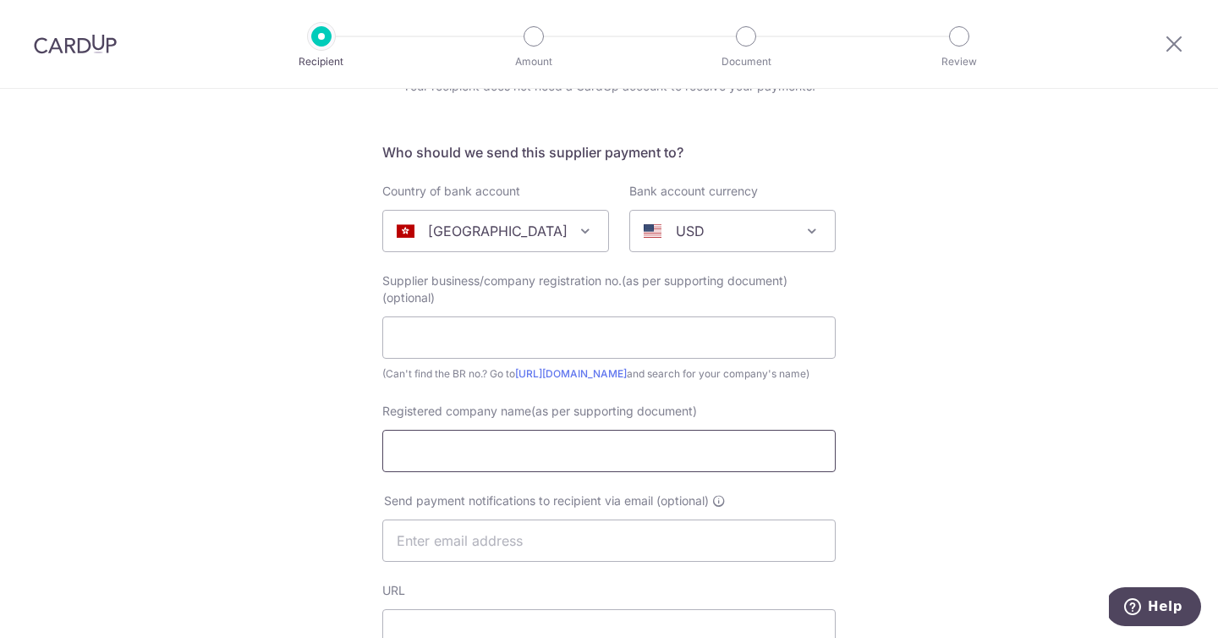
click at [754, 453] on input "Registered company name(as per supporting document)" at bounding box center [608, 451] width 453 height 42
type input "RON INTERNATIONAL GROUP CO.,LTD"
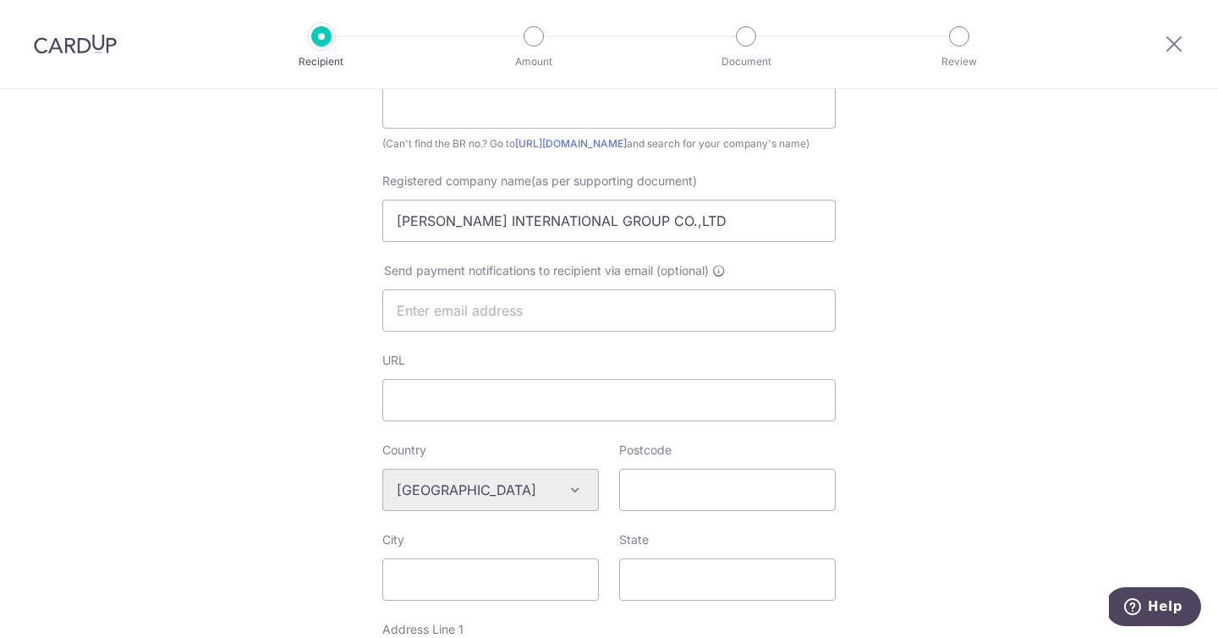
scroll to position [339, 0]
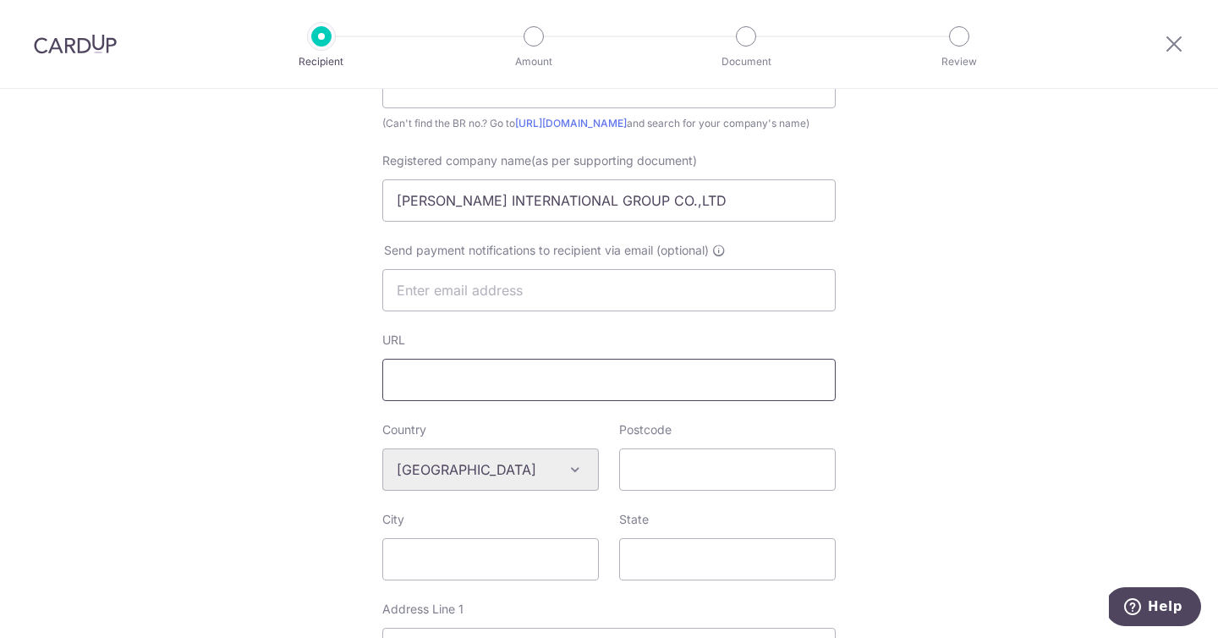
click at [521, 400] on input "URL" at bounding box center [608, 380] width 453 height 42
type input "https://www.rongroup.co/"
click at [293, 444] on div "Who would you like to pay? Your recipient does not need a CardUp account to rec…" at bounding box center [609, 485] width 1218 height 1470
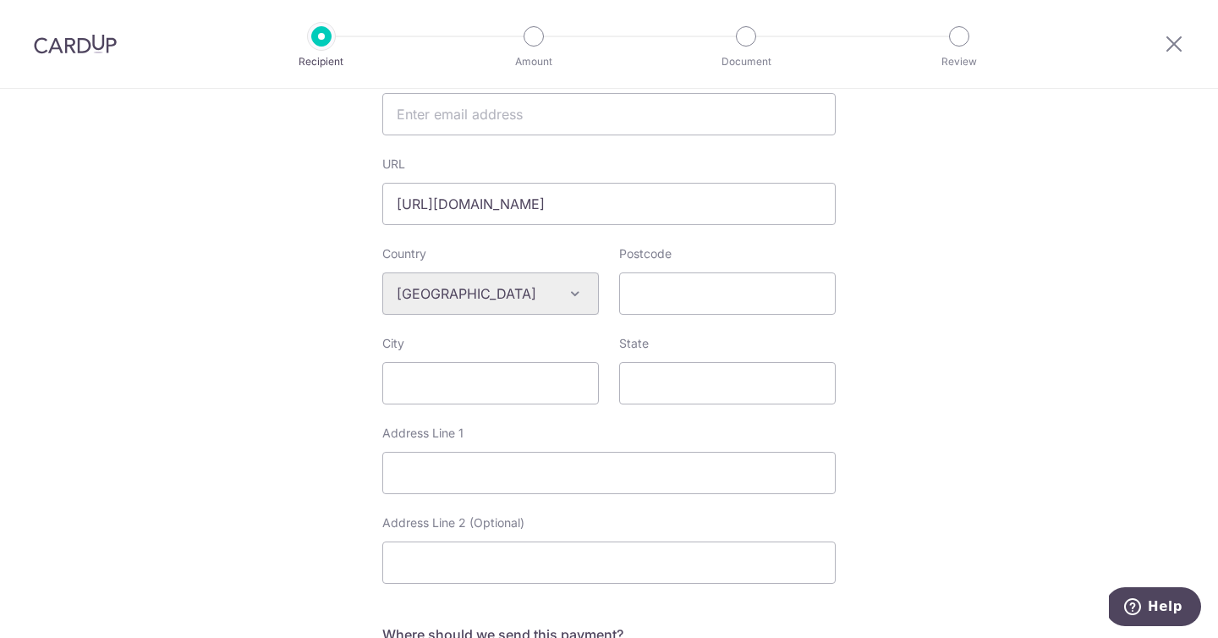
scroll to position [530, 0]
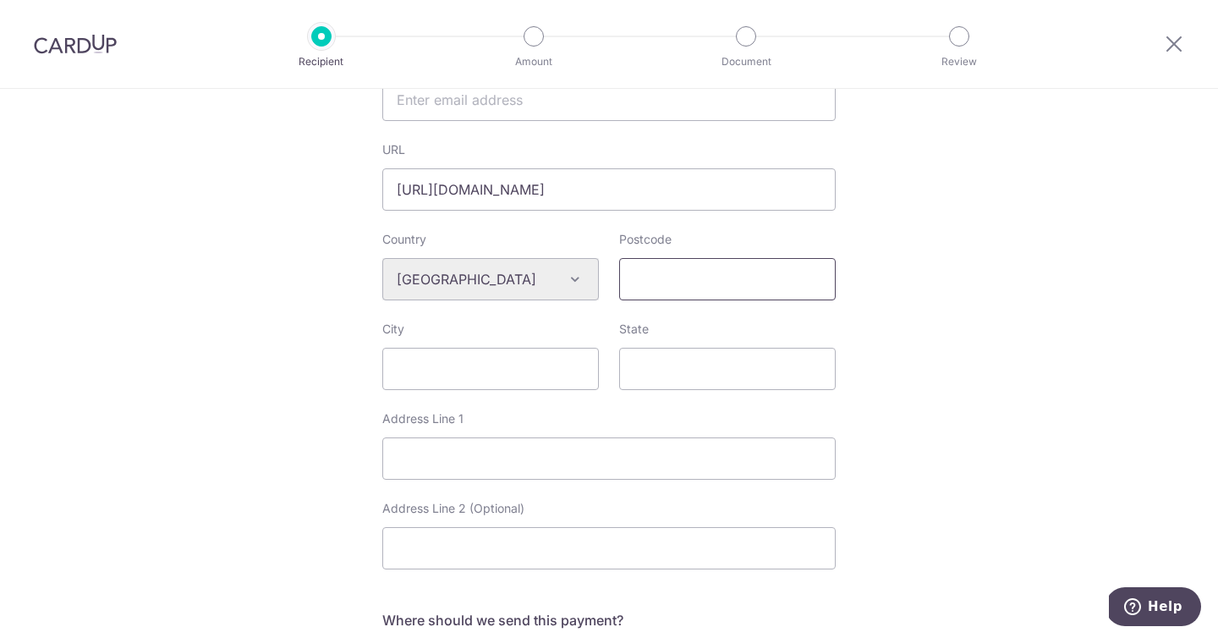
click at [689, 288] on input "Postcode" at bounding box center [727, 279] width 217 height 42
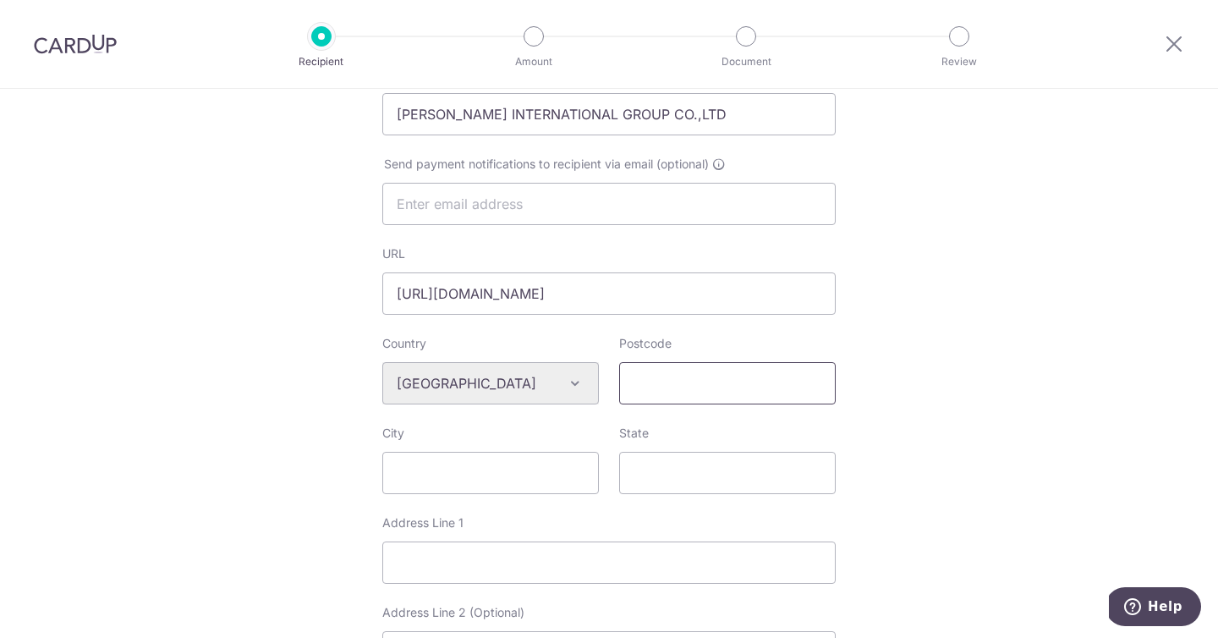
scroll to position [596, 0]
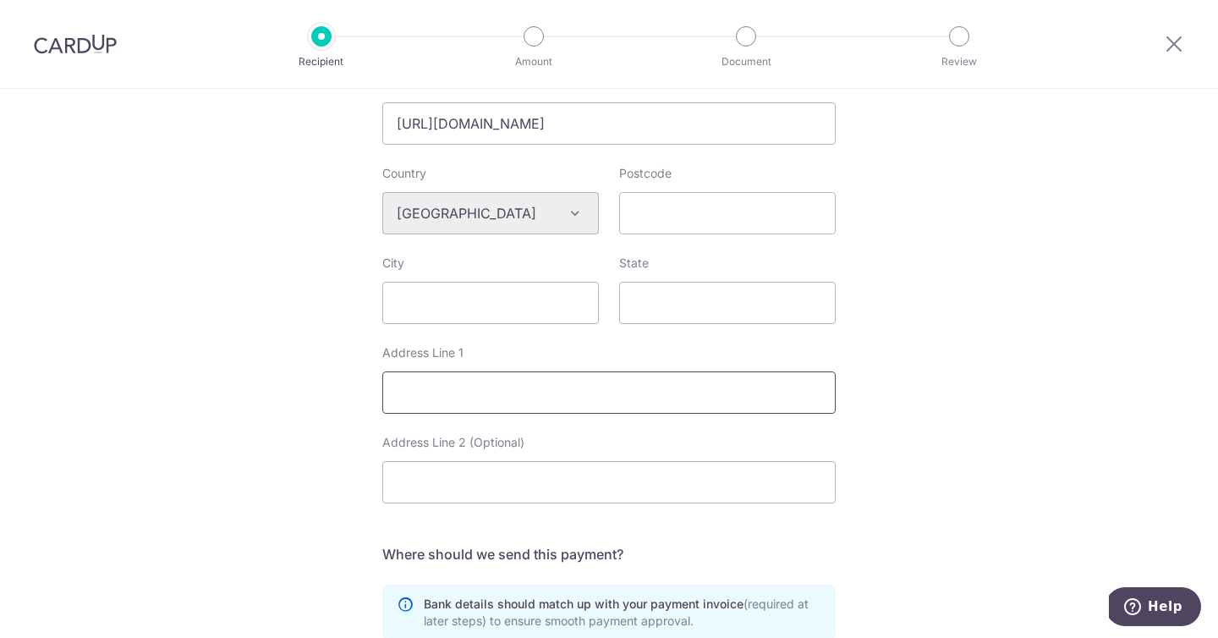
click at [602, 414] on input "Address Line 1" at bounding box center [608, 392] width 453 height 42
paste input ":RM803 chevalier House 45 Chatham RD, South Tsim Sha Tsui,Kowloon,HK"
type input ":RM803 chevalier House 45 Chatham RD, South Tsim Sha Tsui,Kowloon,HK"
click at [971, 460] on div "Who would you like to pay? Your recipient does not need a CardUp account to rec…" at bounding box center [609, 228] width 1218 height 1470
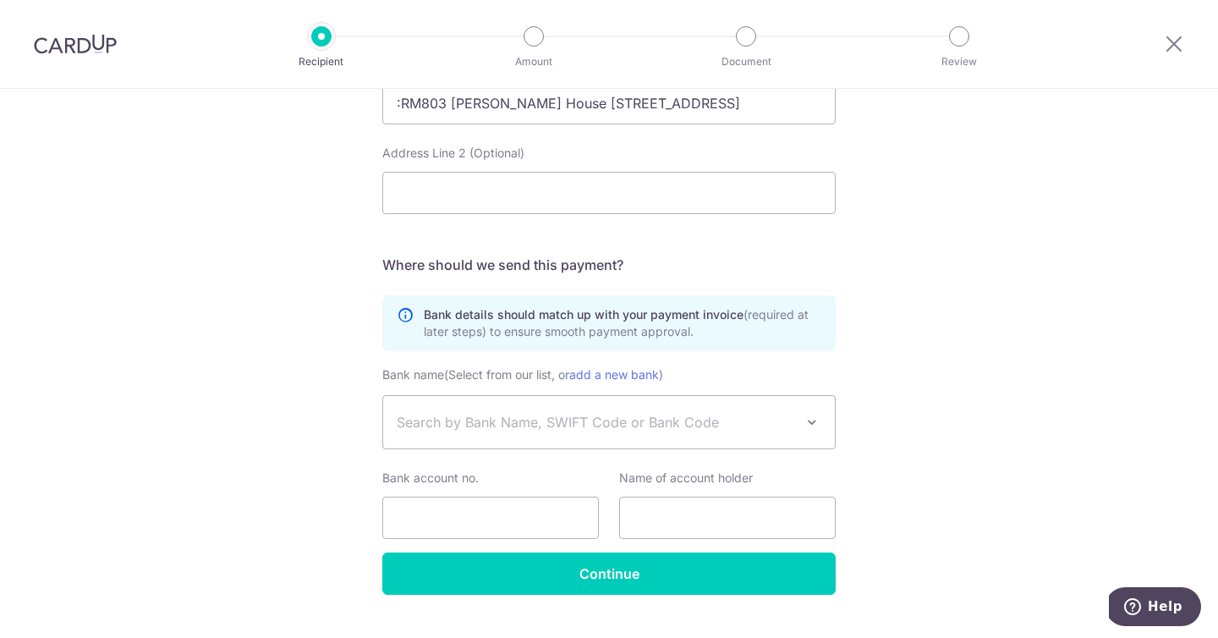
scroll to position [938, 0]
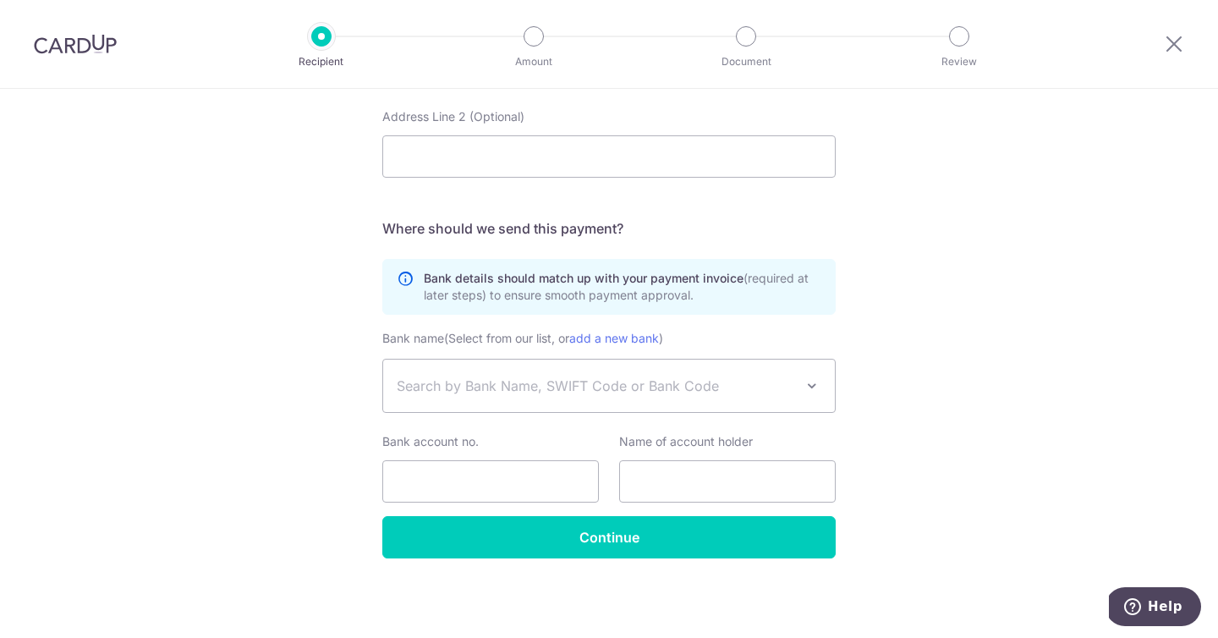
click at [642, 363] on span "Search by Bank Name, SWIFT Code or Bank Code" at bounding box center [609, 386] width 452 height 52
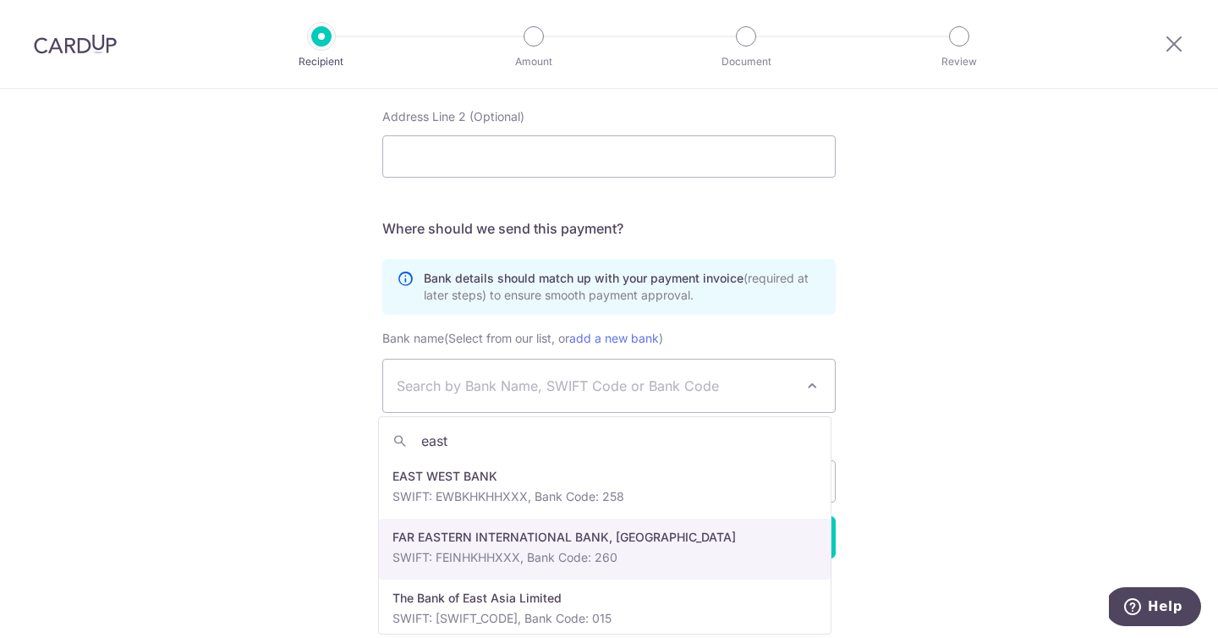
scroll to position [14, 0]
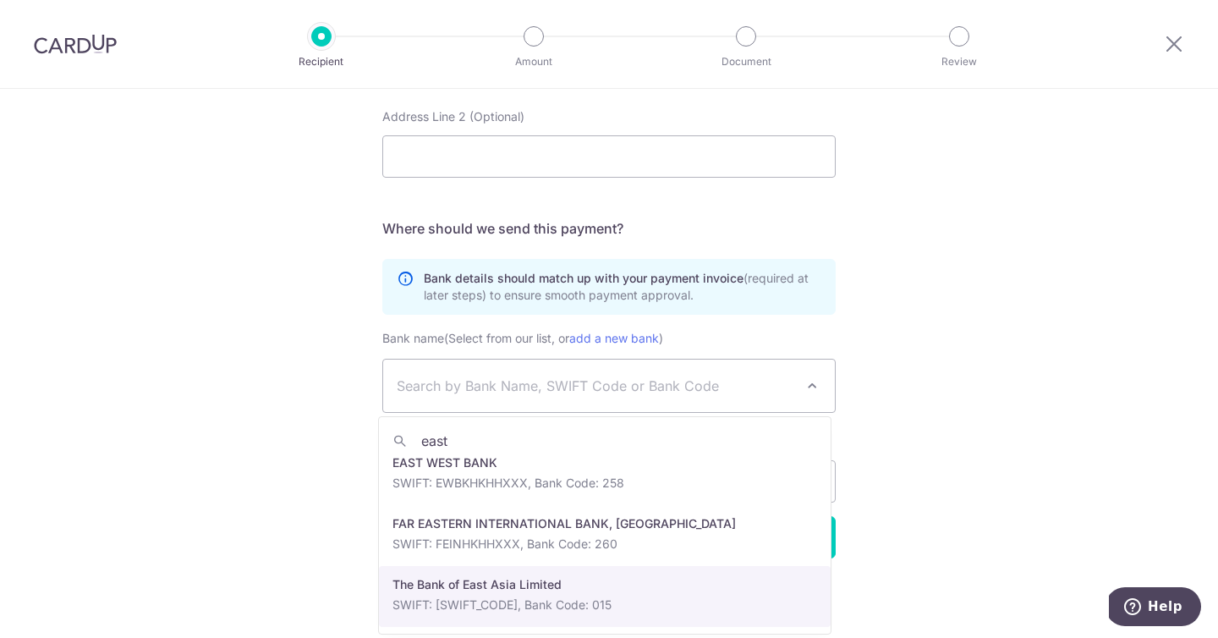
type input "east"
select select "37"
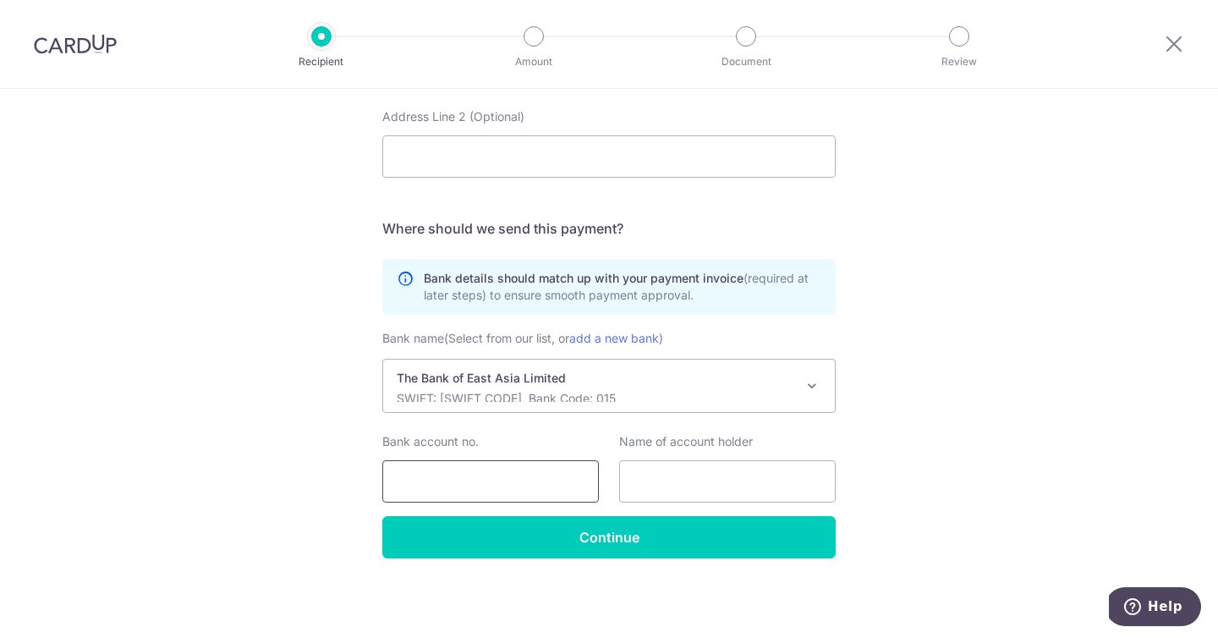
click at [587, 488] on input "Bank account no." at bounding box center [490, 481] width 217 height 42
paste input "015-518-68-033739"
click at [419, 483] on input "015-518-68-033739" at bounding box center [490, 481] width 217 height 42
drag, startPoint x: 442, startPoint y: 481, endPoint x: 481, endPoint y: 486, distance: 39.4
click at [442, 481] on input "015518-68-033739" at bounding box center [490, 481] width 217 height 42
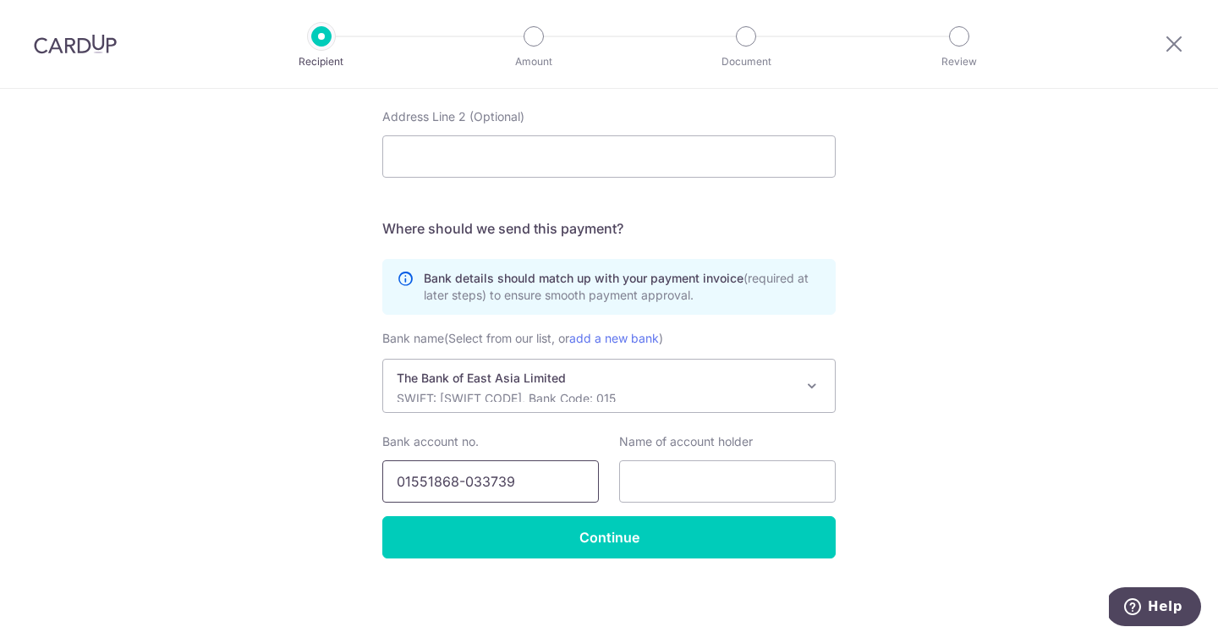
drag, startPoint x: 459, startPoint y: 481, endPoint x: 533, endPoint y: 482, distance: 74.5
click at [459, 481] on input "01551868-033739" at bounding box center [490, 481] width 217 height 42
type input "01551868033739"
click at [698, 481] on input "text" at bounding box center [727, 481] width 217 height 42
type input "RON INTERNATIONAL GROUP CO.,LIMITED"
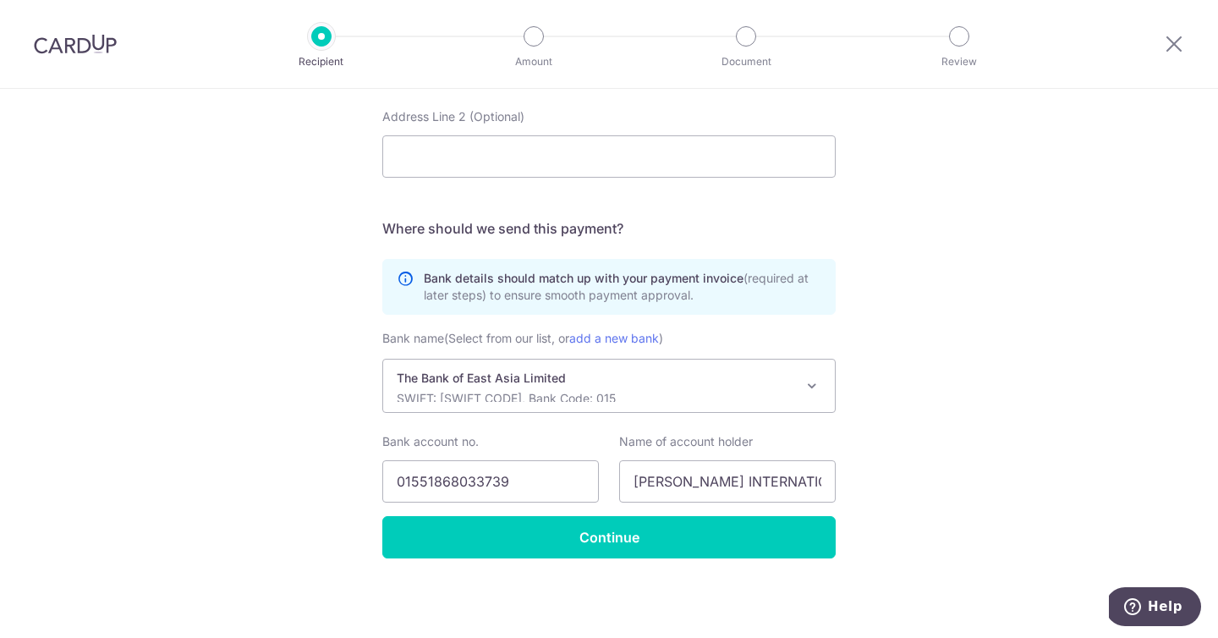
click at [640, 538] on input "Continue" at bounding box center [608, 537] width 453 height 42
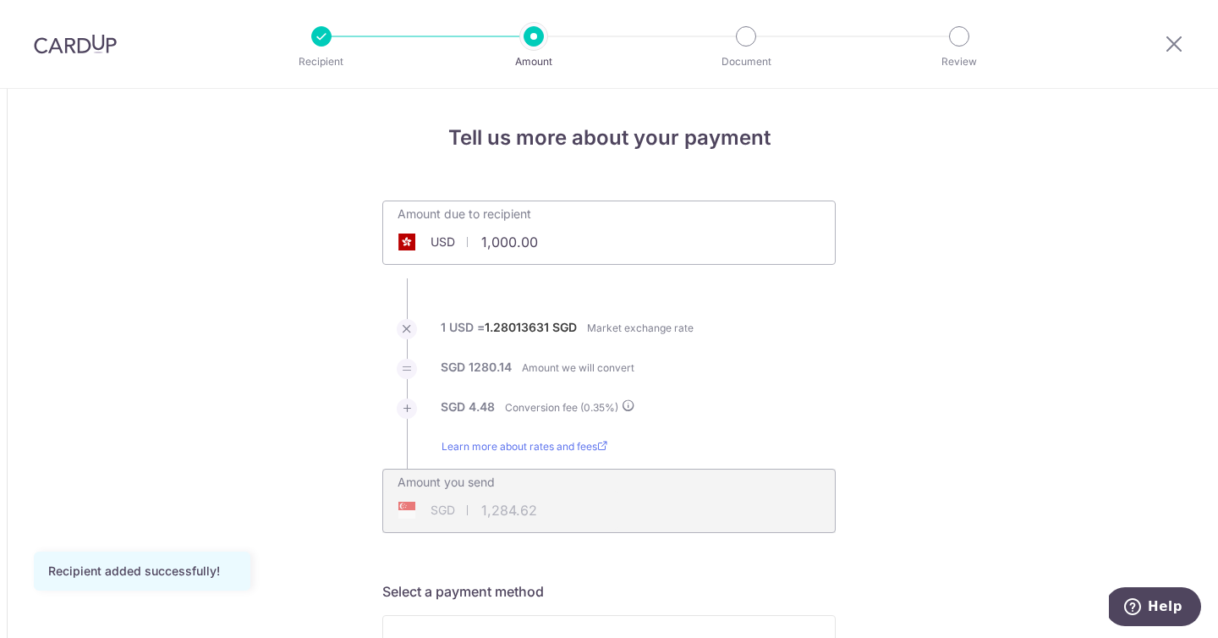
click at [696, 305] on ul "Amount due to recipient USD 1,000.00 1000 1 USD = 1.28013631 SGD Market exchang…" at bounding box center [608, 366] width 453 height 332
click at [519, 238] on input "1,000.00" at bounding box center [513, 241] width 261 height 39
drag, startPoint x: 541, startPoint y: 239, endPoint x: 438, endPoint y: 240, distance: 102.4
click at [450, 240] on div "USD 1,000.00 1000" at bounding box center [513, 241] width 261 height 39
paste input "$77.52"
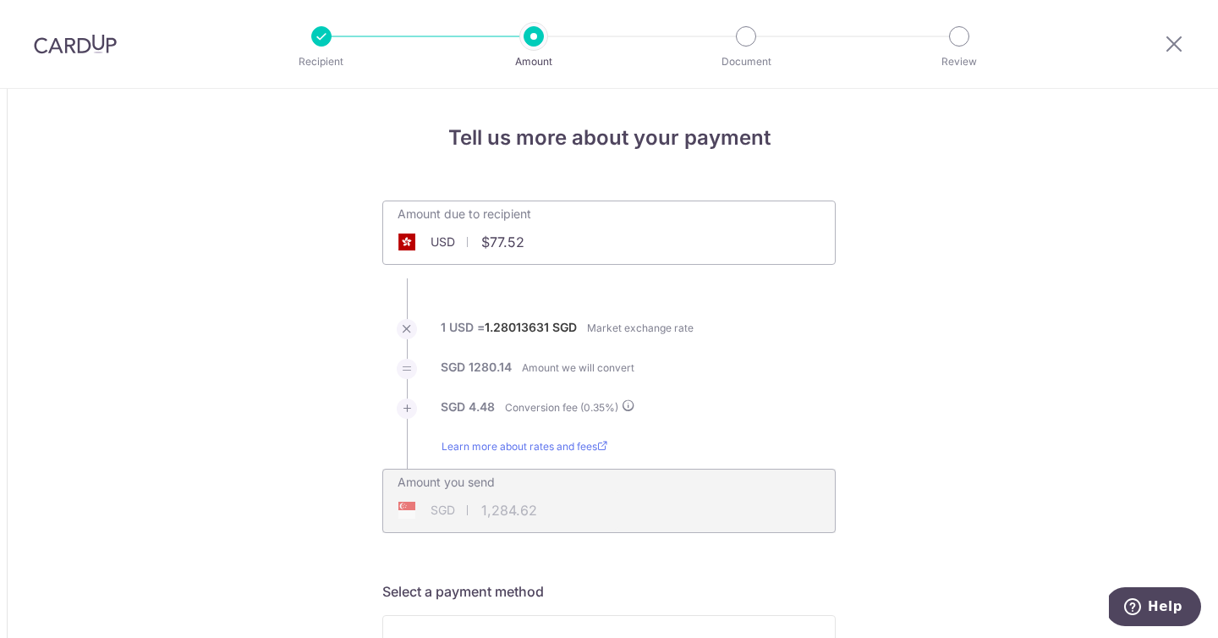
click at [489, 240] on input "$77.52" at bounding box center [513, 241] width 261 height 39
type input "77.52"
type input "99.59"
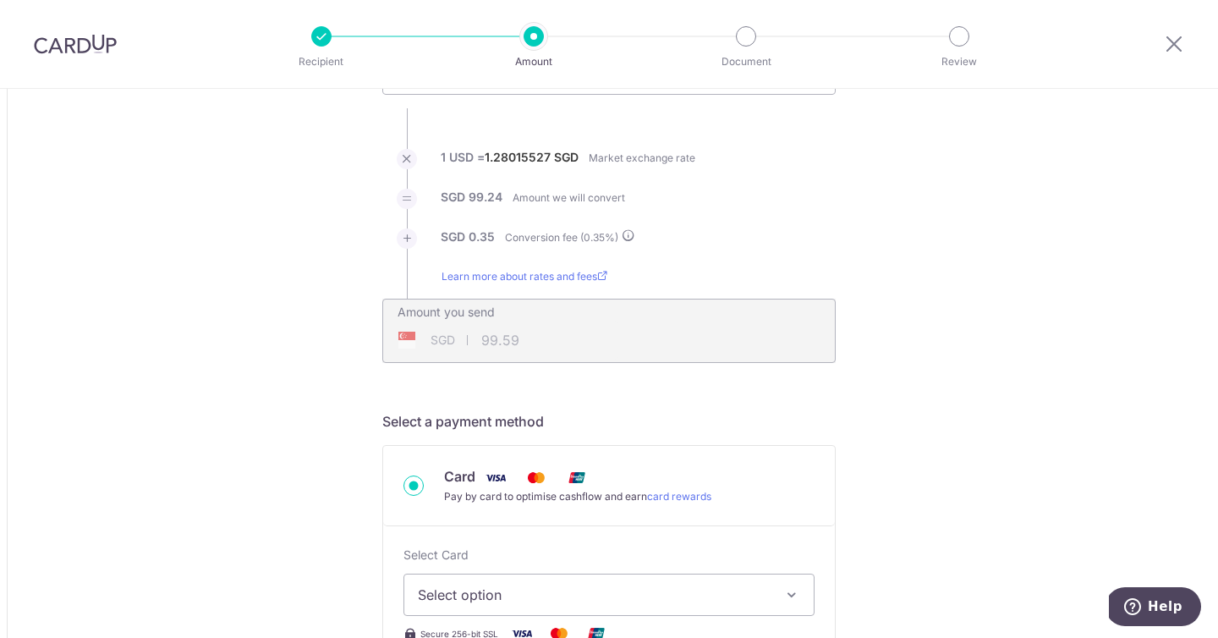
scroll to position [264, 0]
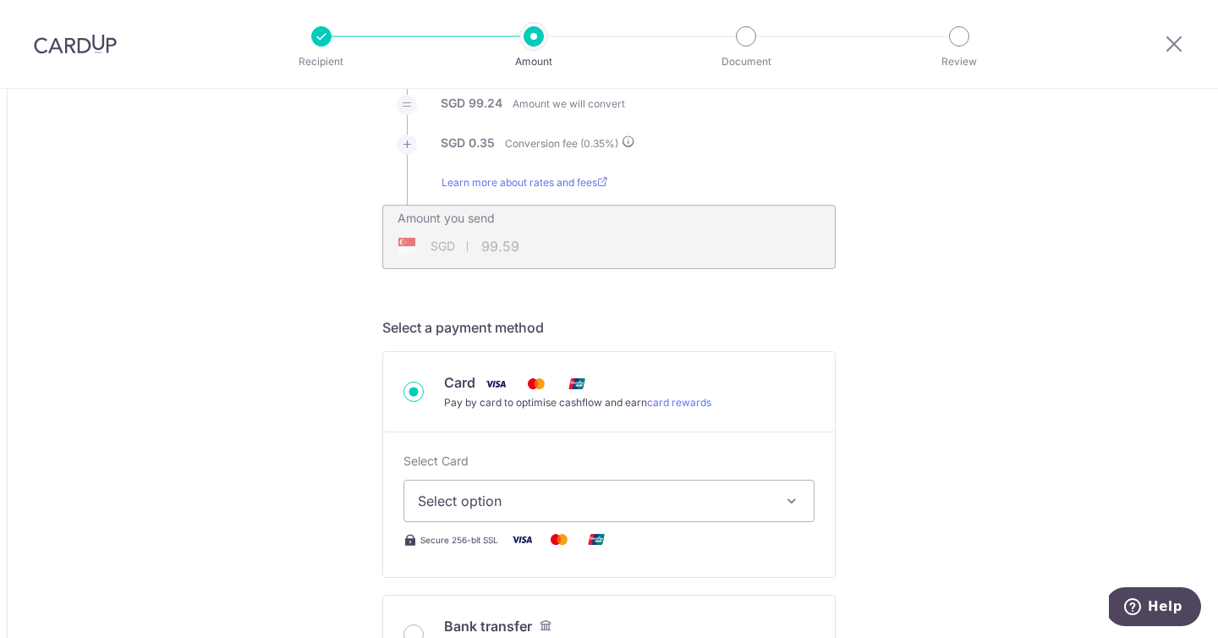
click at [695, 481] on button "Select option" at bounding box center [609, 501] width 411 height 42
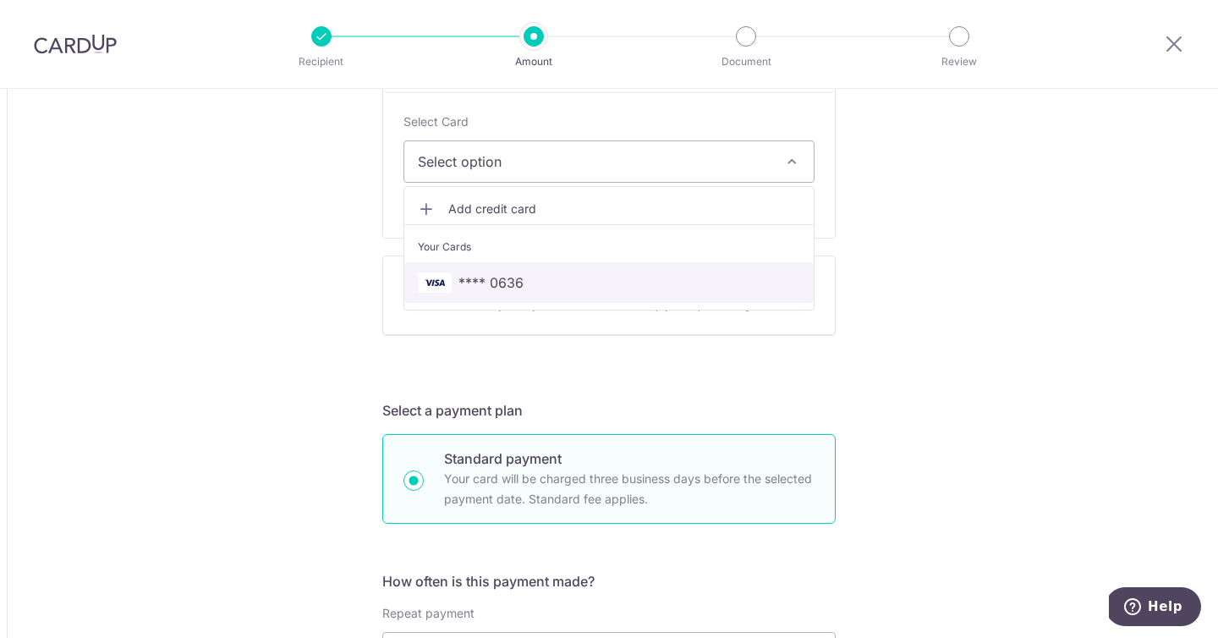
click at [559, 281] on span "**** 0636" at bounding box center [609, 282] width 382 height 20
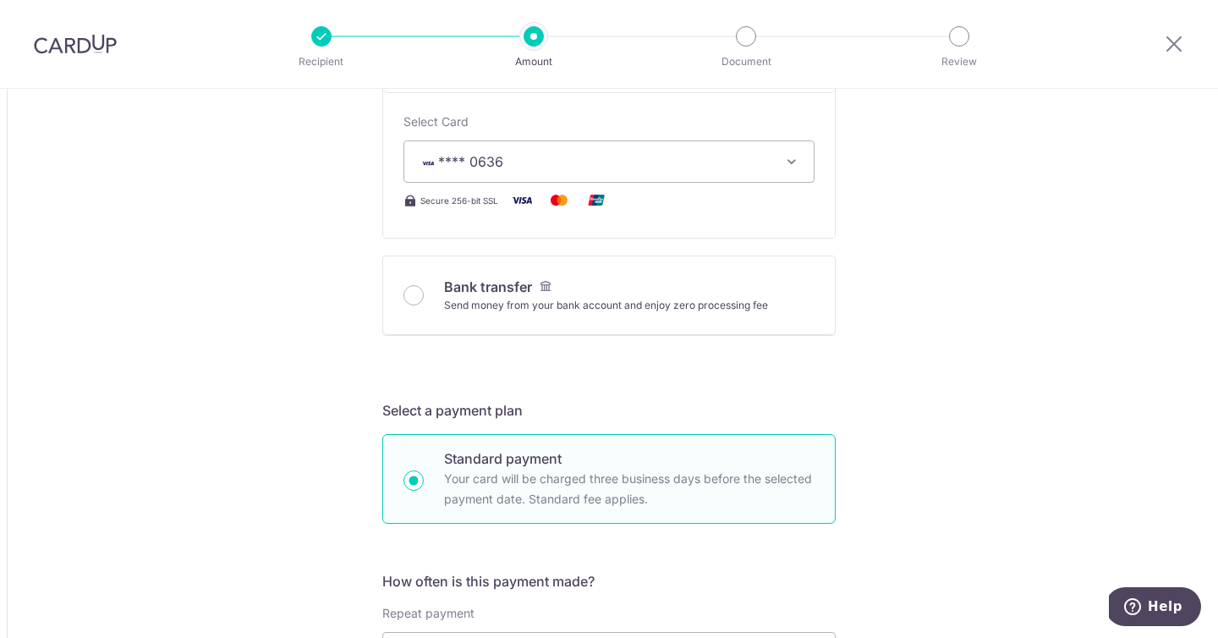
type input "77.52"
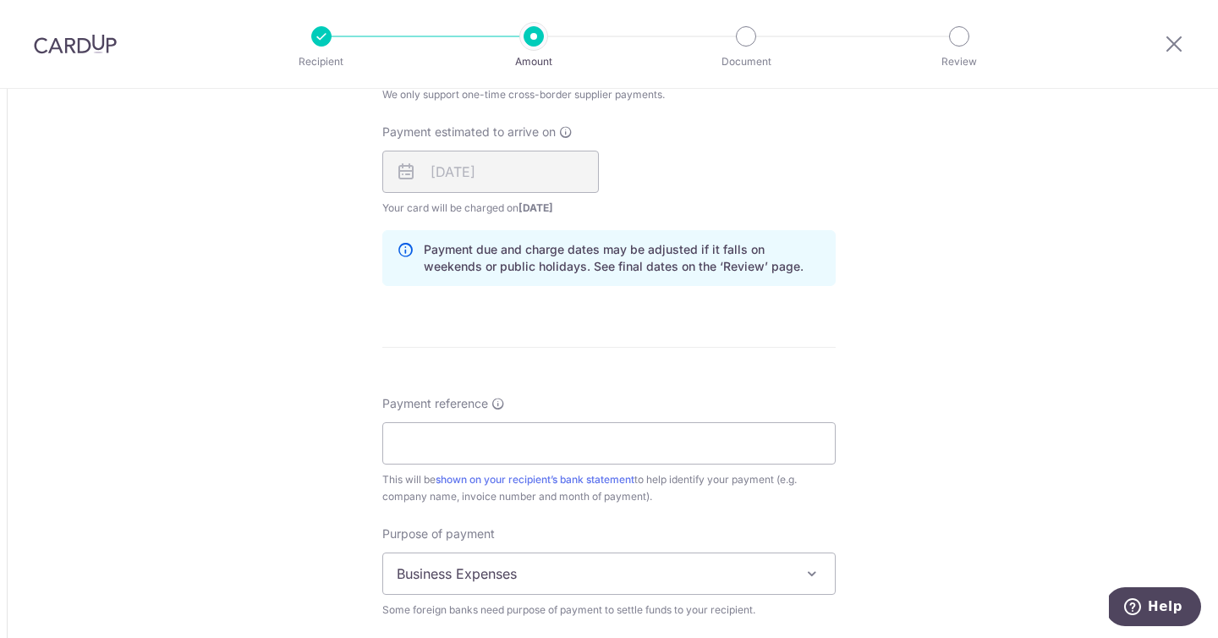
scroll to position [1325, 0]
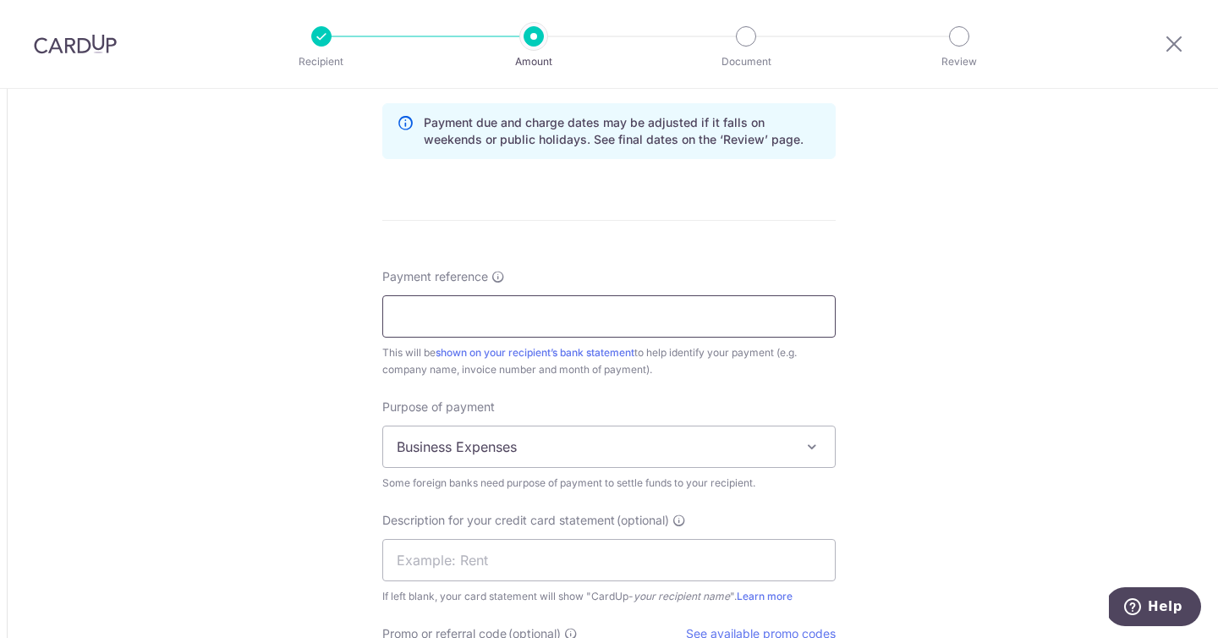
click at [560, 303] on input "Payment reference" at bounding box center [608, 316] width 453 height 42
type input "Ron Group Payment"
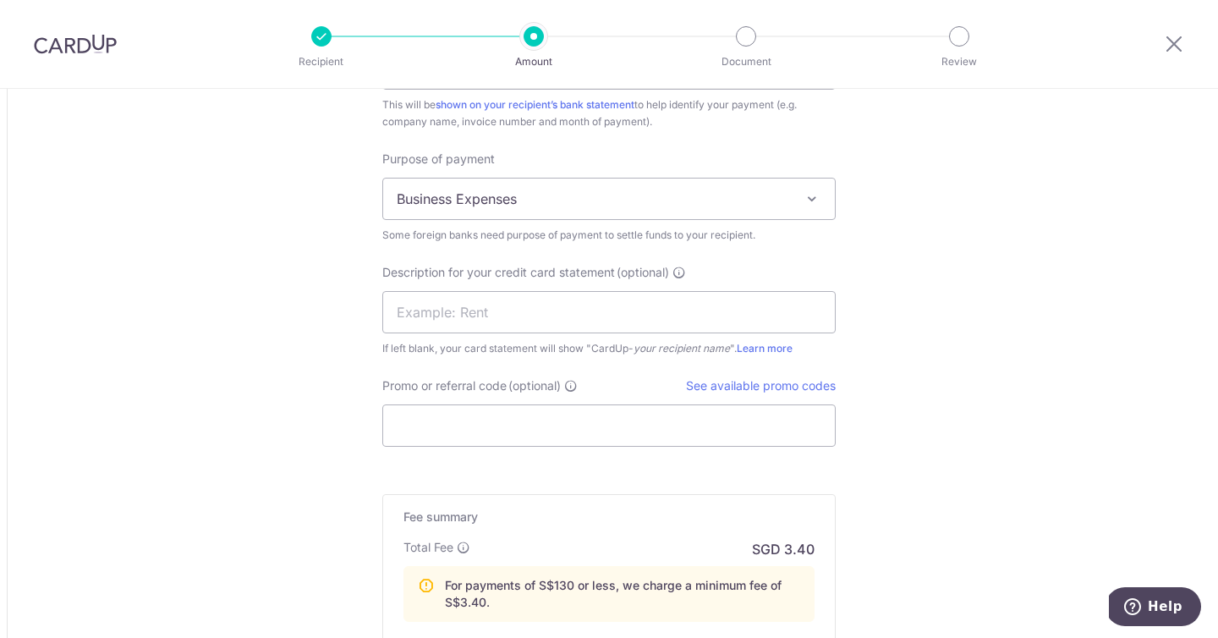
scroll to position [1661, 0]
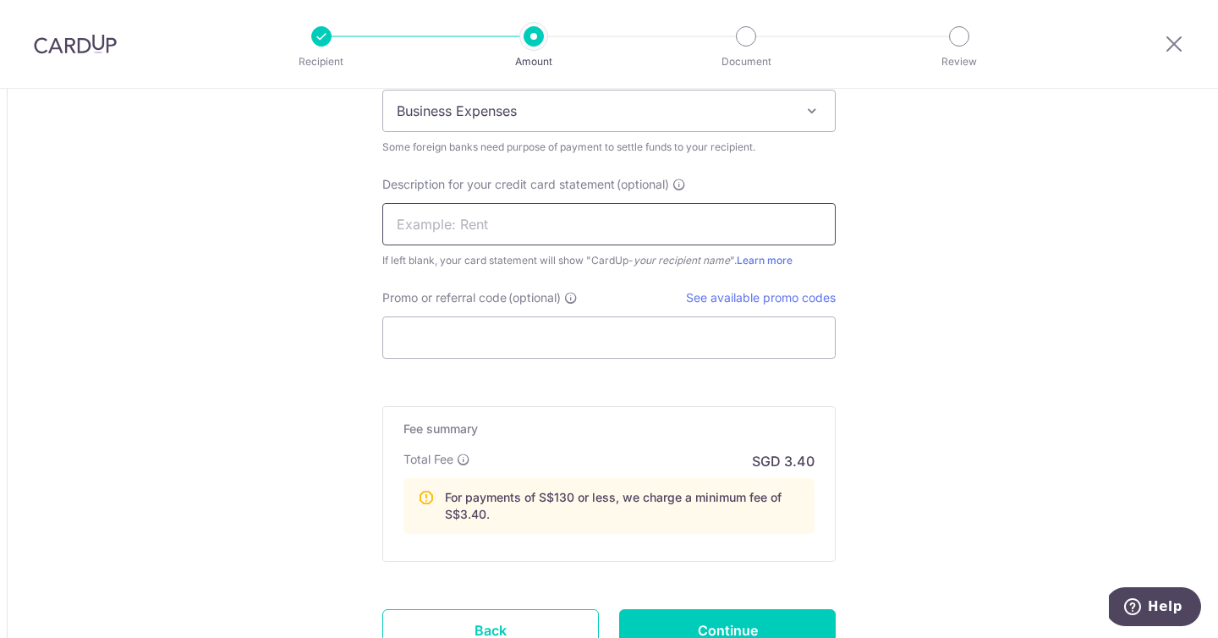
click at [502, 205] on input "text" at bounding box center [608, 224] width 453 height 42
type input "Ron Group MM"
click at [602, 340] on input "Promo or referral code (optional)" at bounding box center [608, 337] width 453 height 42
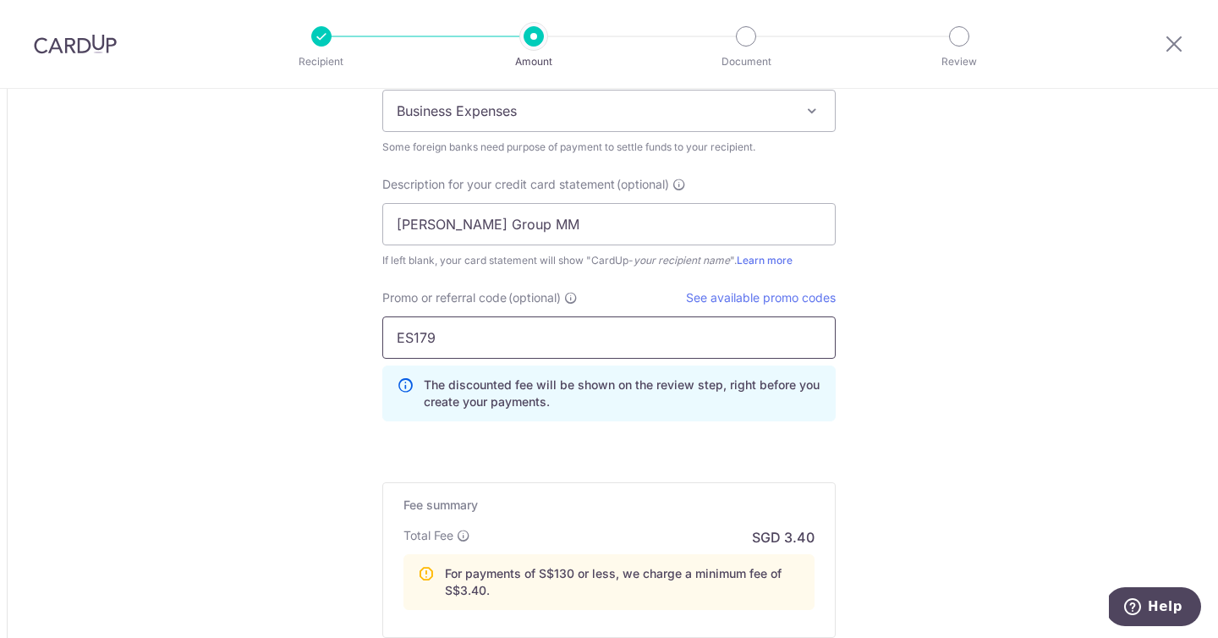
type input "ES179"
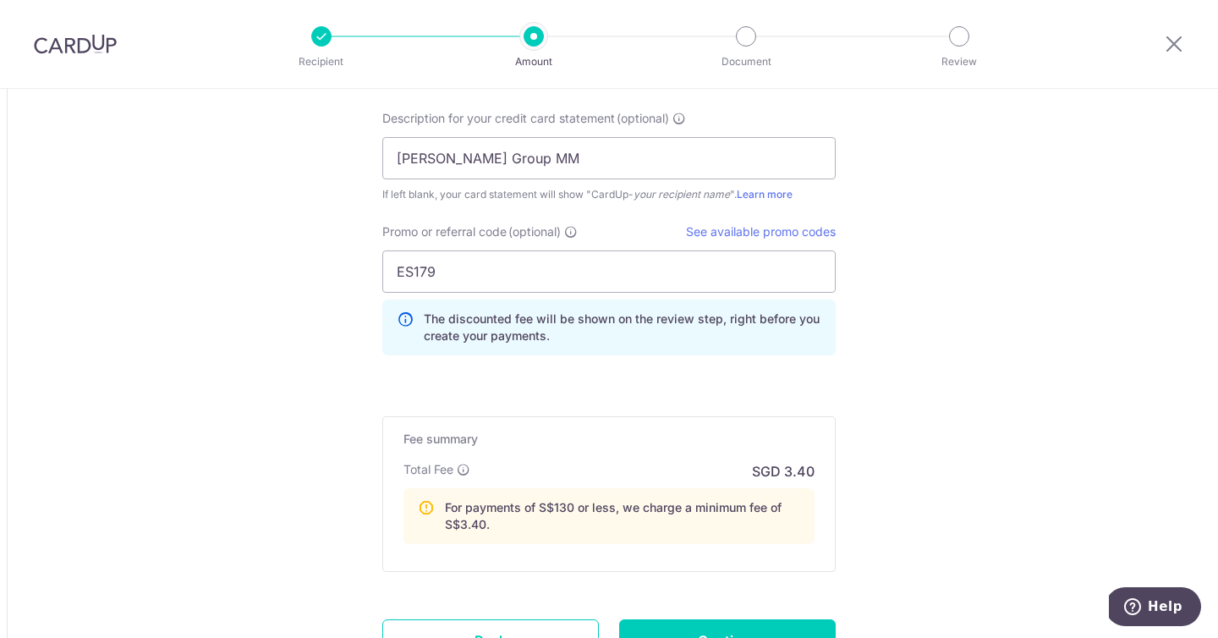
scroll to position [1876, 0]
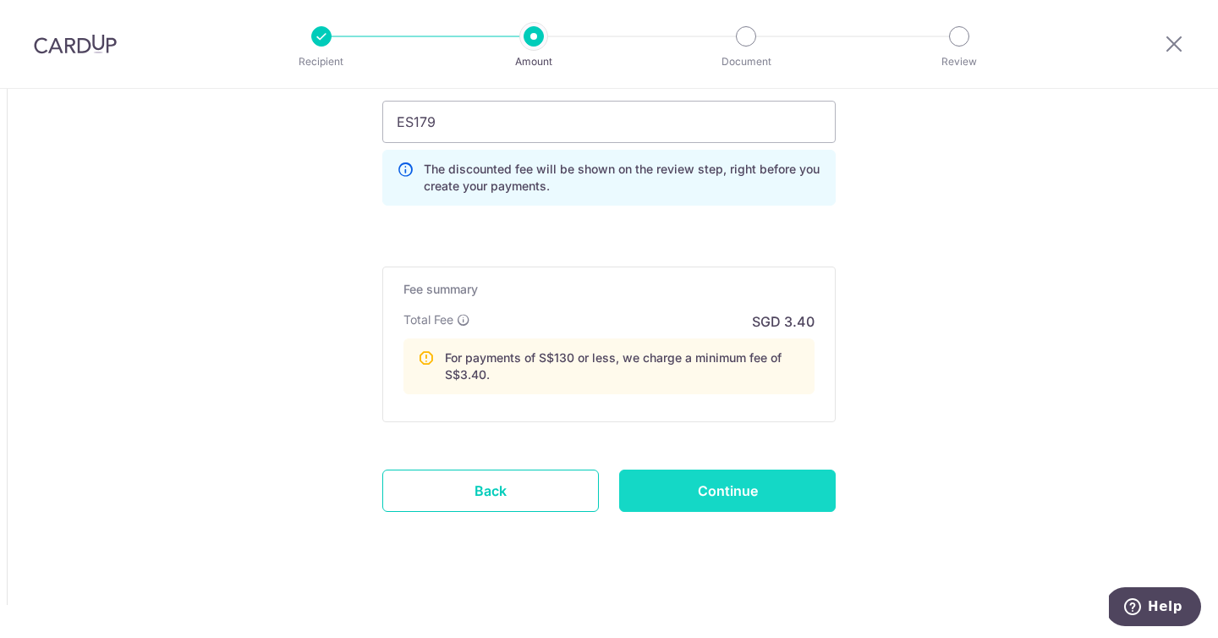
click at [783, 474] on input "Continue" at bounding box center [727, 491] width 217 height 42
type input "Create Schedule"
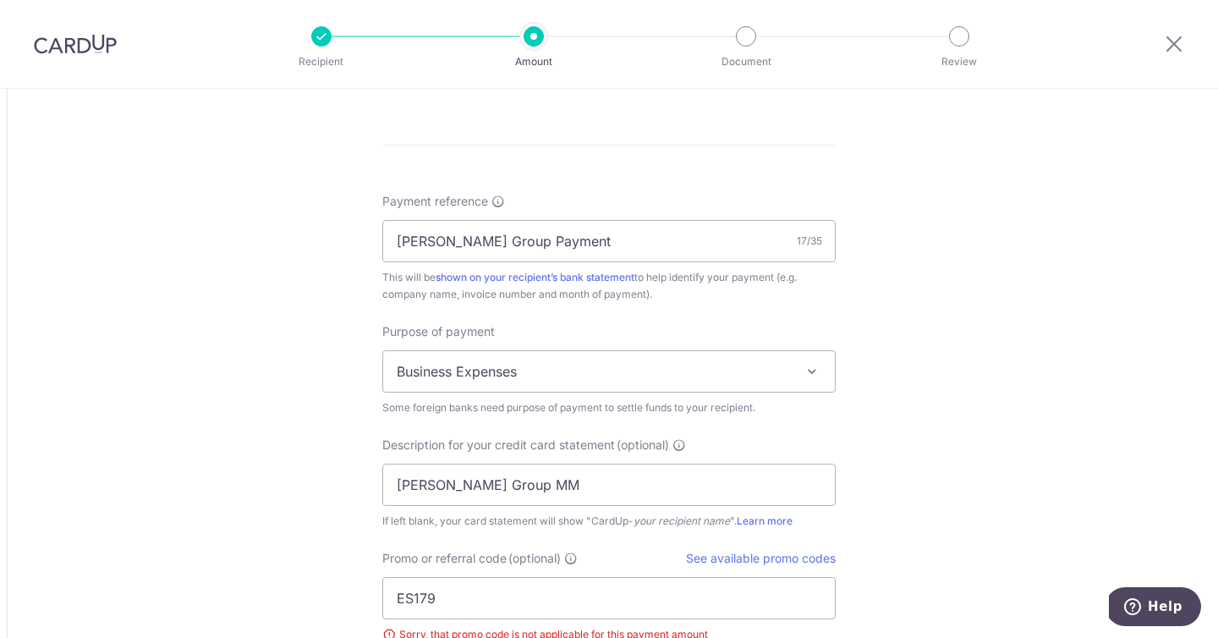
scroll to position [1900, 0]
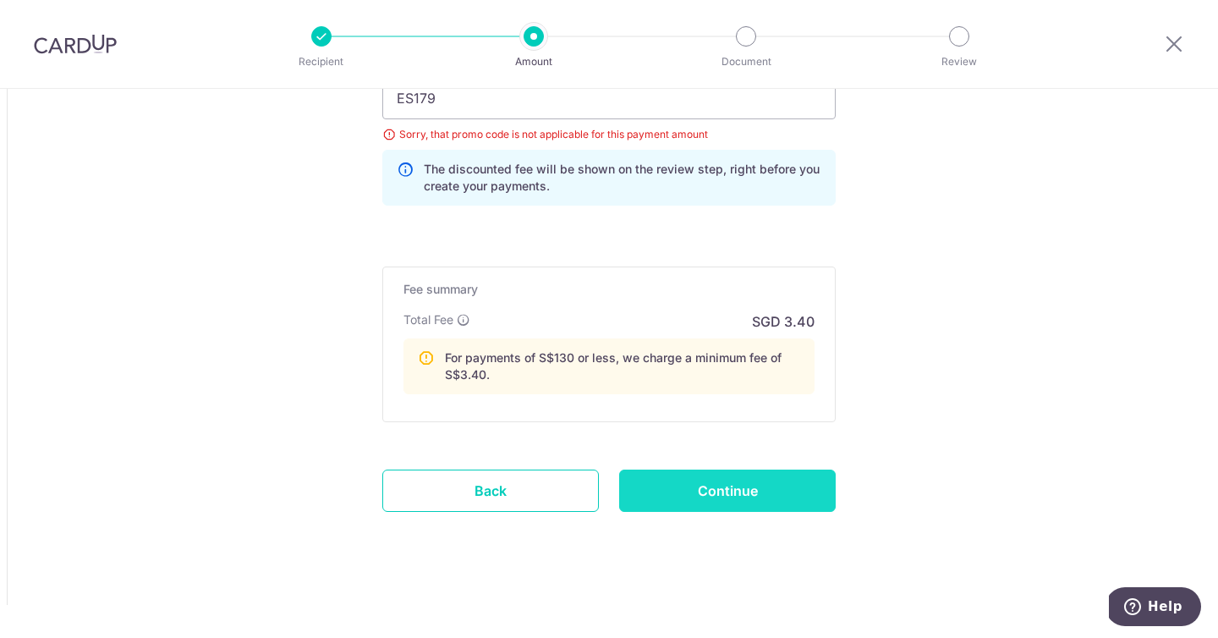
click at [780, 495] on input "Continue" at bounding box center [727, 491] width 217 height 42
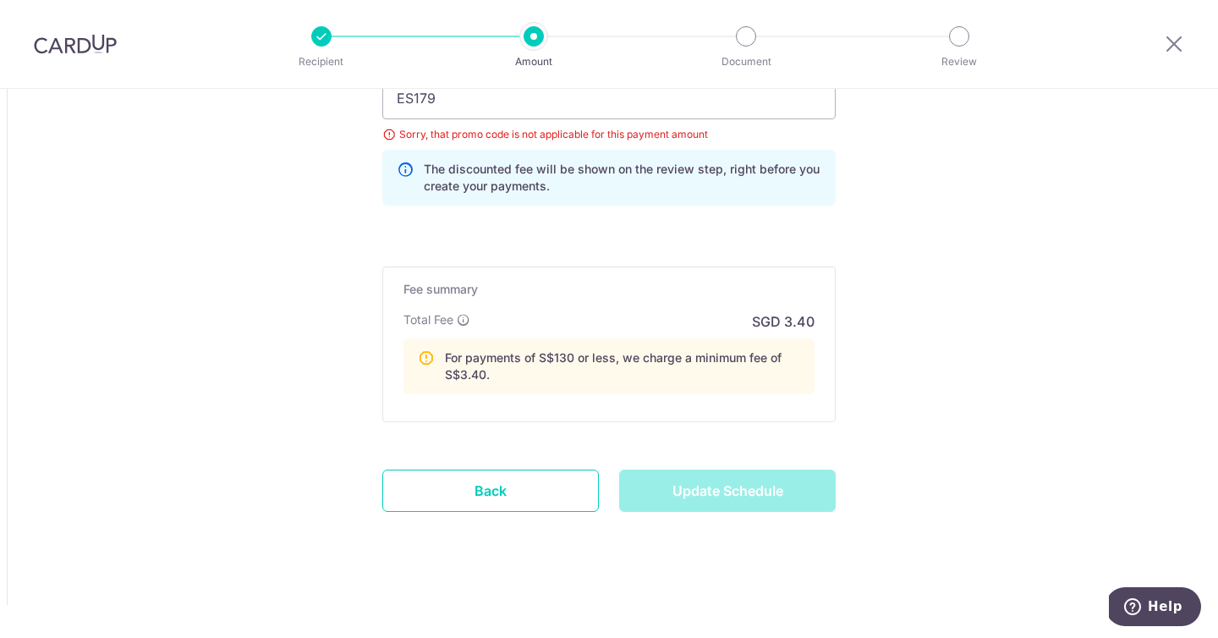
type input "Update Schedule"
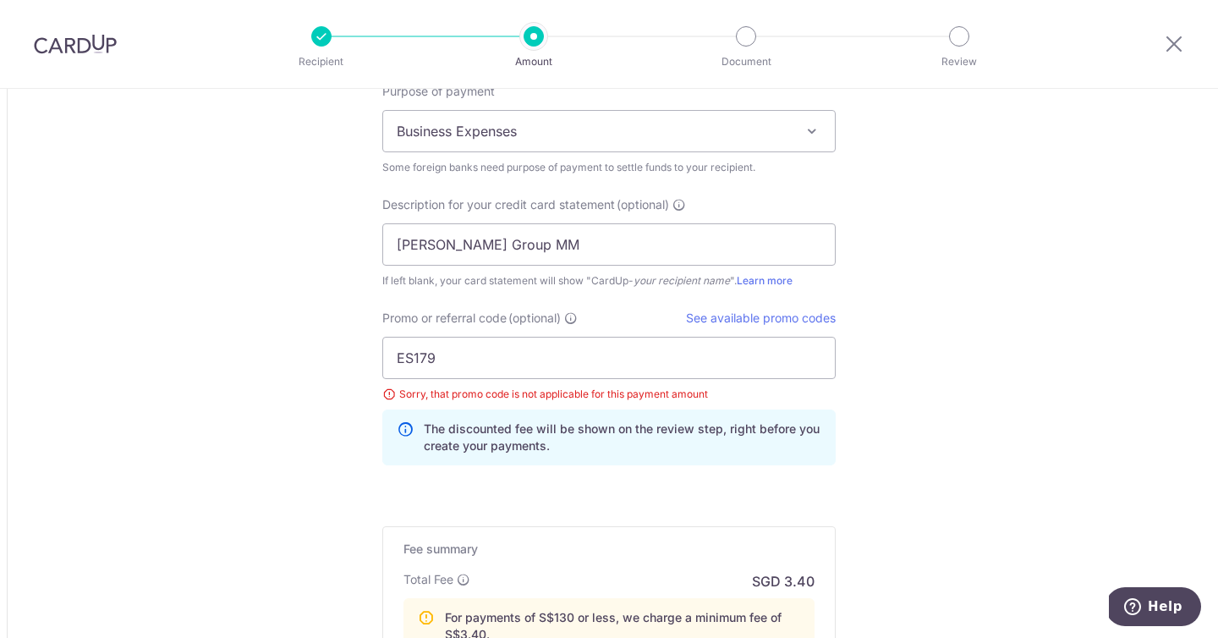
scroll to position [1789, 0]
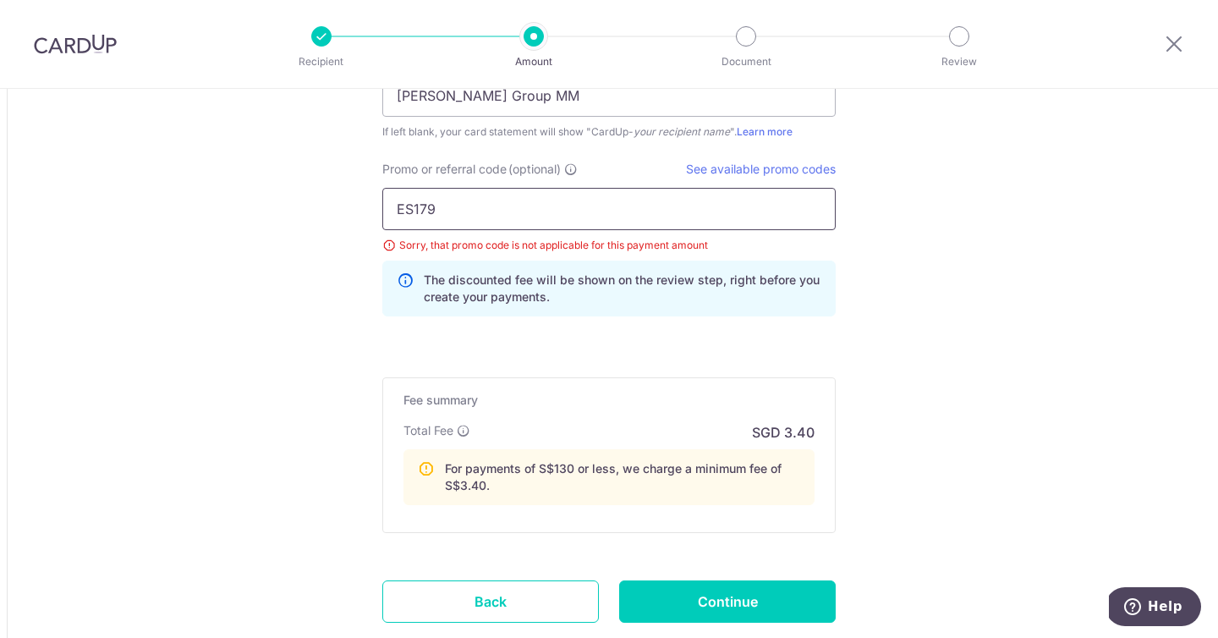
click at [442, 193] on input "ES179" at bounding box center [608, 209] width 453 height 42
drag, startPoint x: 474, startPoint y: 213, endPoint x: 3, endPoint y: 190, distance: 471.8
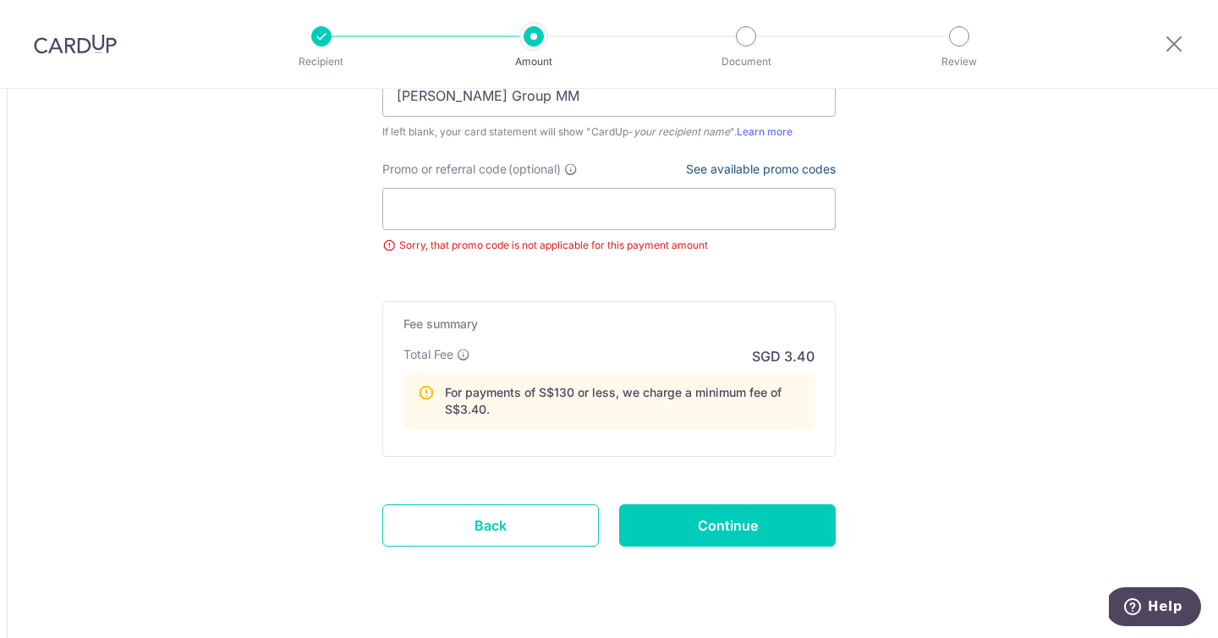
click at [783, 172] on link "See available promo codes" at bounding box center [761, 169] width 150 height 14
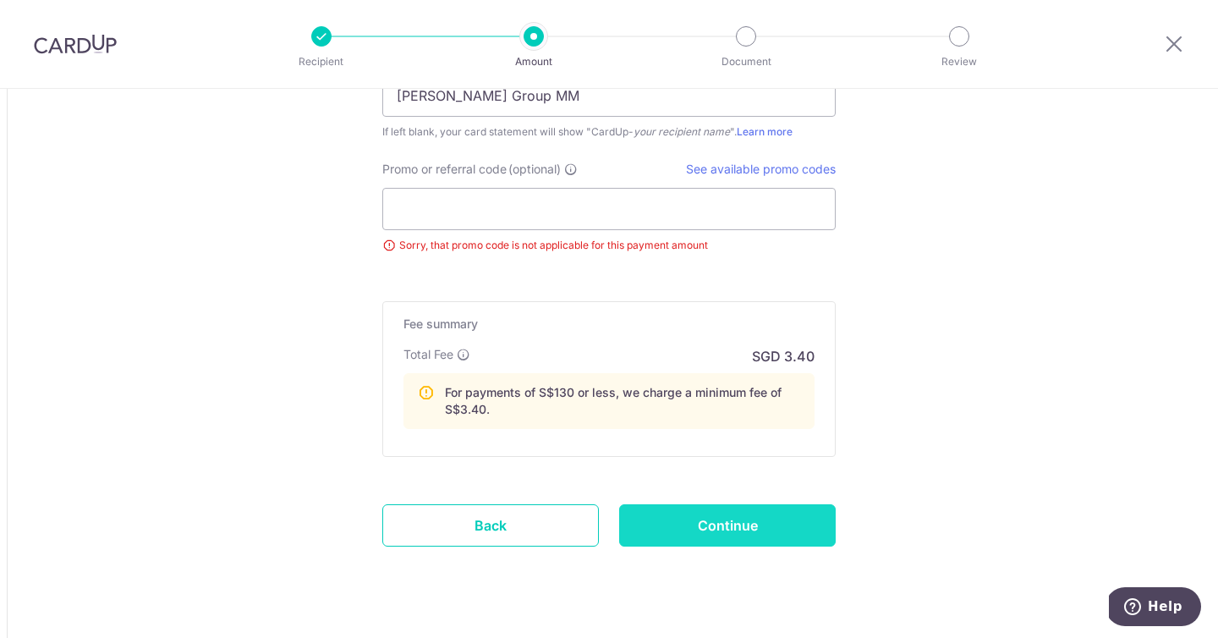
click at [762, 531] on input "Continue" at bounding box center [727, 525] width 217 height 42
type input "Update Schedule"
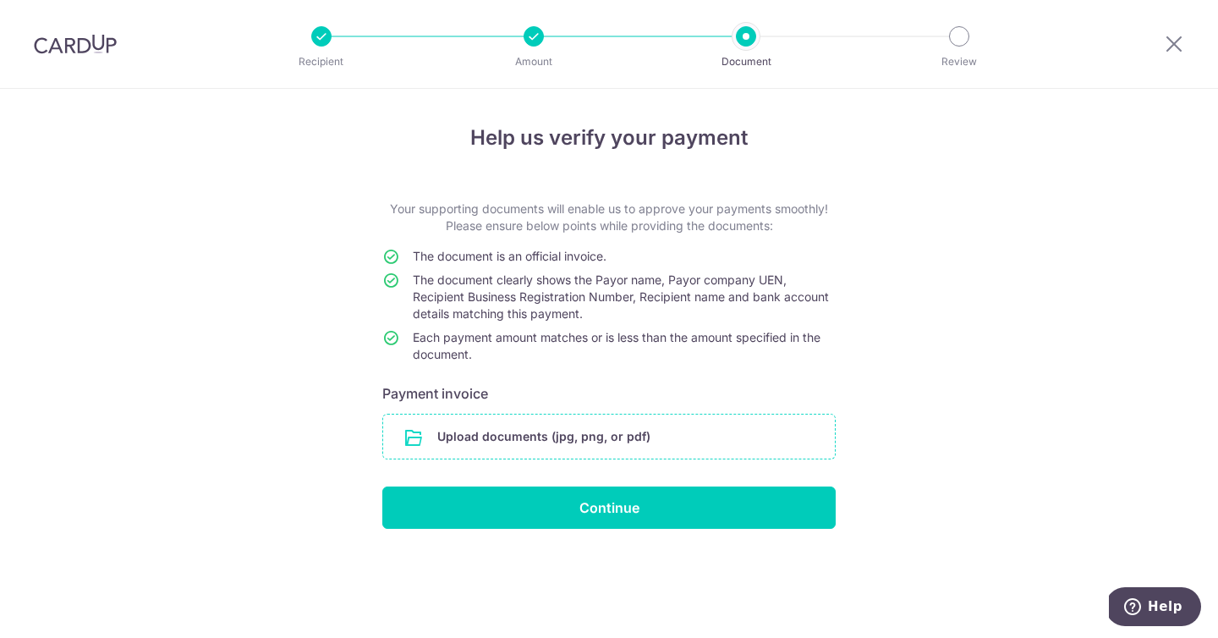
click at [609, 440] on input "file" at bounding box center [609, 437] width 452 height 44
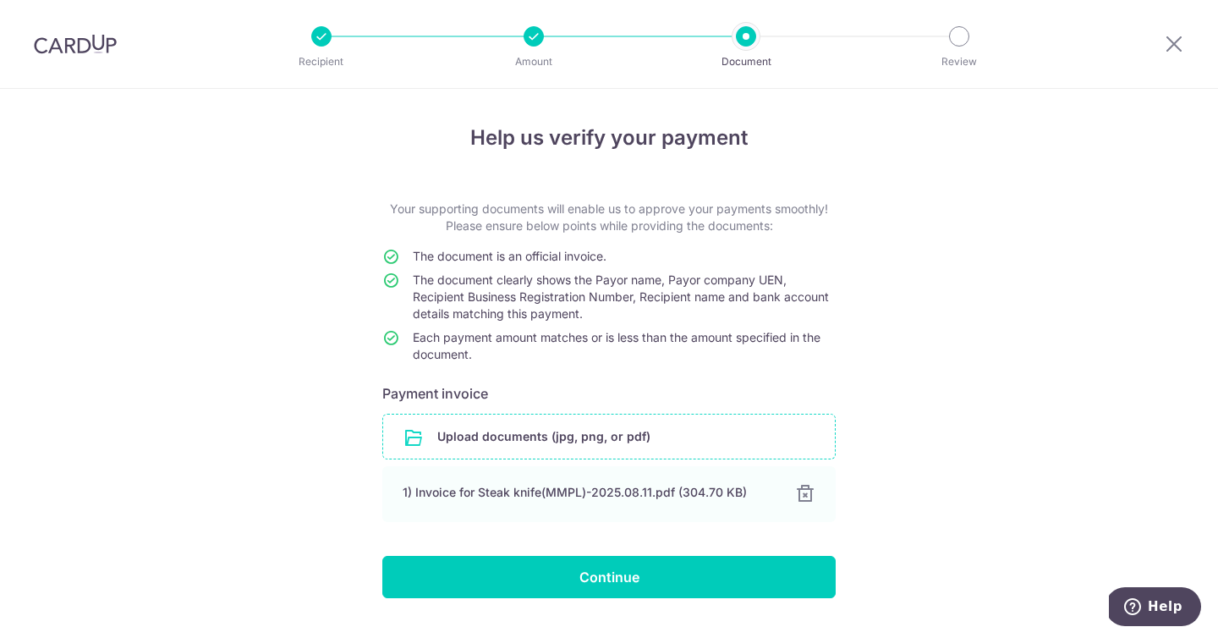
scroll to position [40, 0]
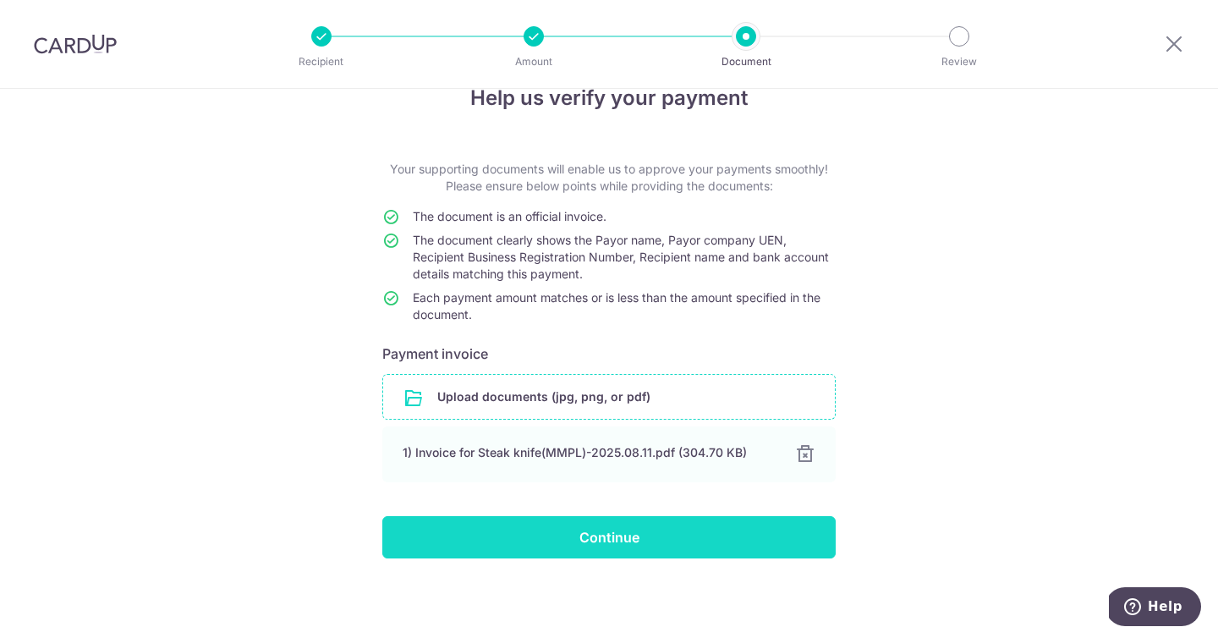
click at [657, 530] on input "Continue" at bounding box center [608, 537] width 453 height 42
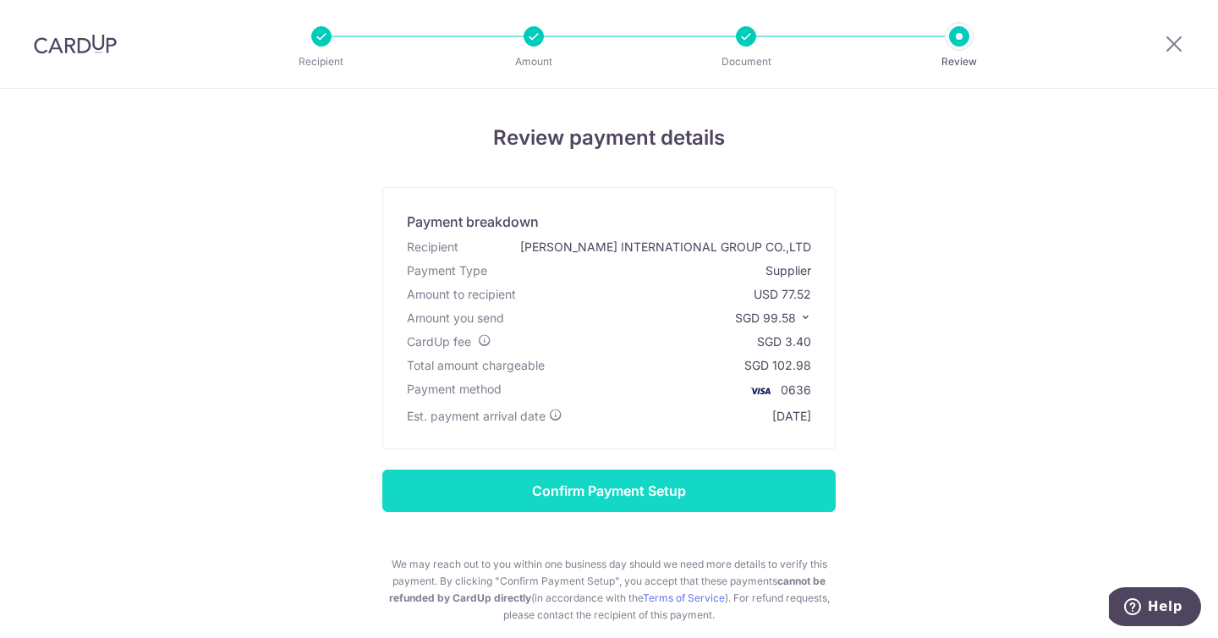
click at [695, 495] on input "Confirm Payment Setup" at bounding box center [608, 491] width 453 height 42
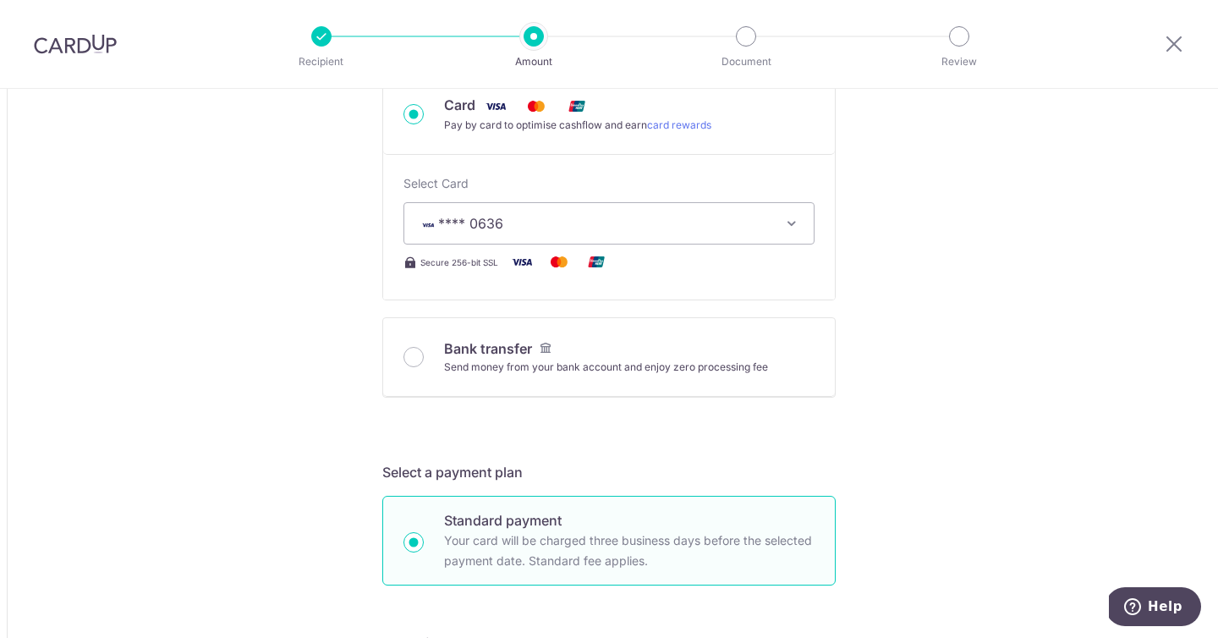
scroll to position [616, 0]
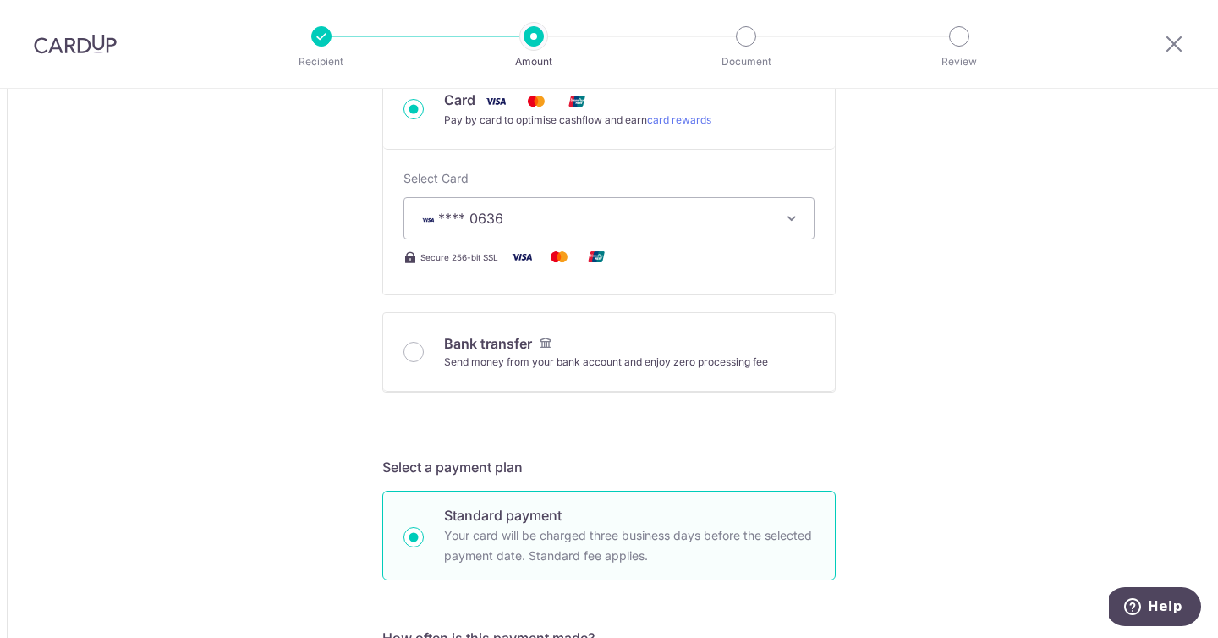
click at [700, 216] on span "**** 0636" at bounding box center [594, 218] width 352 height 20
click at [515, 263] on span "Add credit card" at bounding box center [624, 265] width 352 height 17
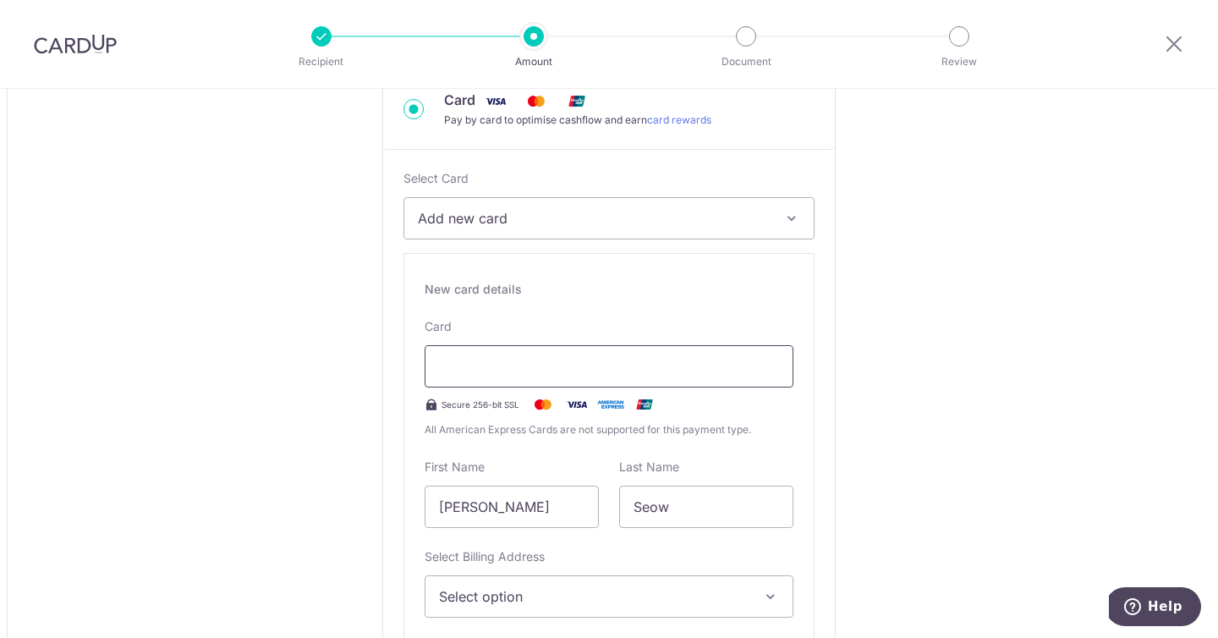
click at [534, 380] on div at bounding box center [609, 366] width 369 height 42
click at [527, 509] on input "Fu Sheng, Stanley" at bounding box center [512, 507] width 174 height 42
type input "andryl wei tse"
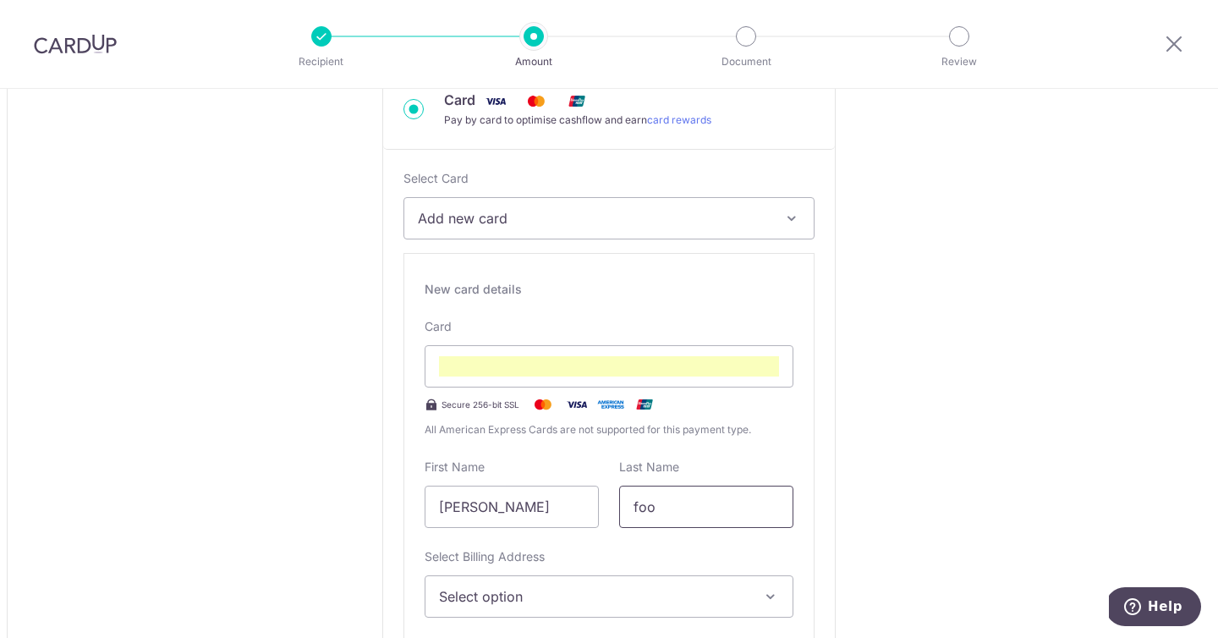
type input "foo"
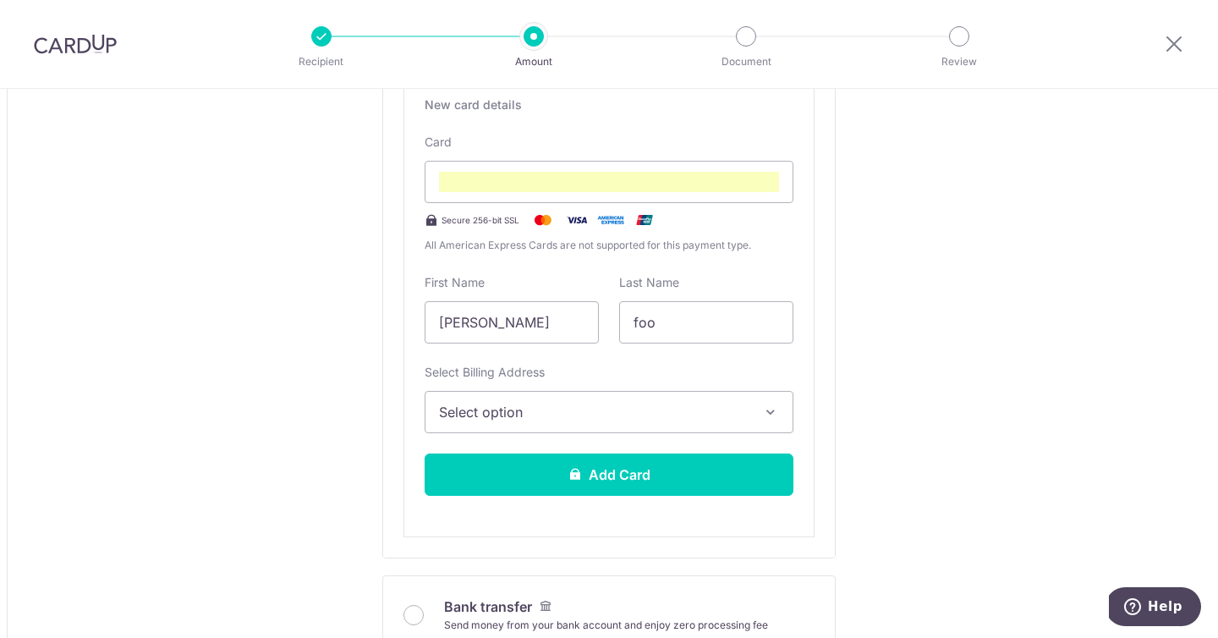
scroll to position [816, 0]
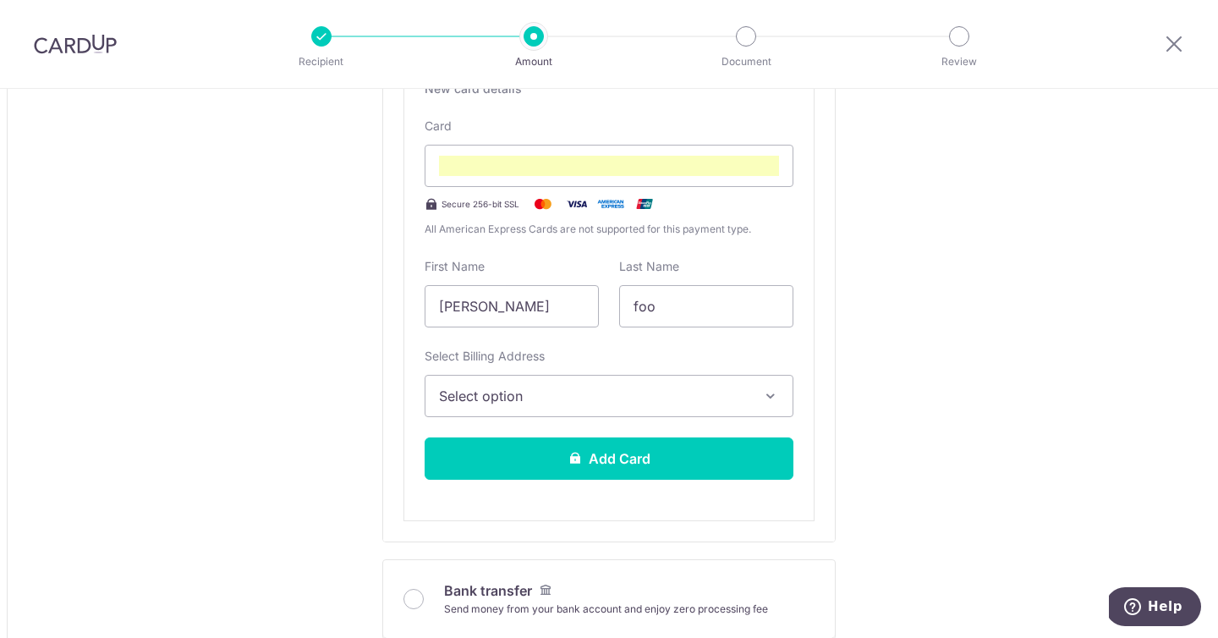
click at [535, 402] on span "Select option" at bounding box center [594, 396] width 310 height 20
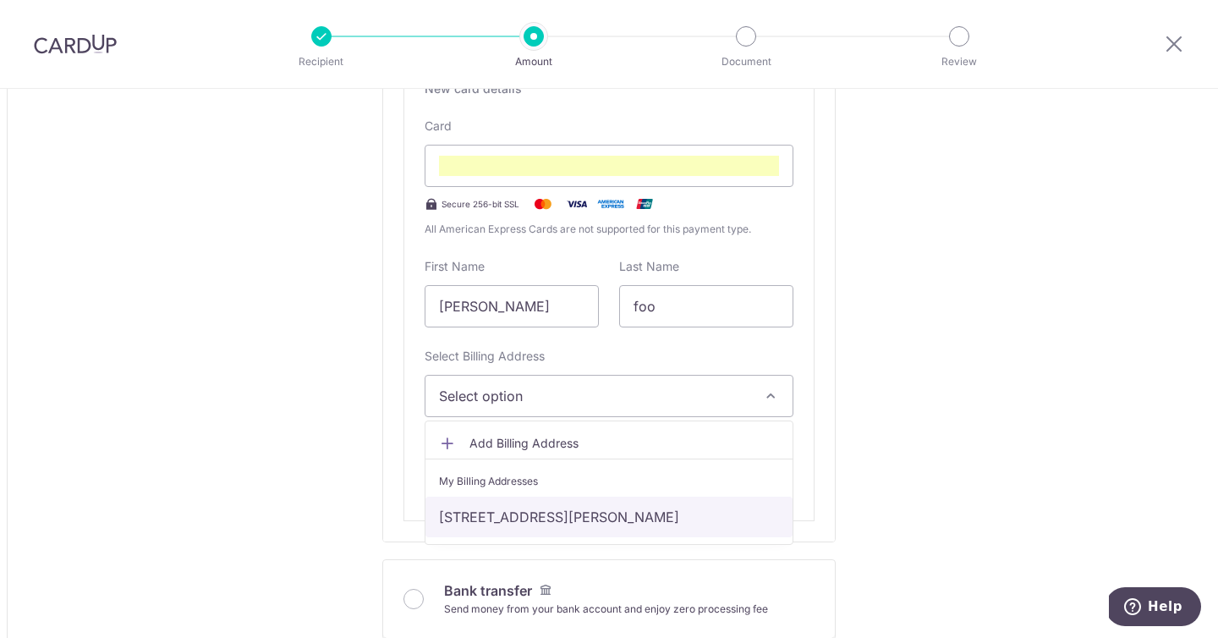
click at [489, 508] on link "52 Newton Road #06-06, Singapore, Singapore-307992" at bounding box center [609, 517] width 367 height 41
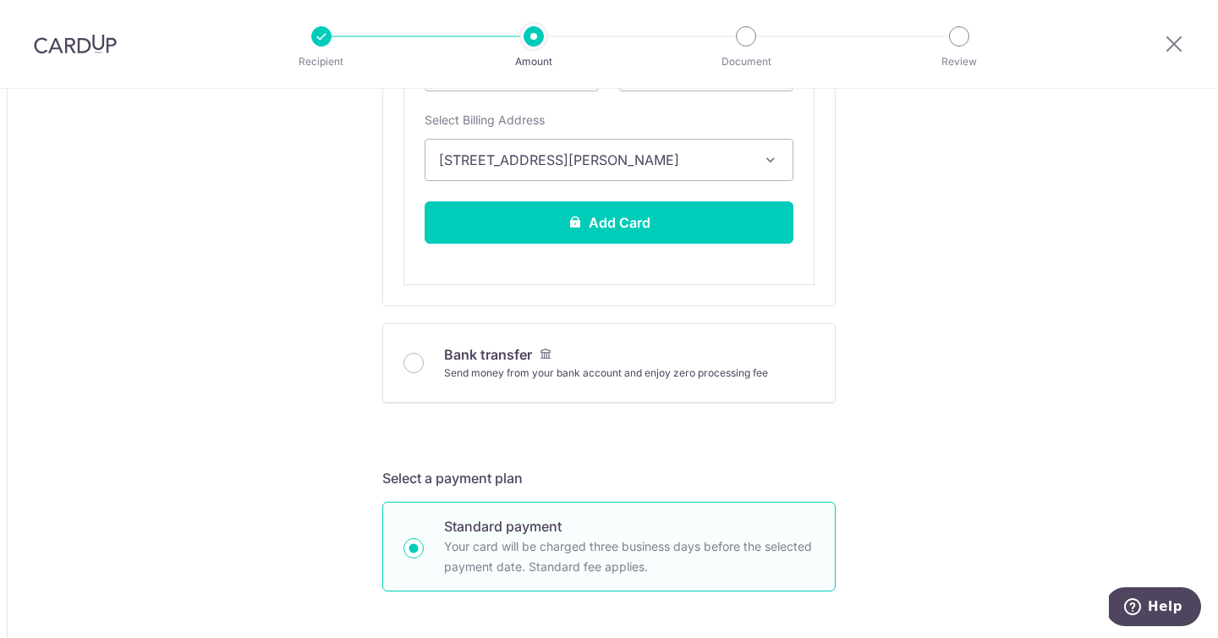
scroll to position [1069, 0]
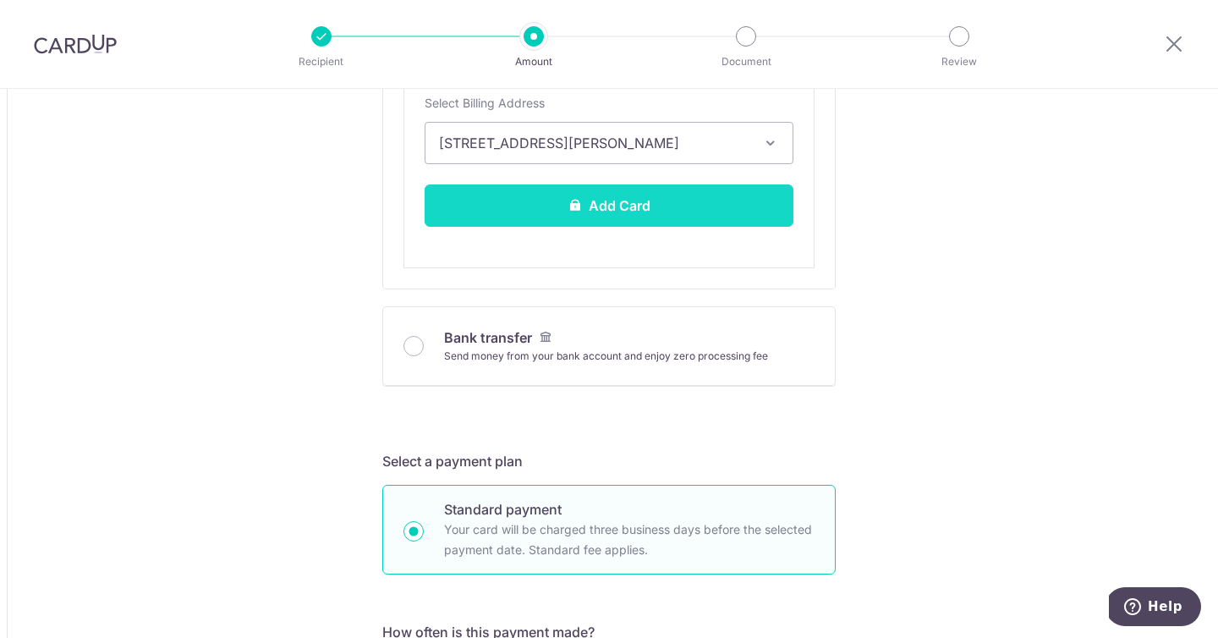
click at [668, 190] on button "Add Card" at bounding box center [609, 205] width 369 height 42
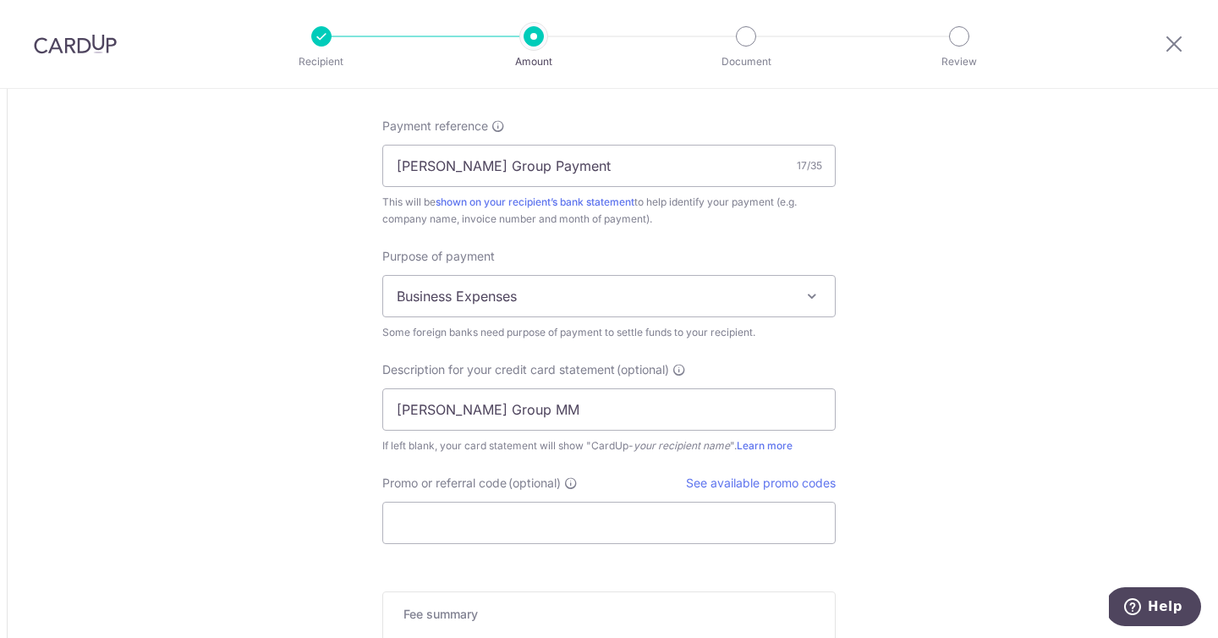
scroll to position [2317, 0]
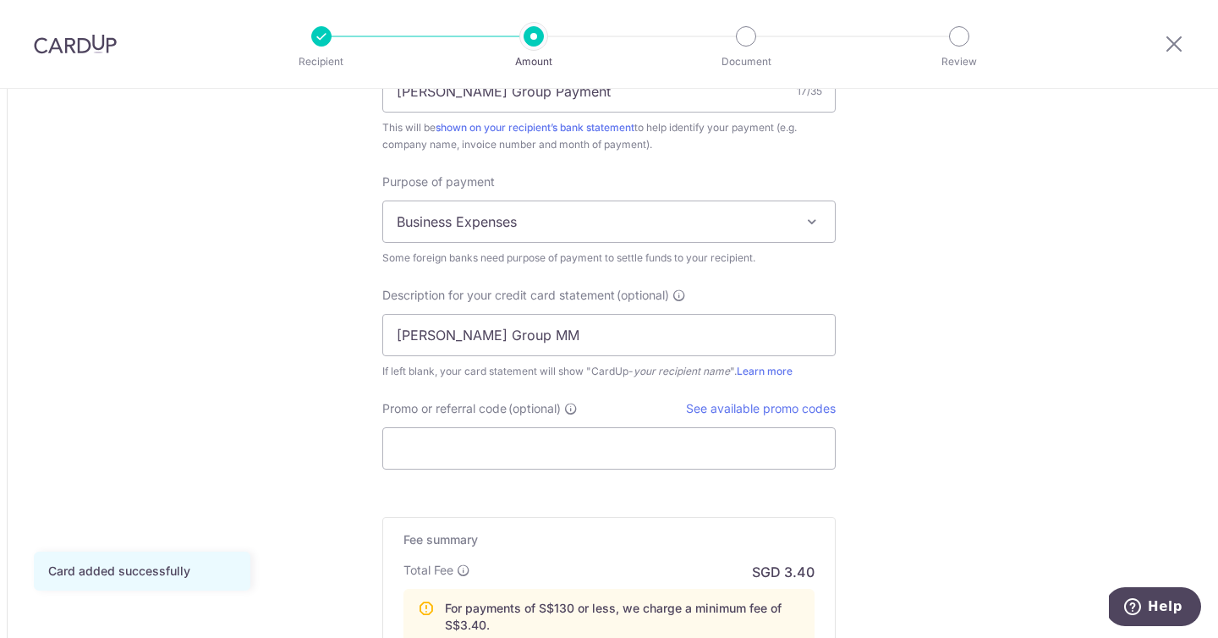
scroll to position [1800, 0]
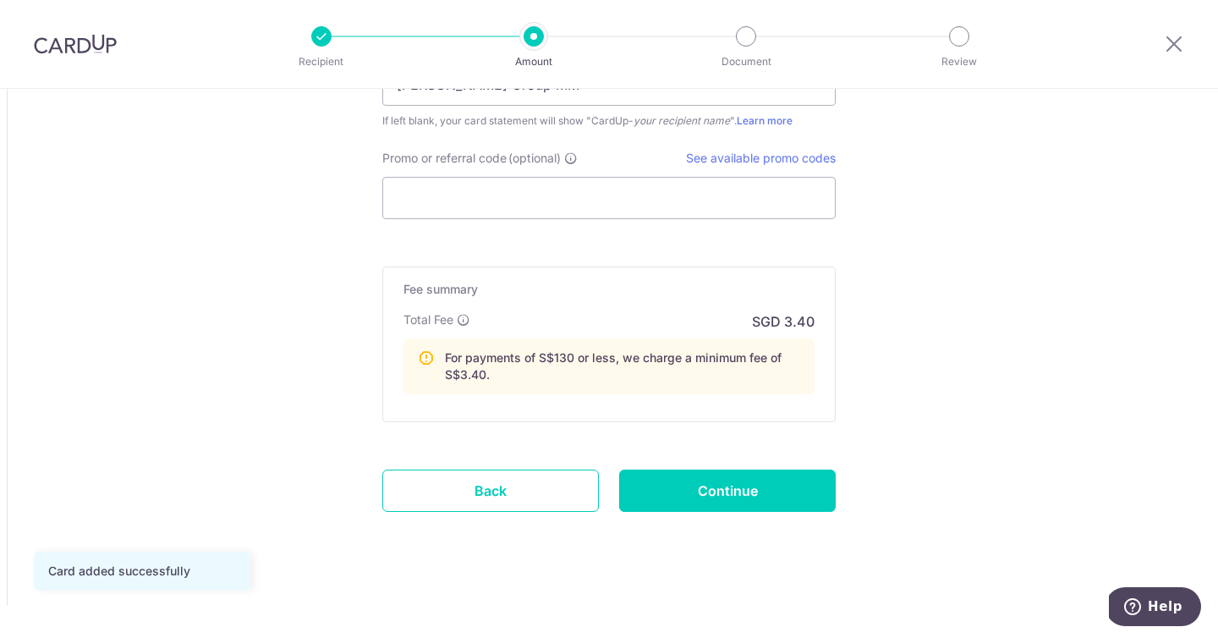
click at [775, 486] on input "Continue" at bounding box center [727, 491] width 217 height 42
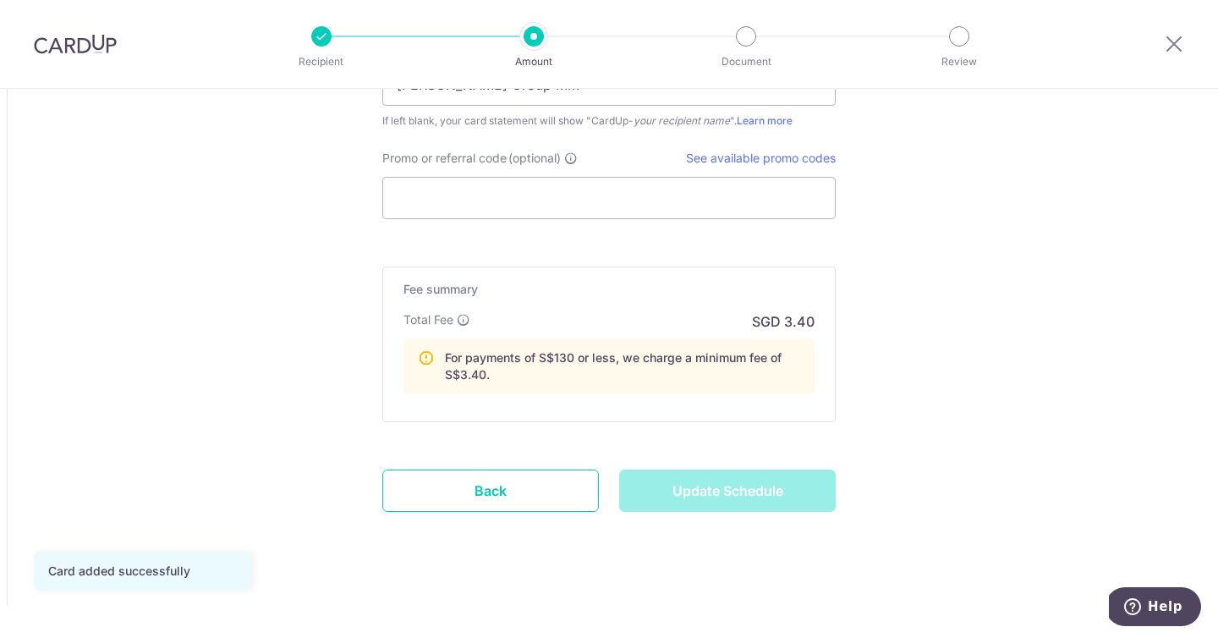
type input "Update Schedule"
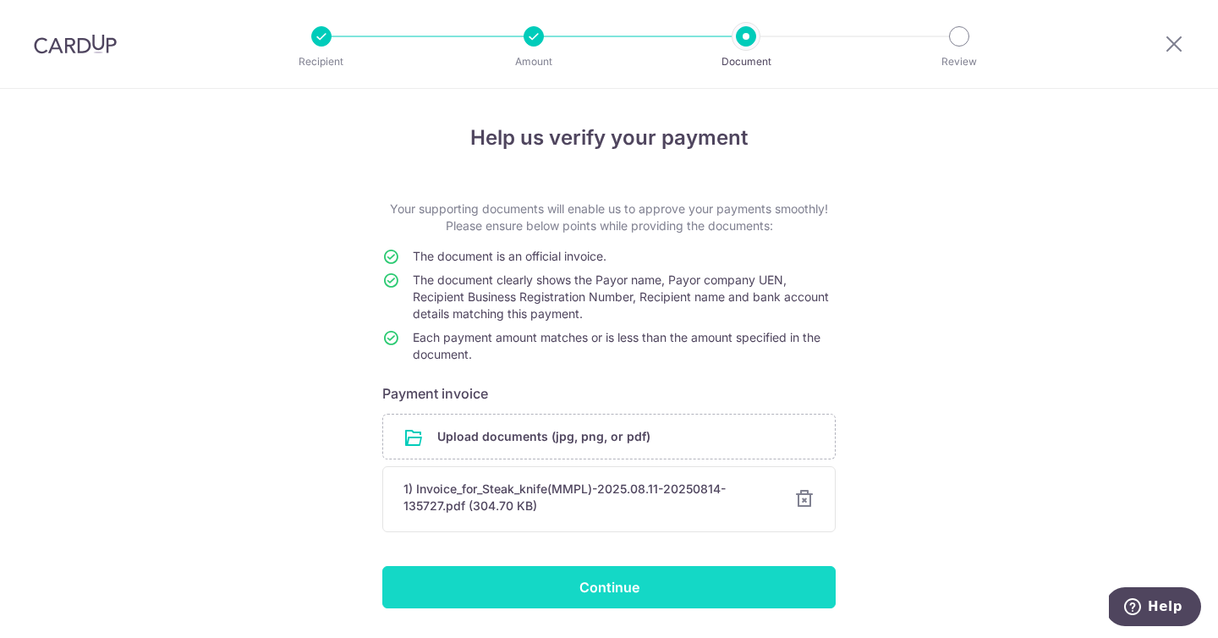
click at [712, 586] on input "Continue" at bounding box center [608, 587] width 453 height 42
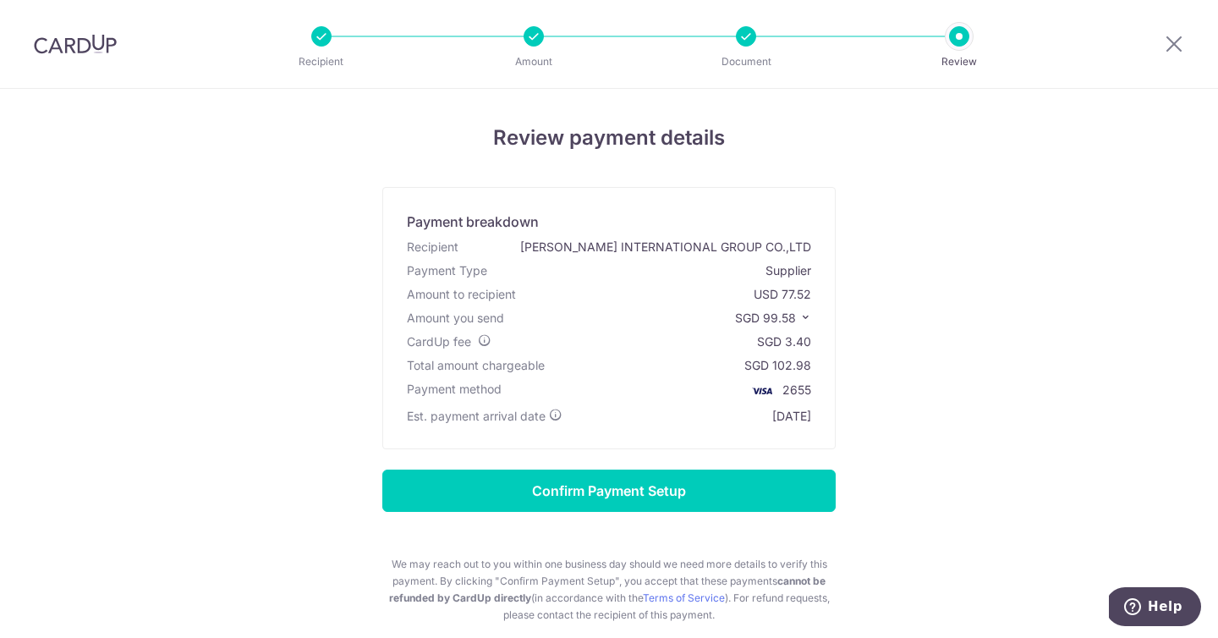
drag, startPoint x: 0, startPoint y: 0, endPoint x: 920, endPoint y: 261, distance: 956.6
click at [913, 234] on div "Review payment details Payment breakdown Recipient RON INTERNATIONAL GROUP CO.,…" at bounding box center [609, 395] width 990 height 545
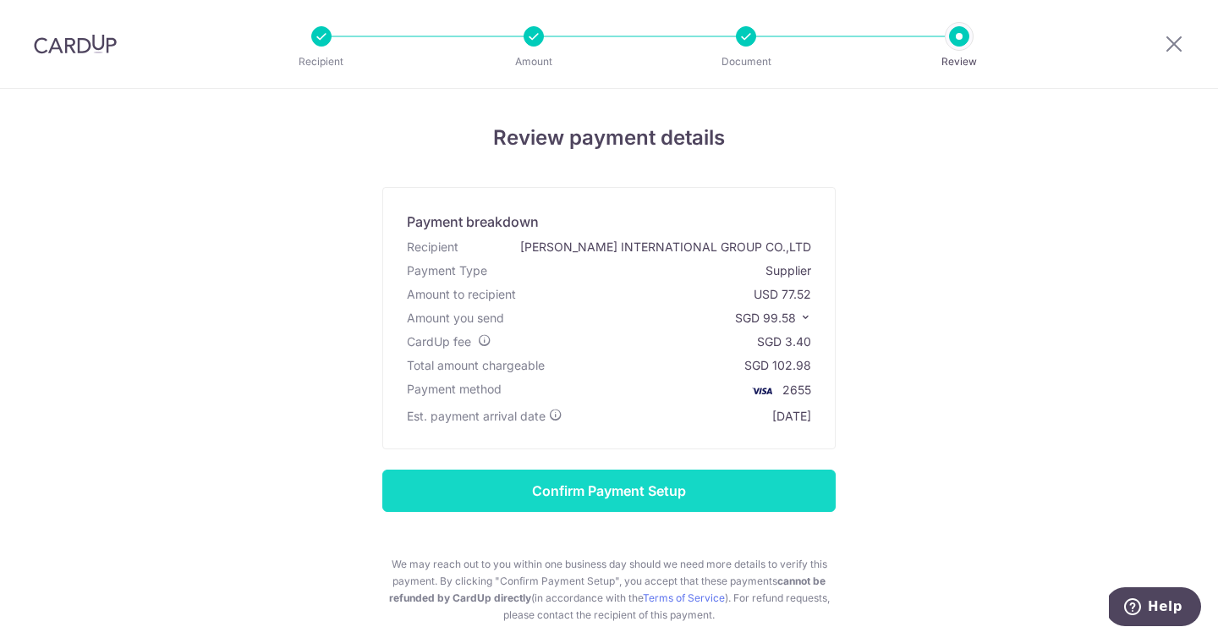
click at [632, 490] on input "Confirm Payment Setup" at bounding box center [608, 491] width 453 height 42
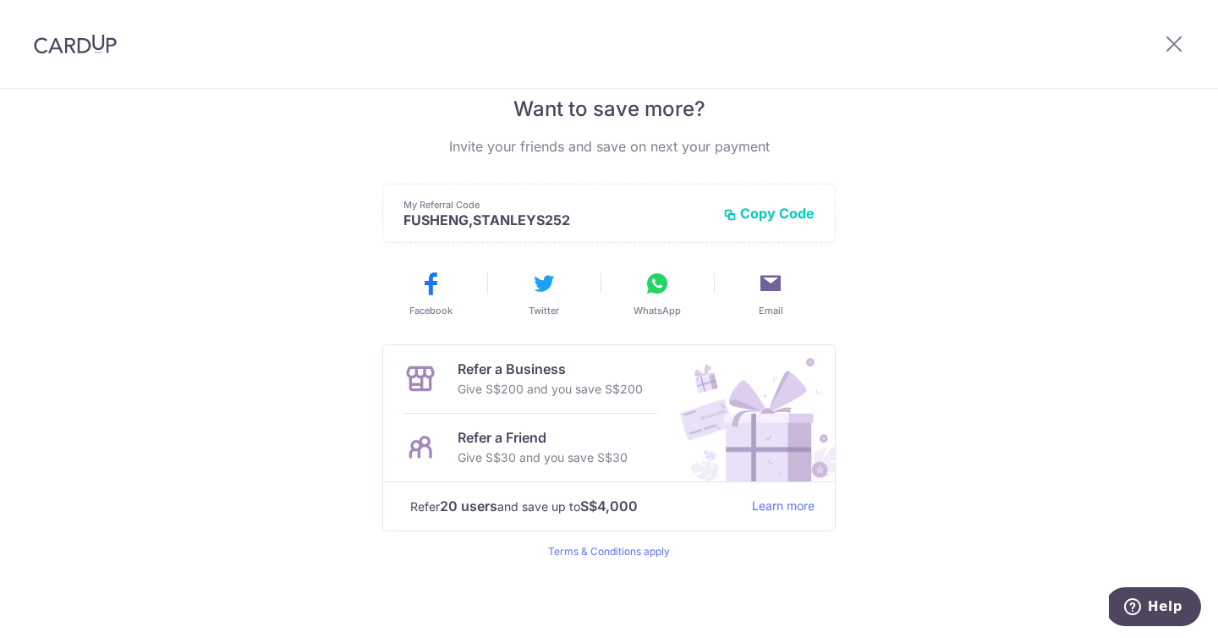
scroll to position [354, 0]
click at [1179, 38] on icon at bounding box center [1174, 43] width 20 height 21
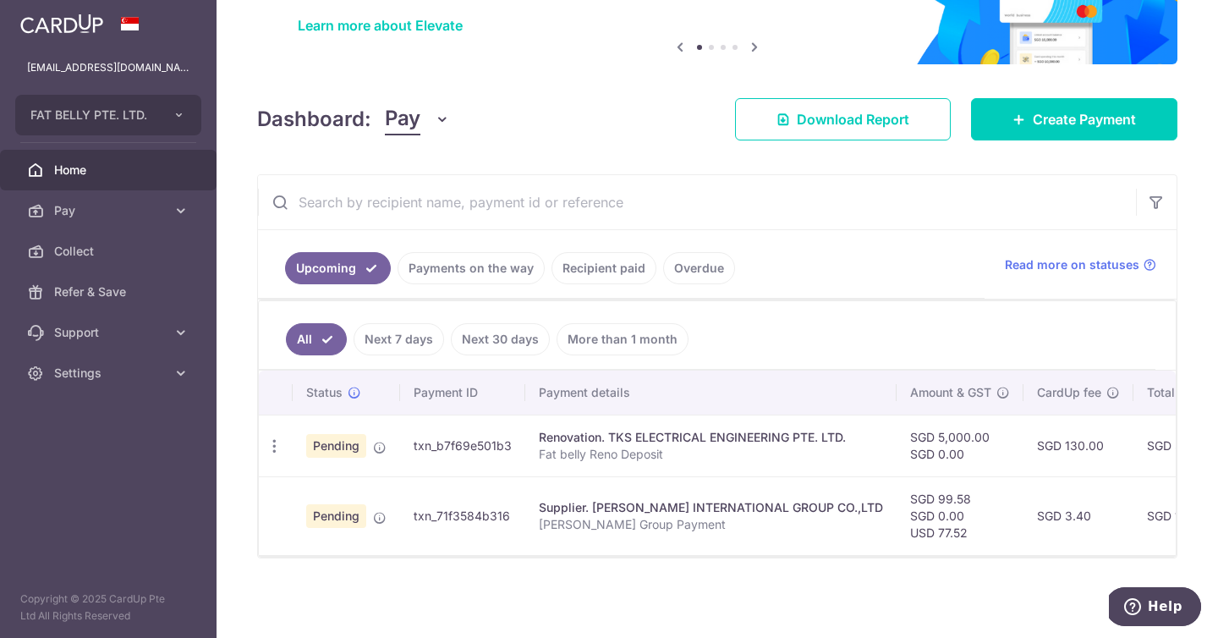
scroll to position [140, 0]
click at [281, 513] on td at bounding box center [276, 515] width 34 height 79
click at [478, 506] on td "txn_71f3584b316" at bounding box center [462, 515] width 125 height 79
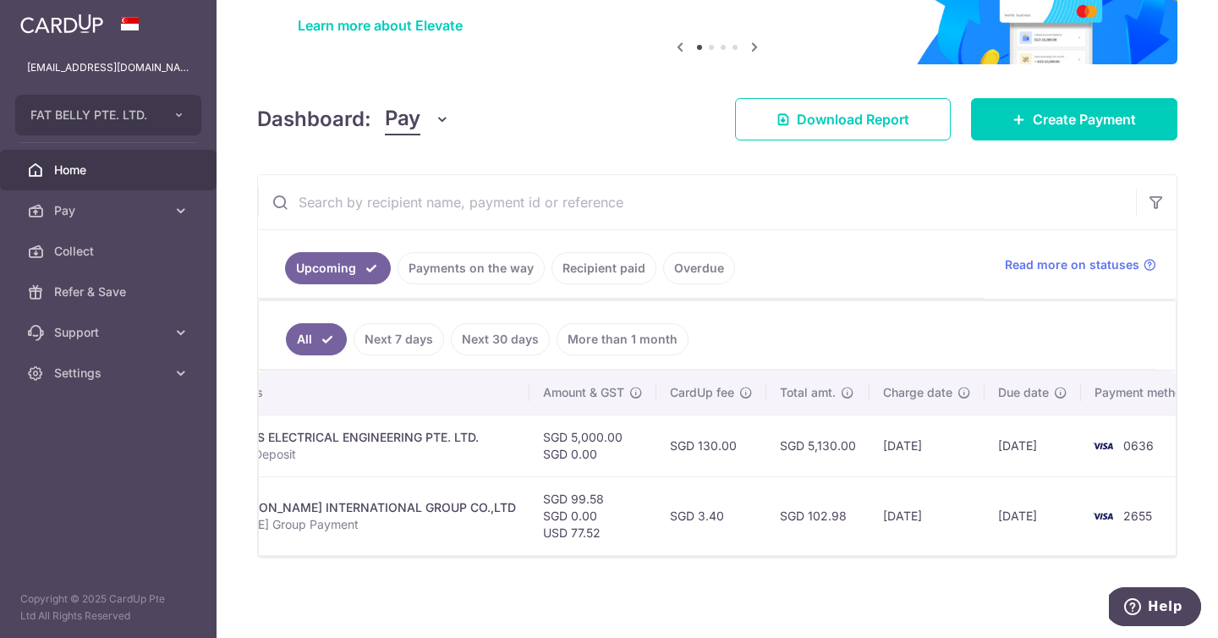
click at [1081, 495] on td "2655" at bounding box center [1145, 515] width 129 height 79
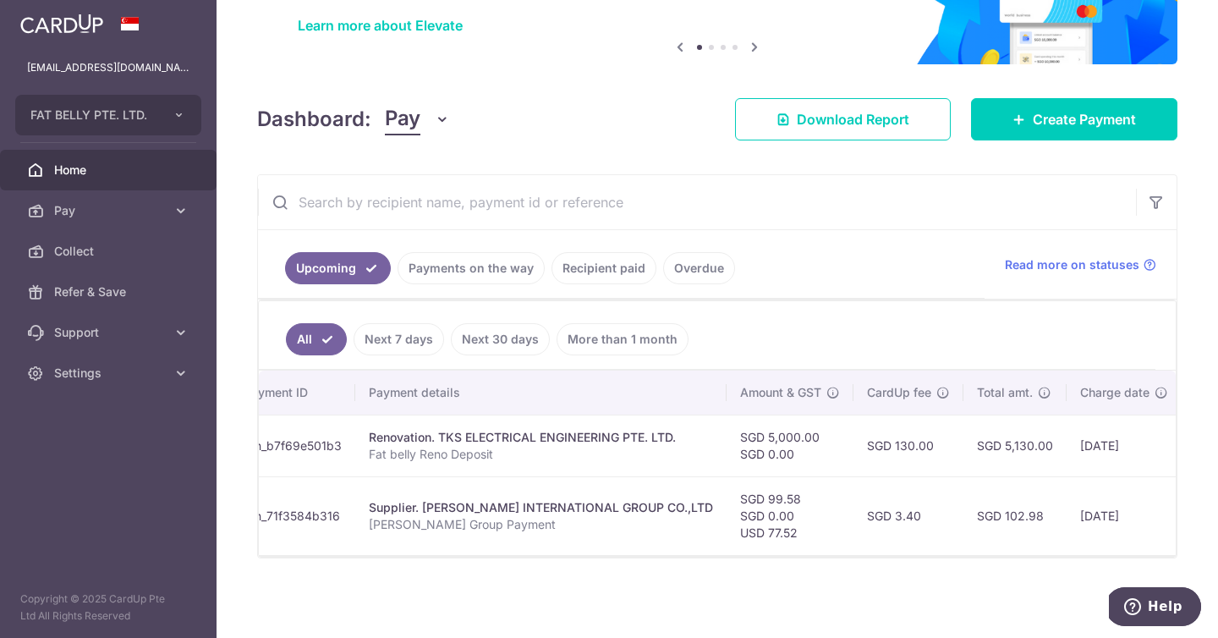
scroll to position [0, 0]
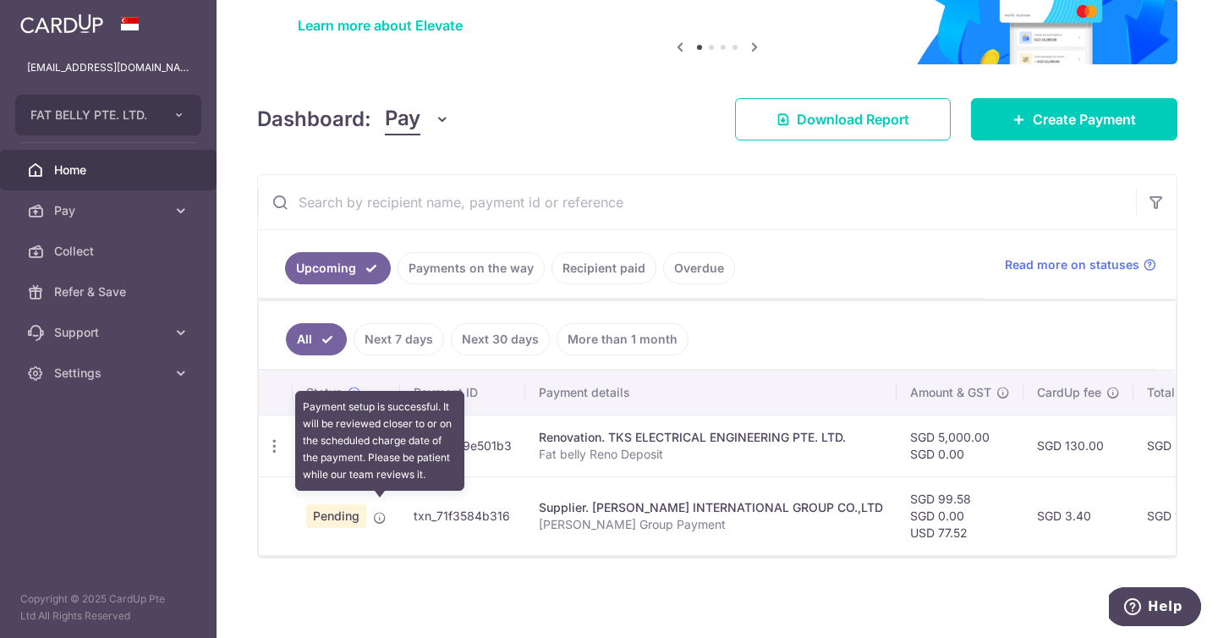
click at [375, 511] on icon at bounding box center [380, 518] width 14 height 14
click at [377, 511] on icon at bounding box center [380, 518] width 14 height 14
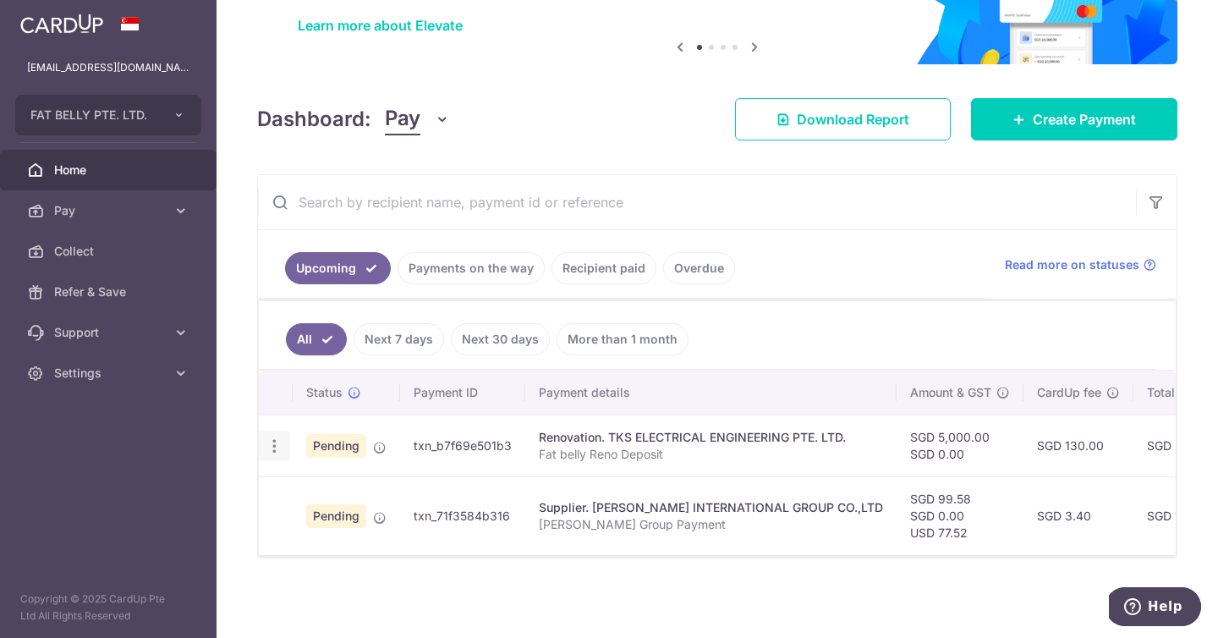
click at [271, 437] on icon "button" at bounding box center [275, 446] width 18 height 18
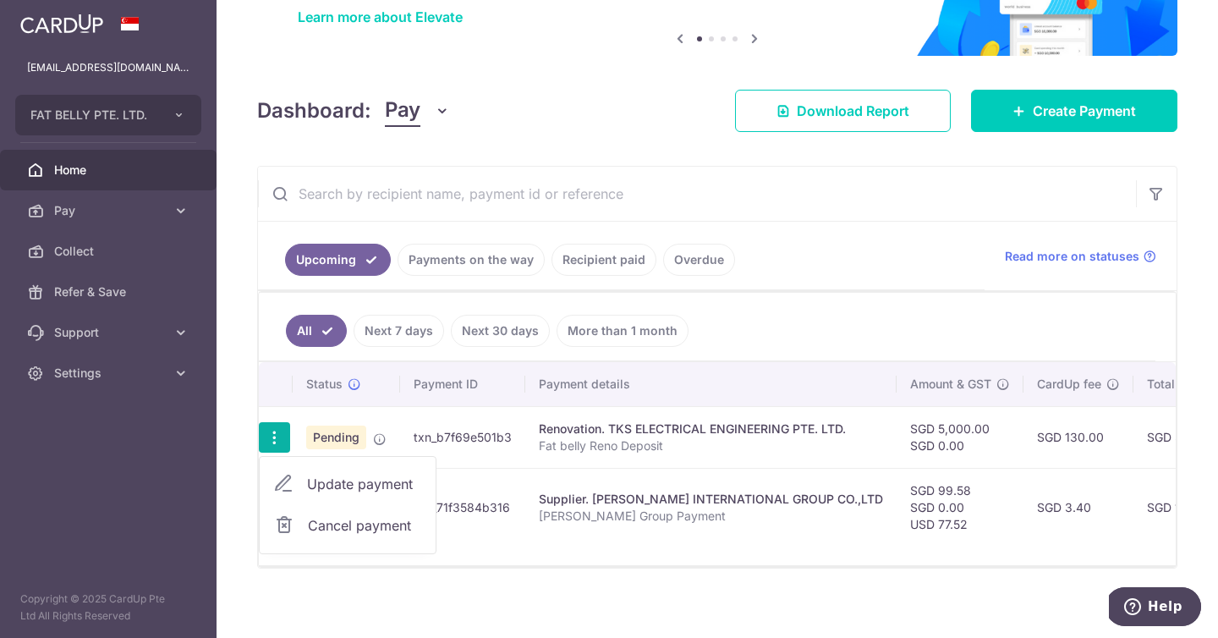
click at [239, 504] on div "× Pause Schedule Pause all future payments in this series Pause just this one p…" at bounding box center [718, 319] width 1002 height 638
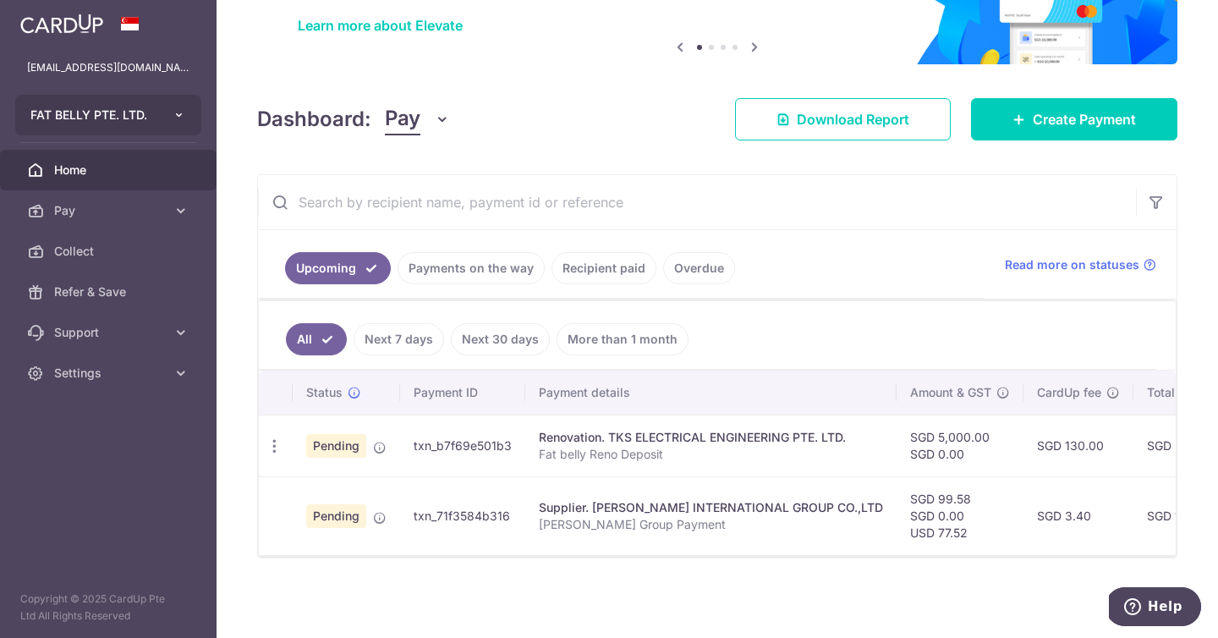
click at [158, 129] on button "FAT BELLY PTE. LTD." at bounding box center [108, 115] width 186 height 41
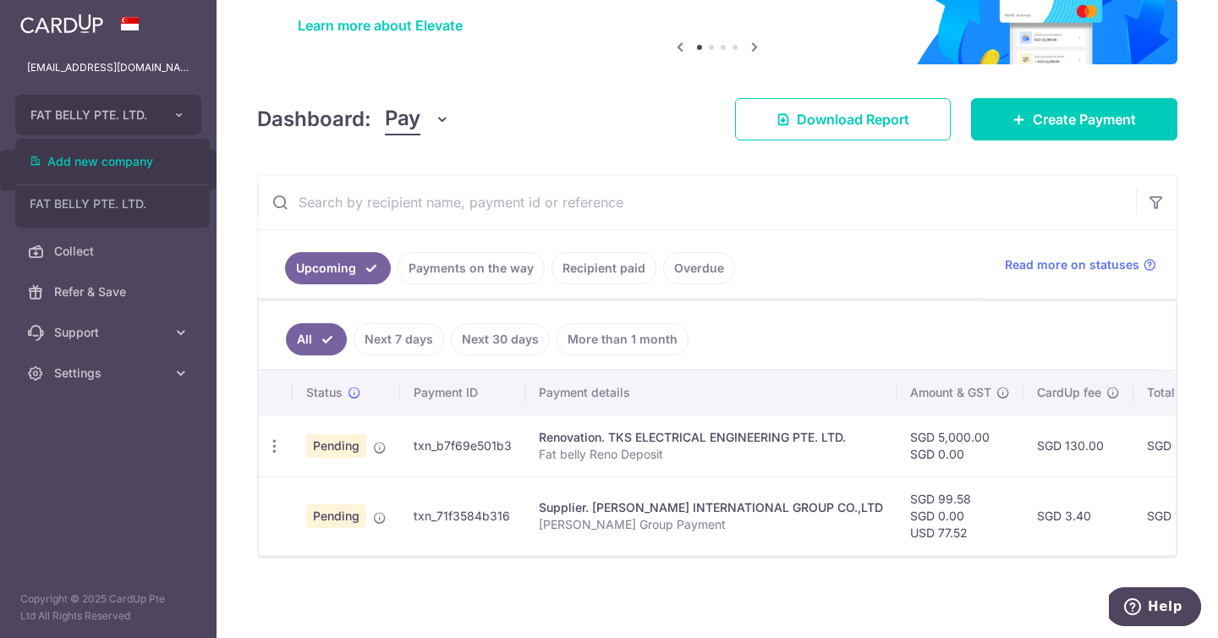
click at [199, 90] on ul "hello@fatbellysg.com FAT BELLY PTE. LTD. Add new company FAT BELLY PTE. LTD. Ho…" at bounding box center [108, 220] width 217 height 346
click at [162, 140] on ul "hello@fatbellysg.com FAT BELLY PTE. LTD. Add new company FAT BELLY PTE. LTD. Ho…" at bounding box center [108, 220] width 217 height 346
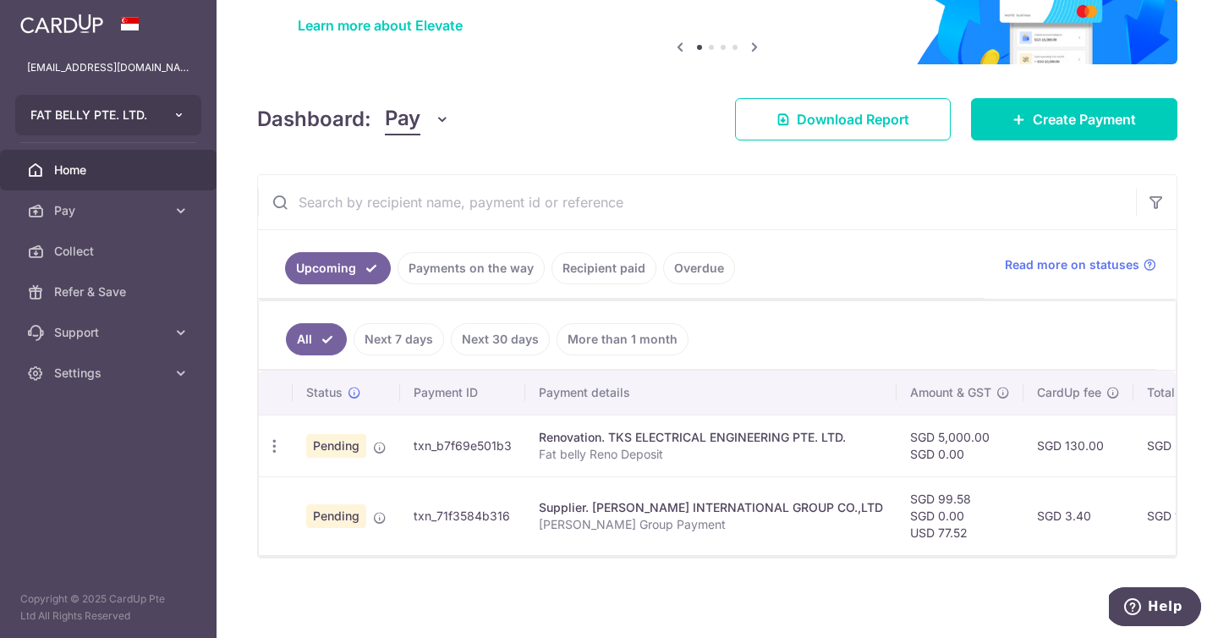
click at [169, 116] on button "FAT BELLY PTE. LTD." at bounding box center [108, 115] width 186 height 41
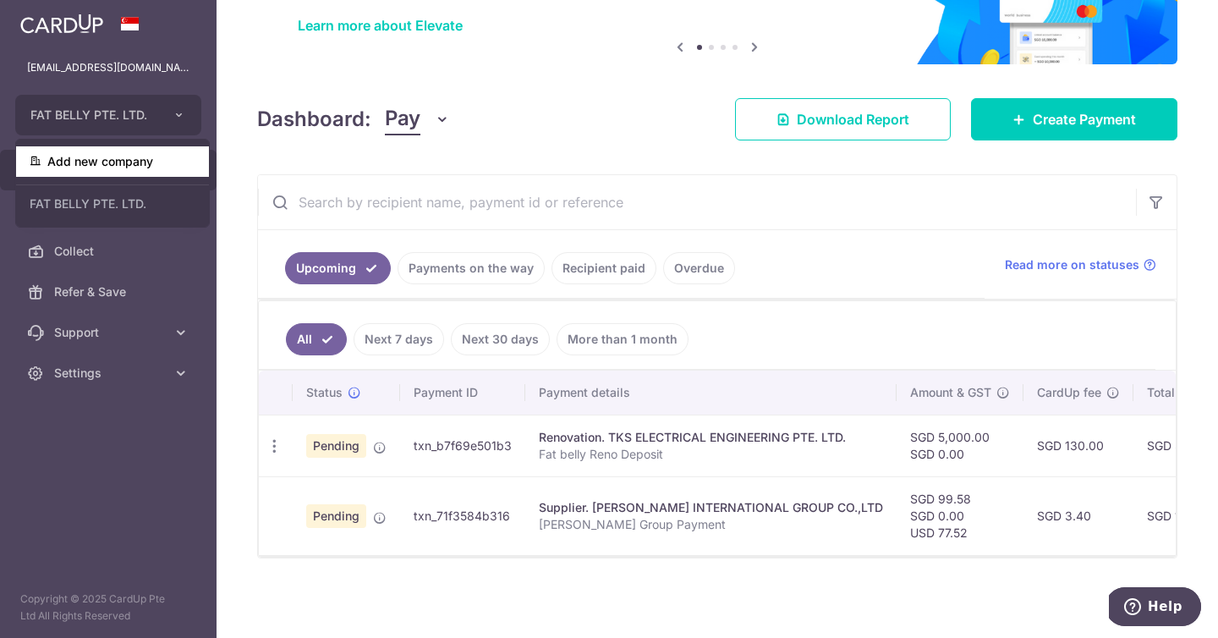
click at [149, 157] on link "Add new company" at bounding box center [112, 161] width 193 height 30
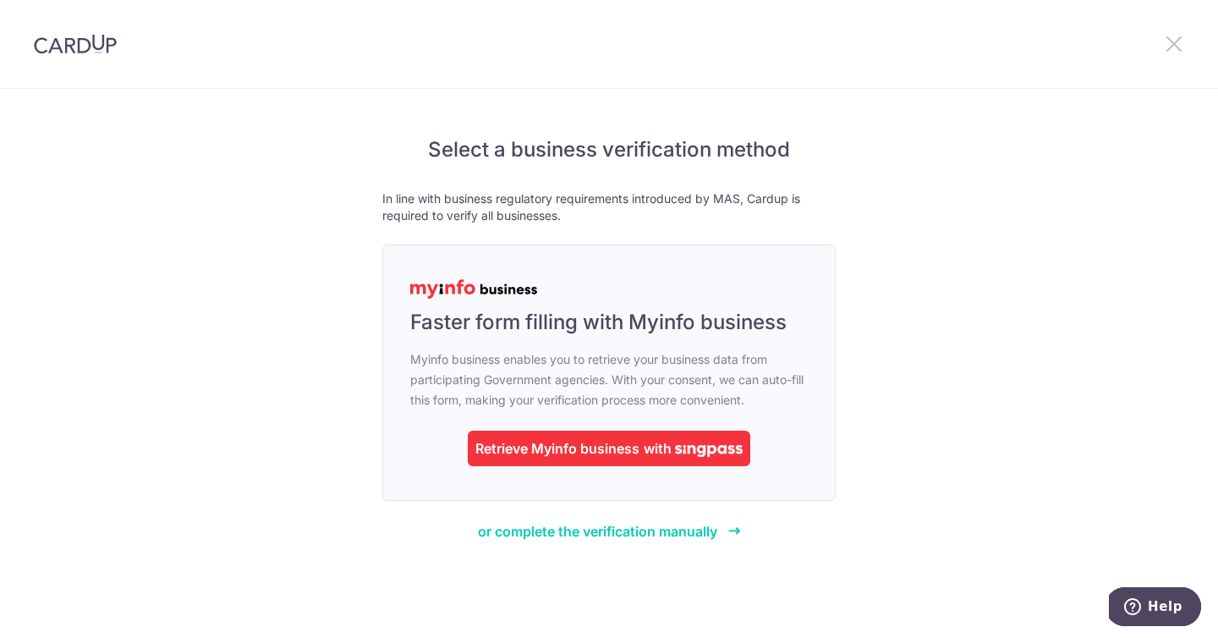
click at [1177, 48] on icon at bounding box center [1174, 43] width 20 height 21
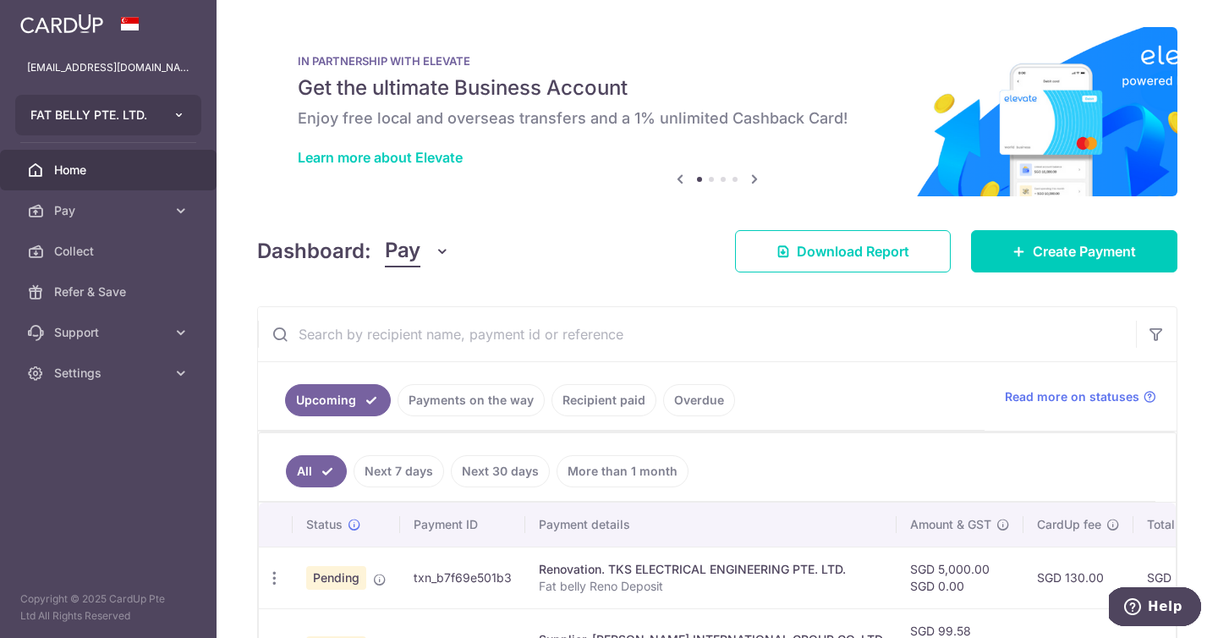
click at [141, 117] on span "FAT BELLY PTE. LTD." at bounding box center [92, 115] width 125 height 17
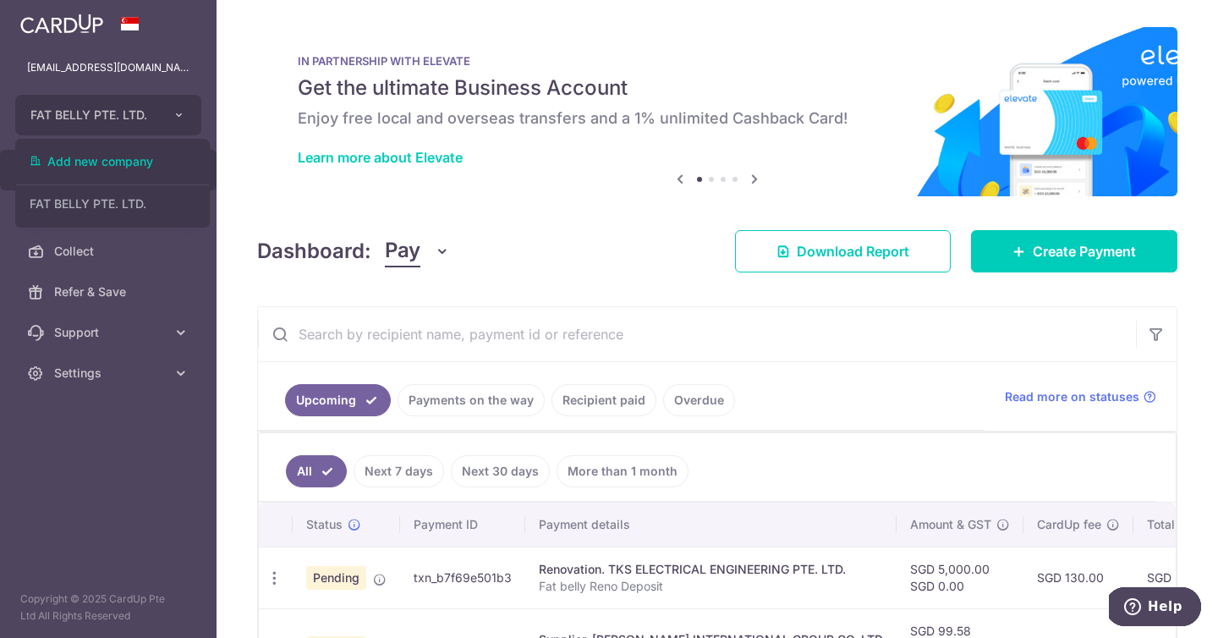
click at [140, 486] on aside "hello@fatbellysg.com FAT BELLY PTE. LTD. Add new company FAT BELLY PTE. LTD. Ho…" at bounding box center [108, 319] width 217 height 638
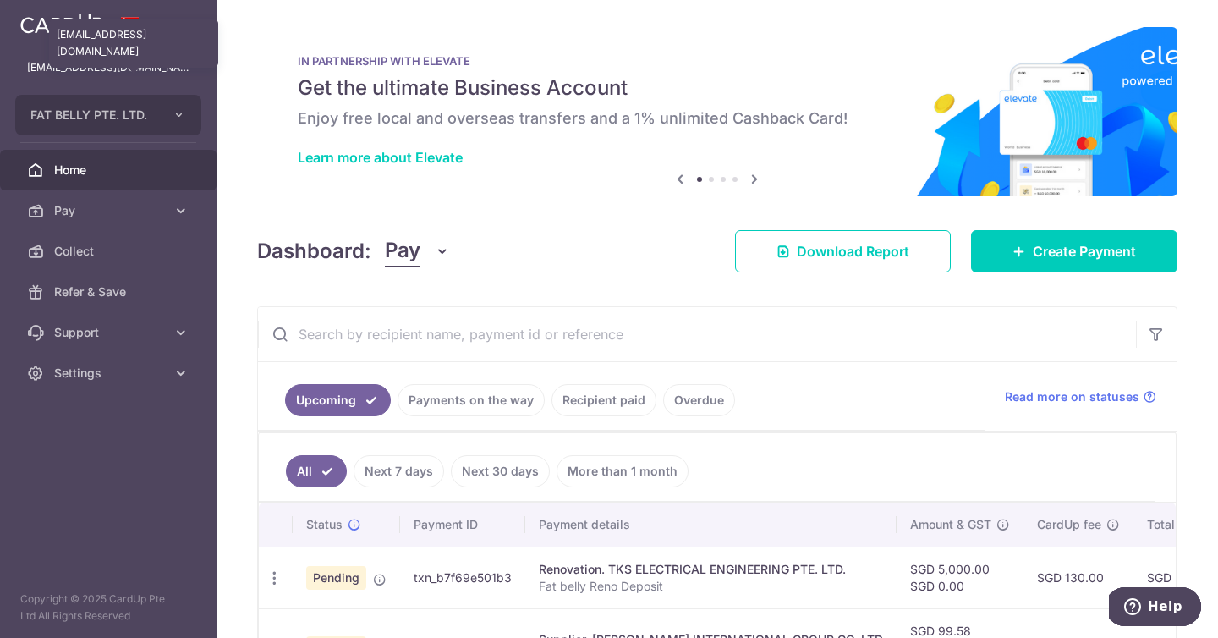
click at [125, 72] on p "hello@fatbellysg.com" at bounding box center [108, 67] width 162 height 17
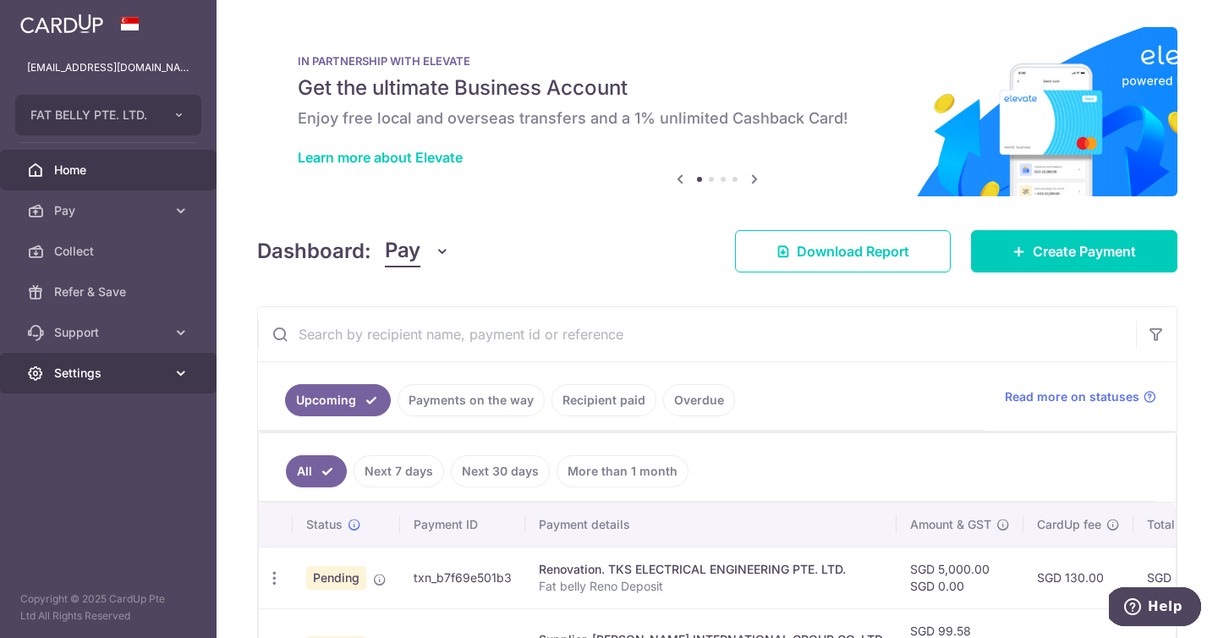
click at [182, 382] on link "Settings" at bounding box center [108, 373] width 217 height 41
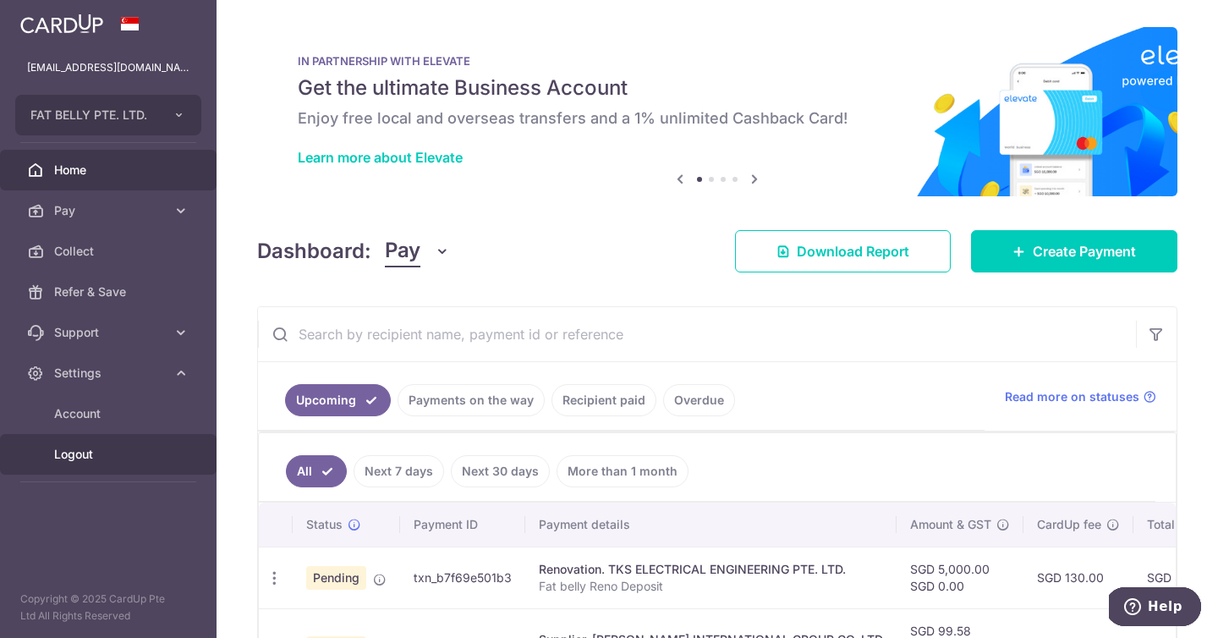
click at [93, 448] on span "Logout" at bounding box center [110, 454] width 112 height 17
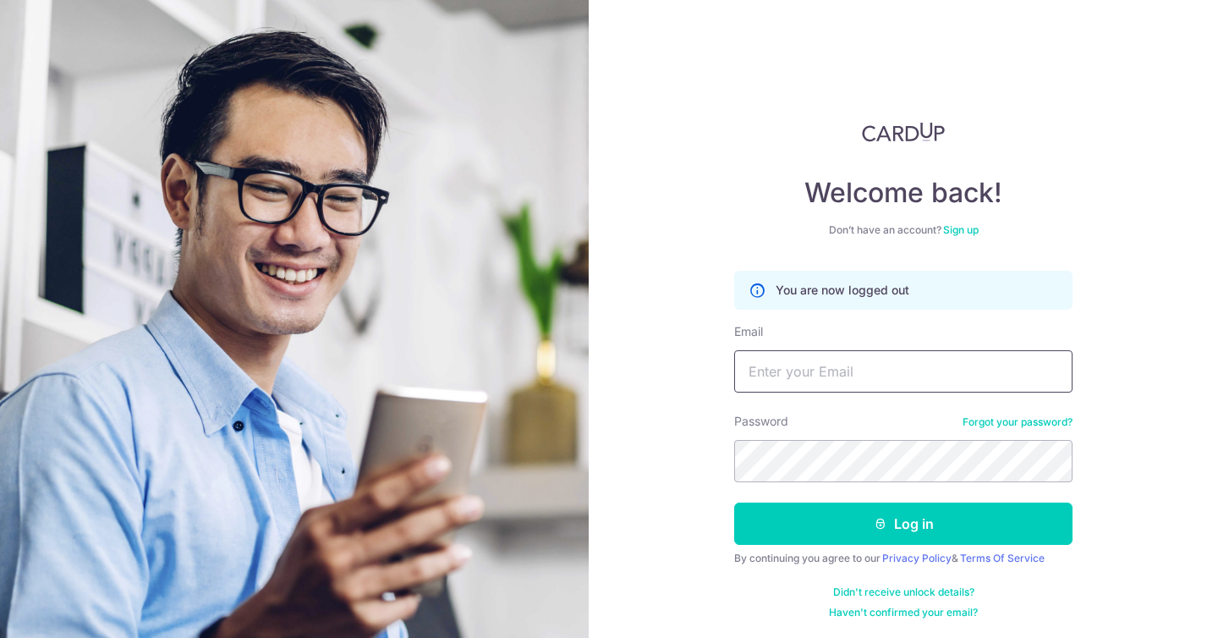
type input "[EMAIL_ADDRESS][DOMAIN_NAME]"
click at [866, 384] on input "[EMAIL_ADDRESS][DOMAIN_NAME]" at bounding box center [903, 371] width 338 height 42
click at [667, 518] on div "Welcome back! Don’t have an account? Sign up You are now logged out Email hello…" at bounding box center [903, 319] width 629 height 638
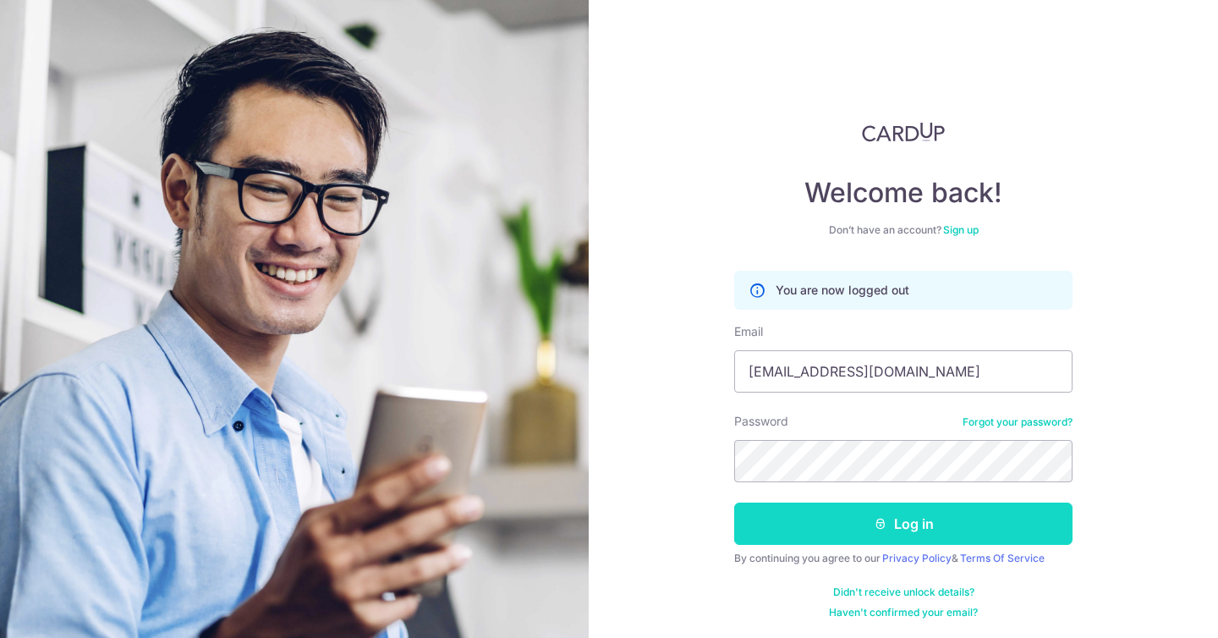
click at [926, 522] on button "Log in" at bounding box center [903, 524] width 338 height 42
